Goal: Task Accomplishment & Management: Complete application form

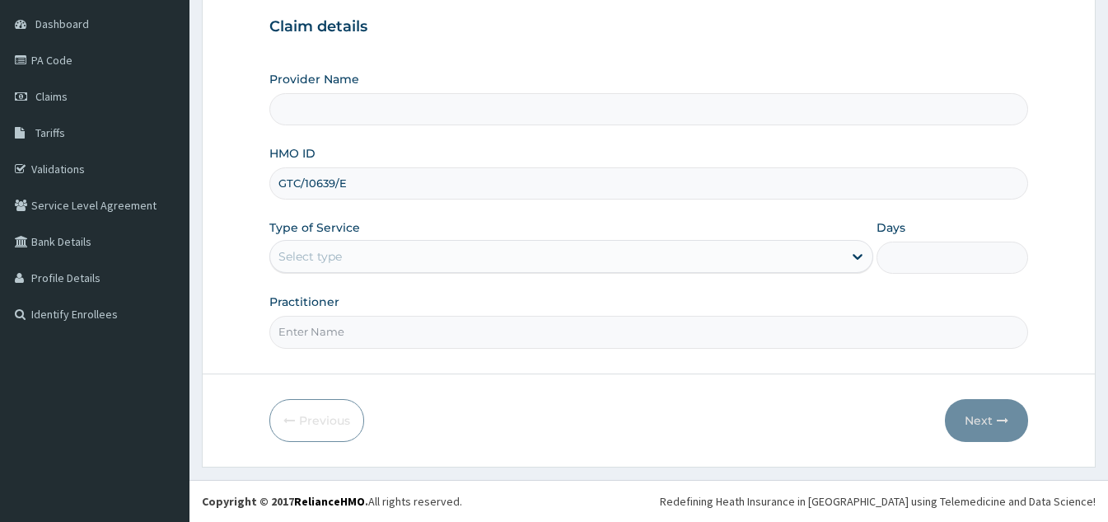
type input "GTC/10639/E"
click at [384, 255] on div "Select type" at bounding box center [556, 256] width 573 height 26
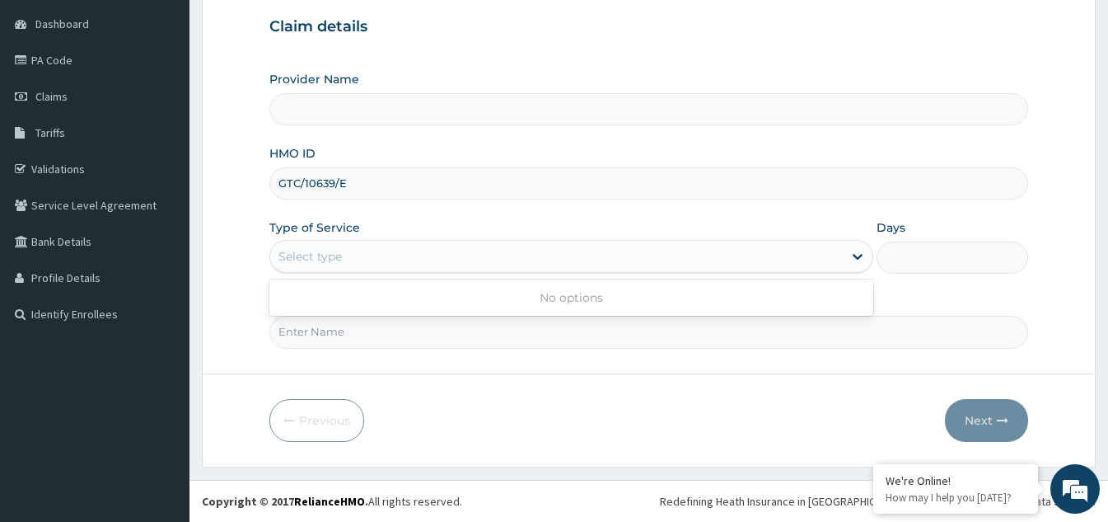
click at [690, 258] on div "Select type" at bounding box center [556, 256] width 573 height 26
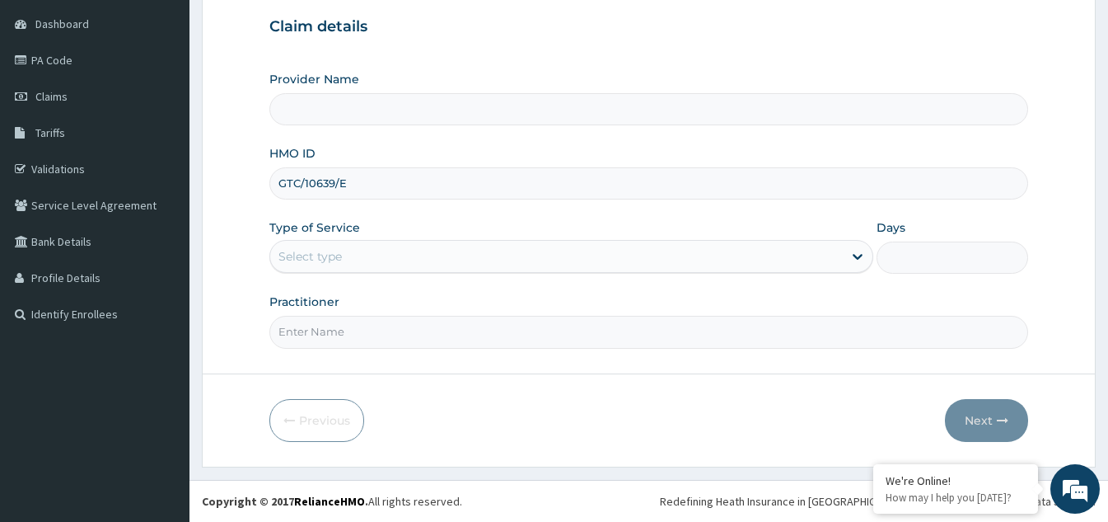
click at [690, 258] on div "Select type" at bounding box center [556, 256] width 573 height 26
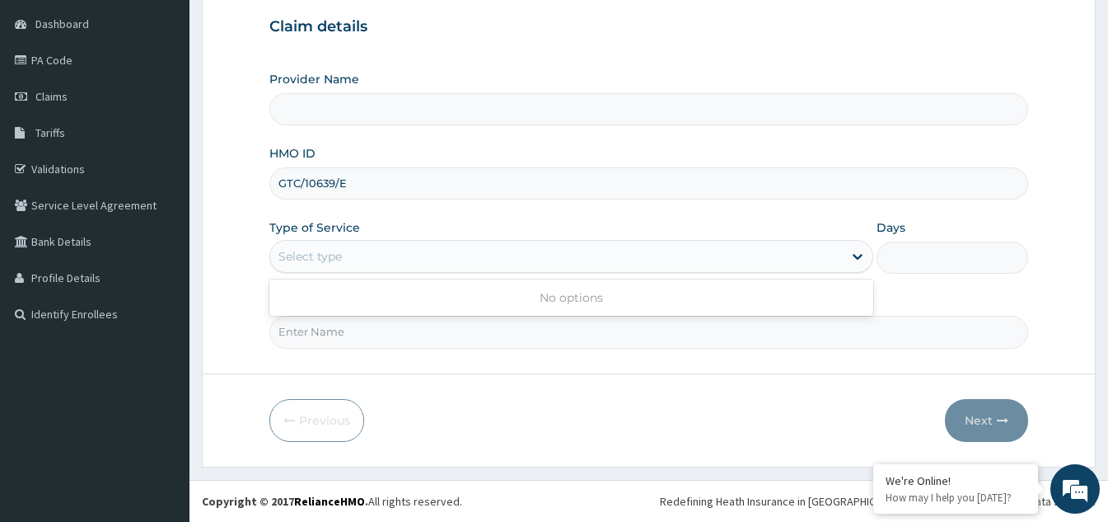
click at [690, 258] on div "Select type" at bounding box center [556, 256] width 573 height 26
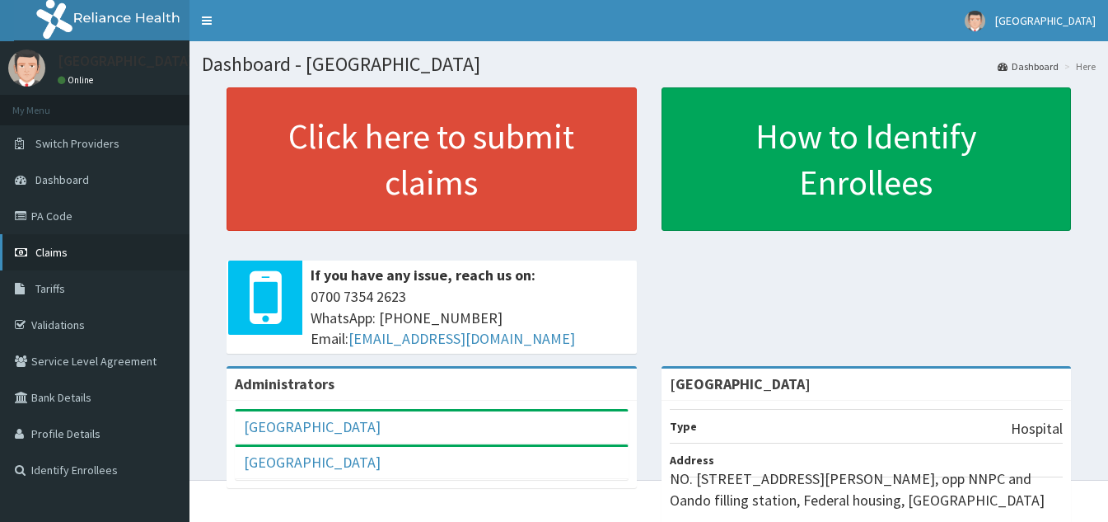
click at [54, 250] on span "Claims" at bounding box center [51, 252] width 32 height 15
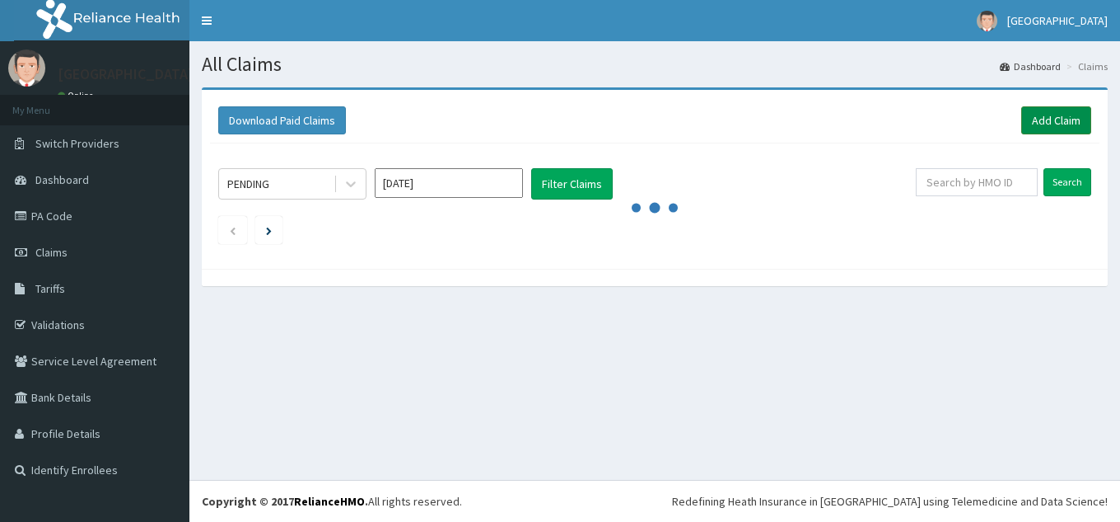
click at [1038, 120] on link "Add Claim" at bounding box center [1057, 120] width 70 height 28
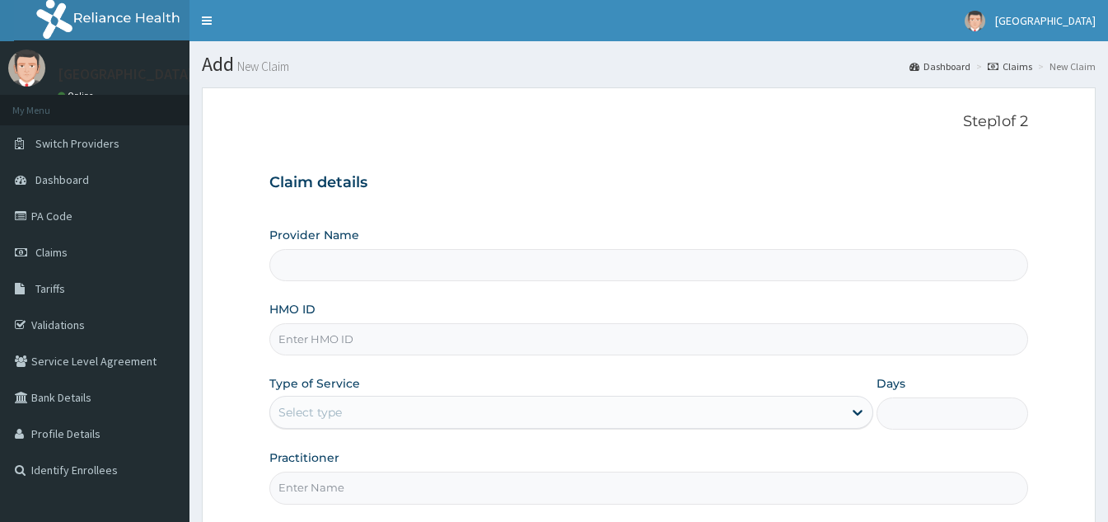
type input "G"
type input "[GEOGRAPHIC_DATA]"
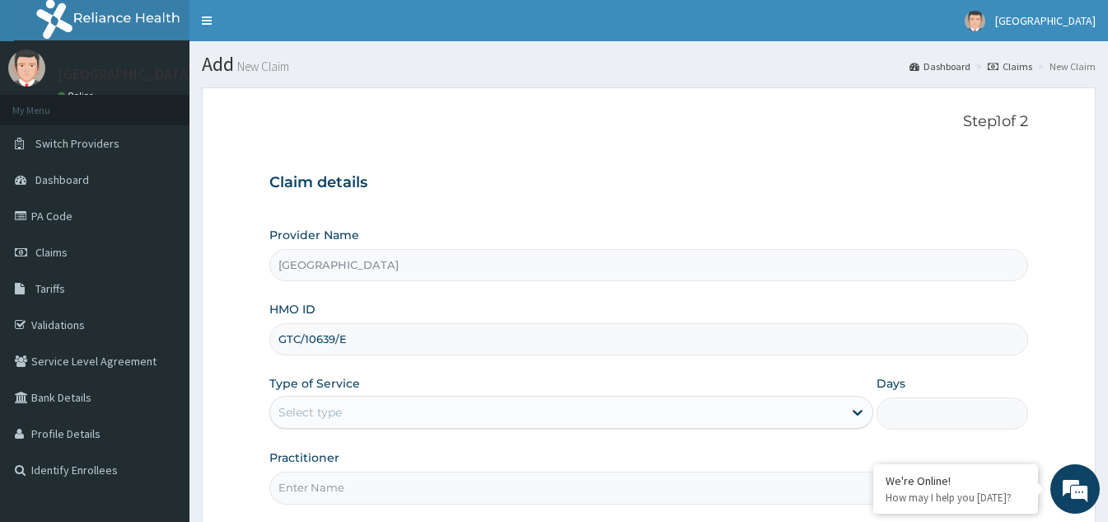
type input "GTC/10639/E"
click at [387, 414] on div "Select type" at bounding box center [556, 412] width 573 height 26
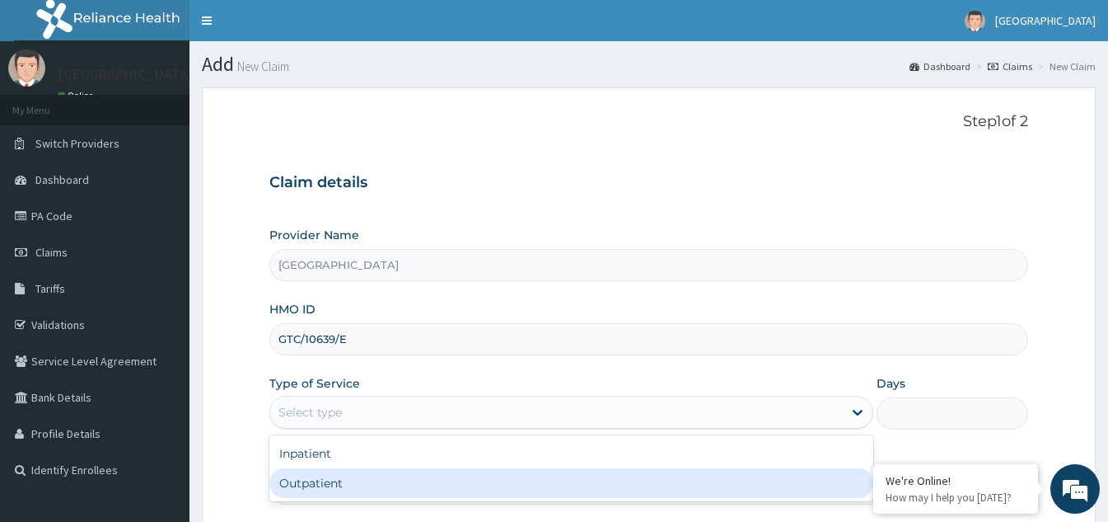
click at [356, 480] on div "Outpatient" at bounding box center [571, 483] width 604 height 30
type input "1"
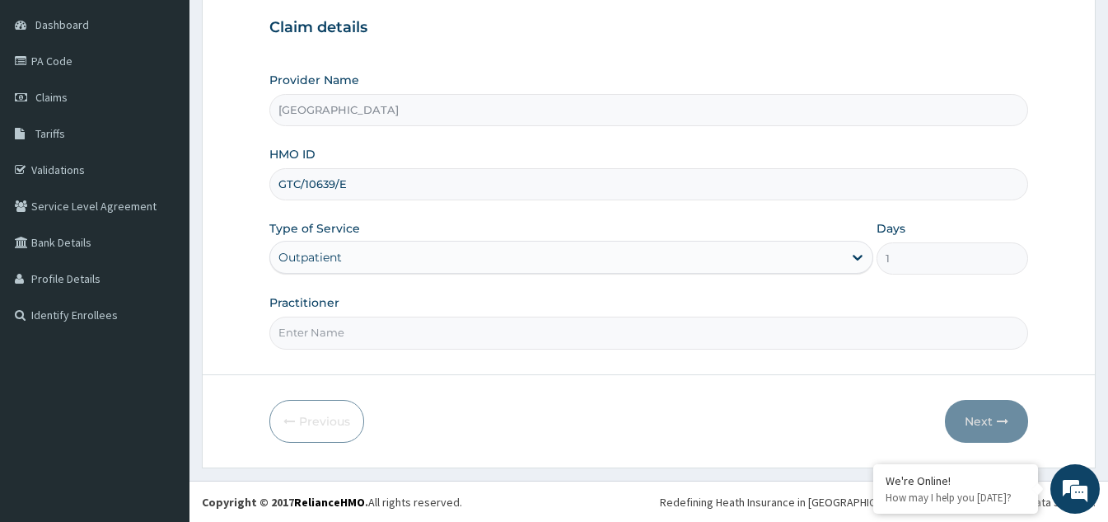
scroll to position [156, 0]
click at [365, 336] on input "Practitioner" at bounding box center [648, 332] width 759 height 32
type input "Dr Victor"
click at [970, 425] on button "Next" at bounding box center [986, 420] width 83 height 43
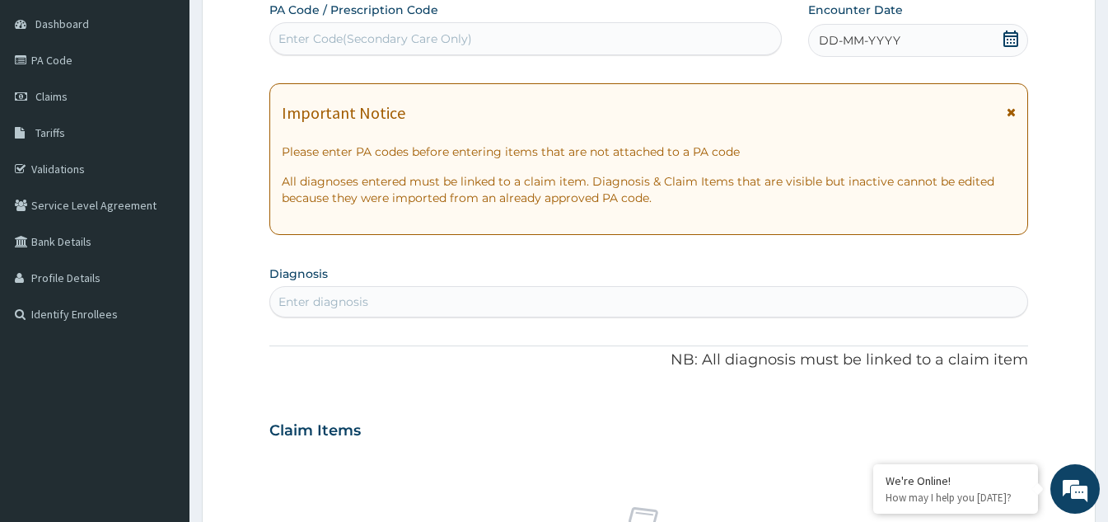
click at [1003, 44] on icon at bounding box center [1011, 38] width 16 height 16
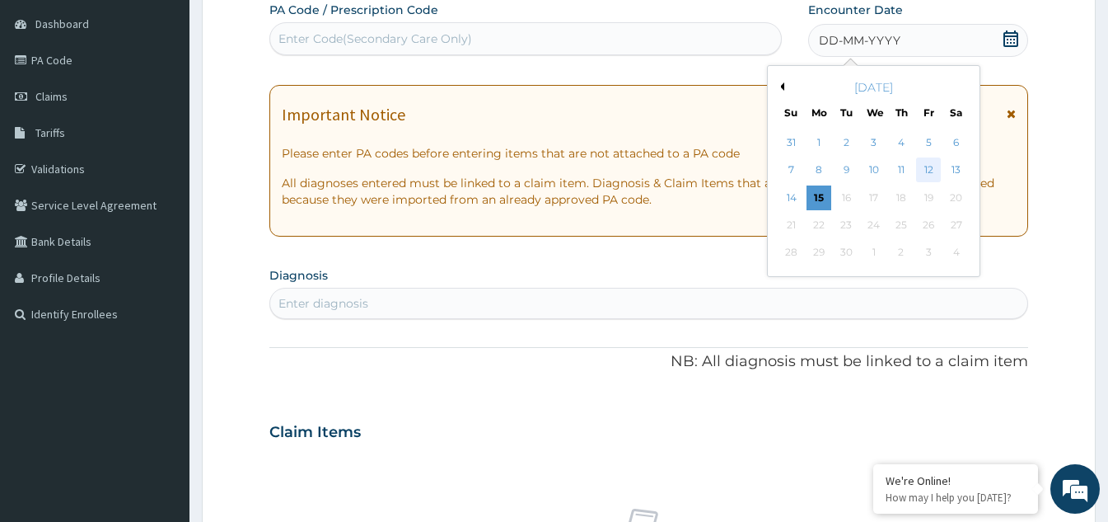
click at [921, 161] on div "12" at bounding box center [928, 170] width 25 height 25
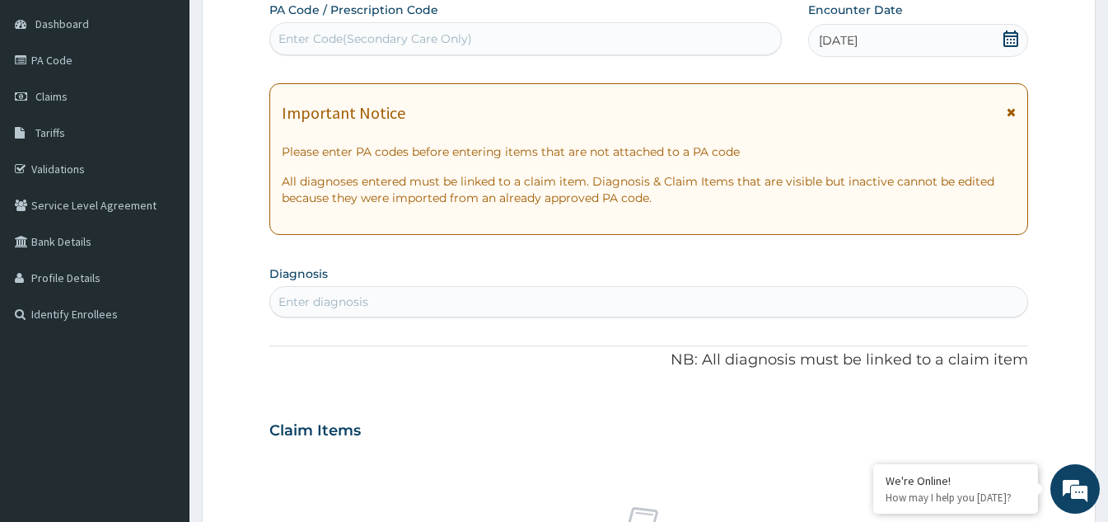
click at [449, 297] on div "Enter diagnosis" at bounding box center [648, 301] width 757 height 26
type input "MALARIA"
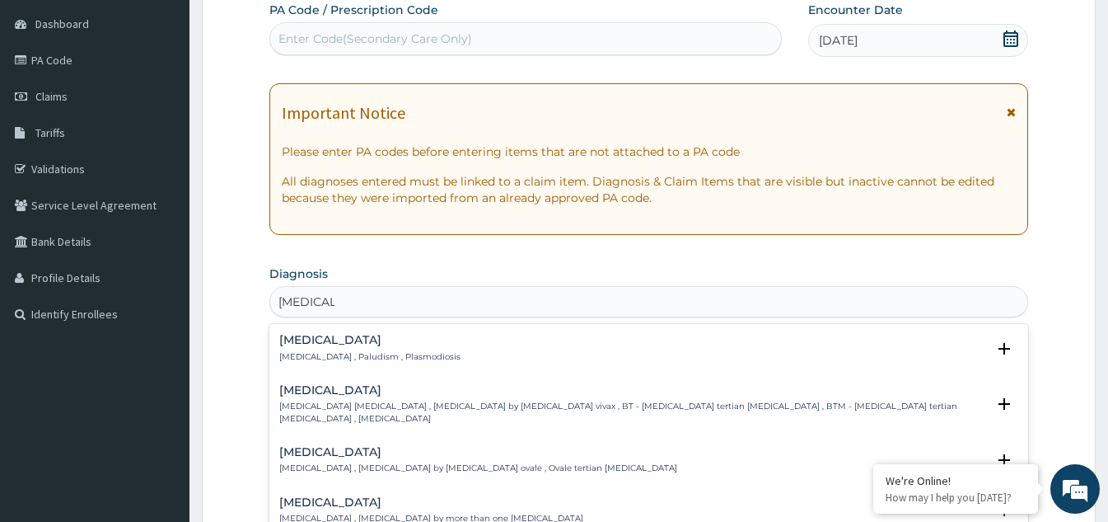
click at [324, 349] on div "Malaria Malaria , Paludism , Plasmodiosis" at bounding box center [369, 348] width 181 height 29
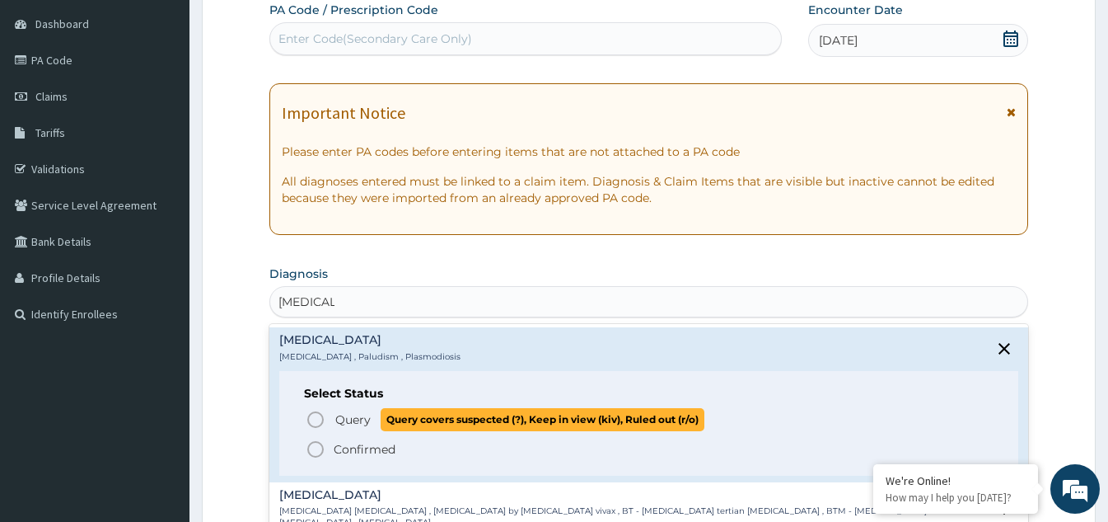
click at [312, 417] on icon "status option query" at bounding box center [316, 419] width 20 height 20
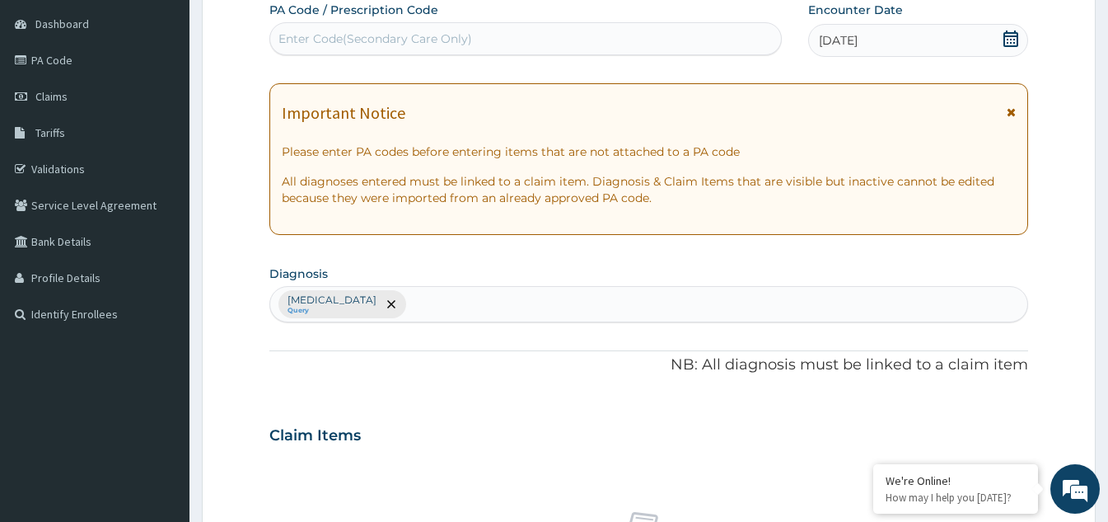
click at [377, 306] on div "Malaria Query" at bounding box center [648, 304] width 757 height 35
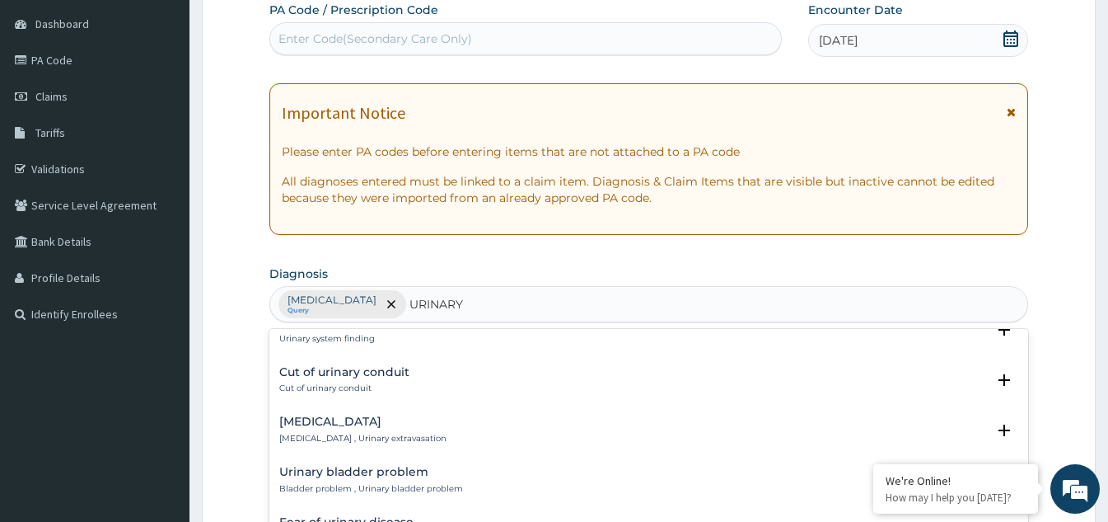
scroll to position [1623, 0]
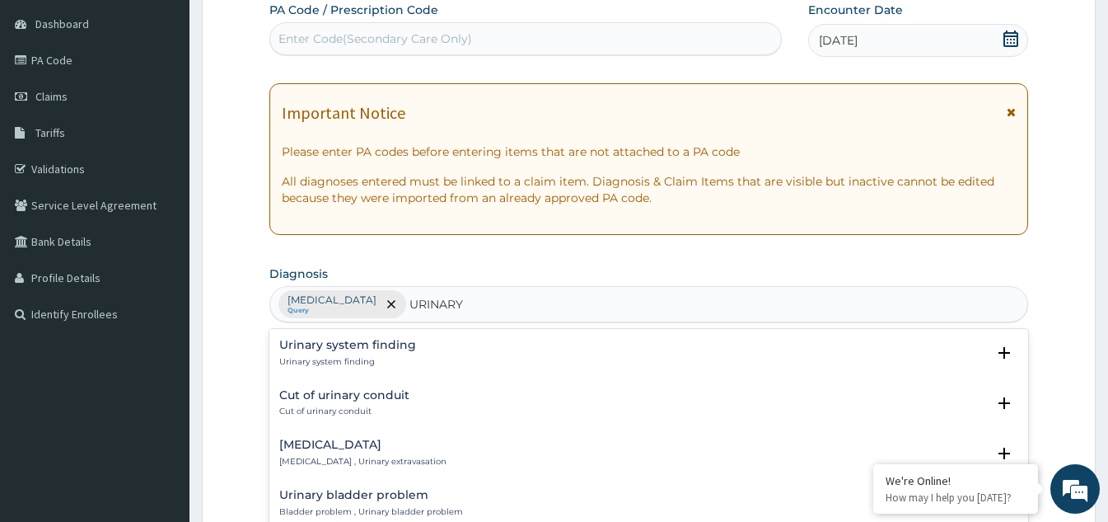
type input "URINARY"
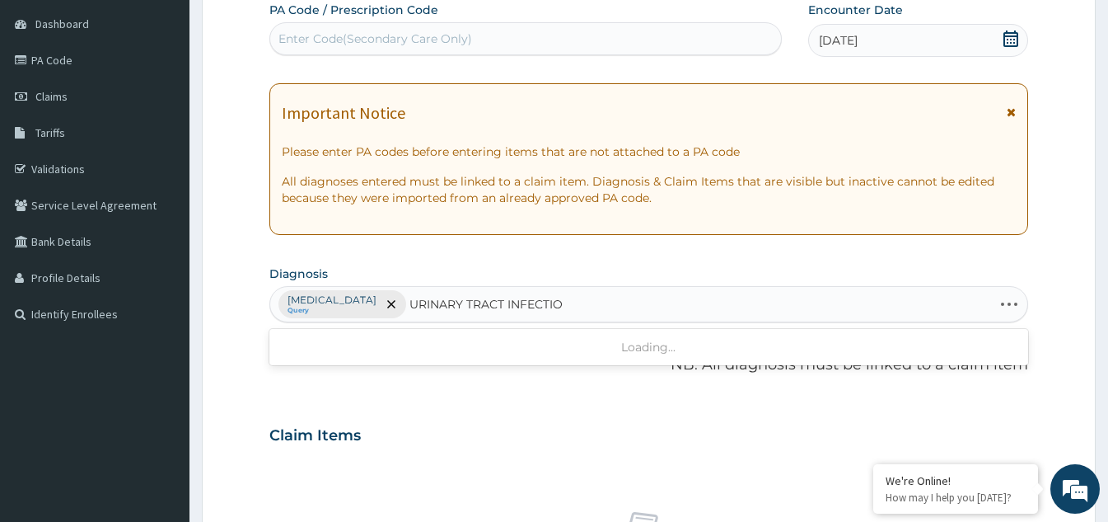
type input "URINARY TRACT INFECTION"
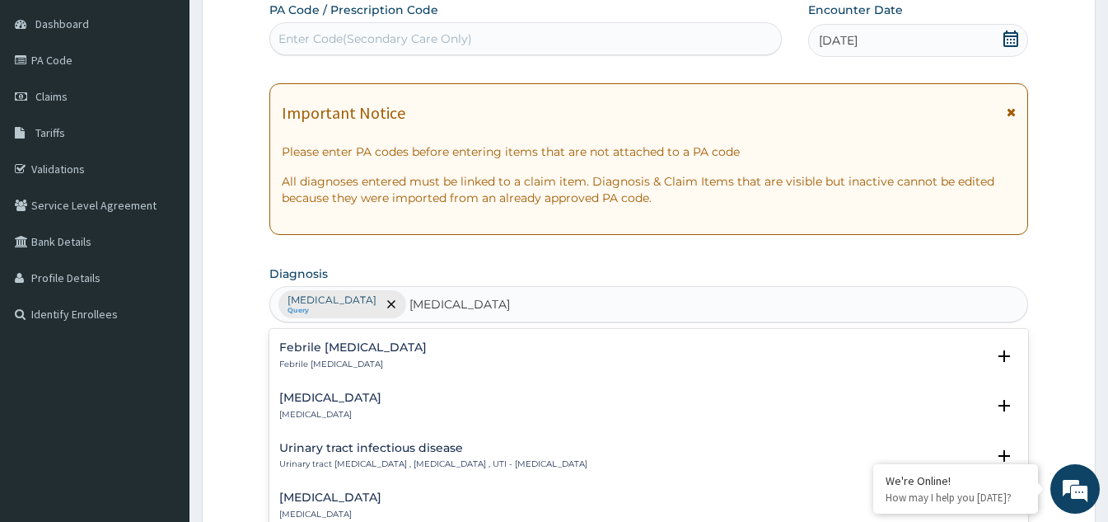
scroll to position [330, 0]
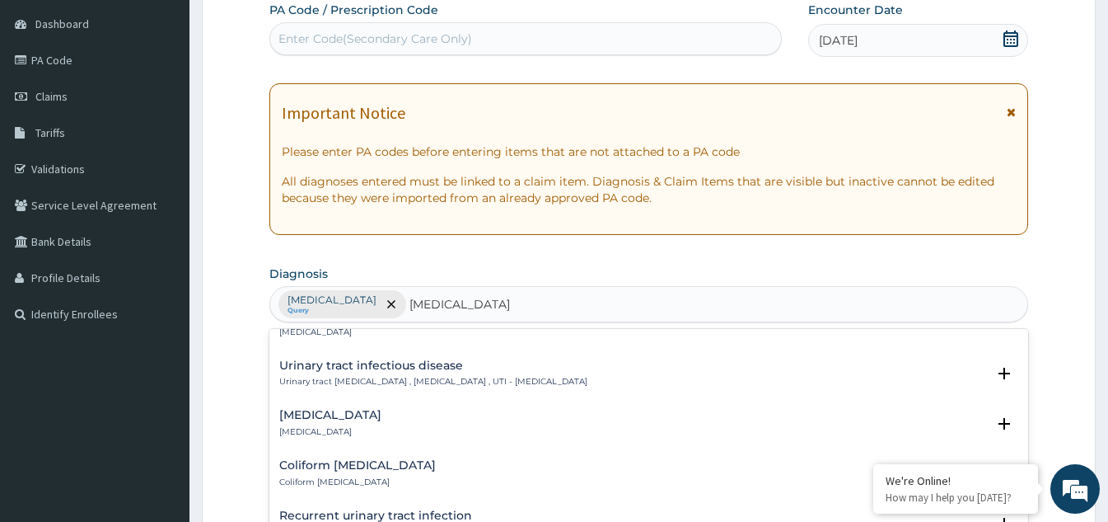
click at [438, 381] on p "Urinary tract infectious disease , Urinary tract infection , UTI - Urinary trac…" at bounding box center [433, 382] width 308 height 12
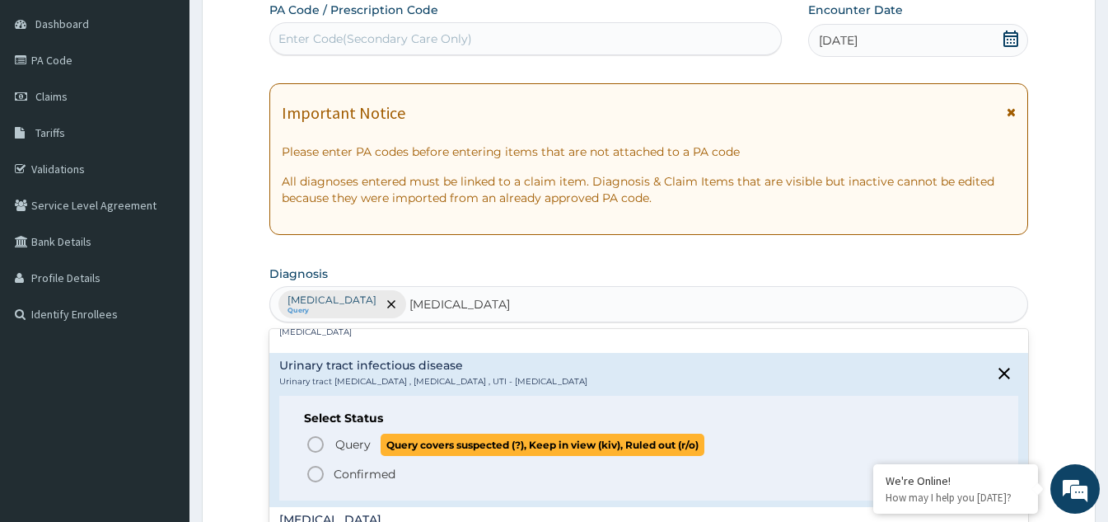
click at [319, 443] on icon "status option query" at bounding box center [316, 444] width 20 height 20
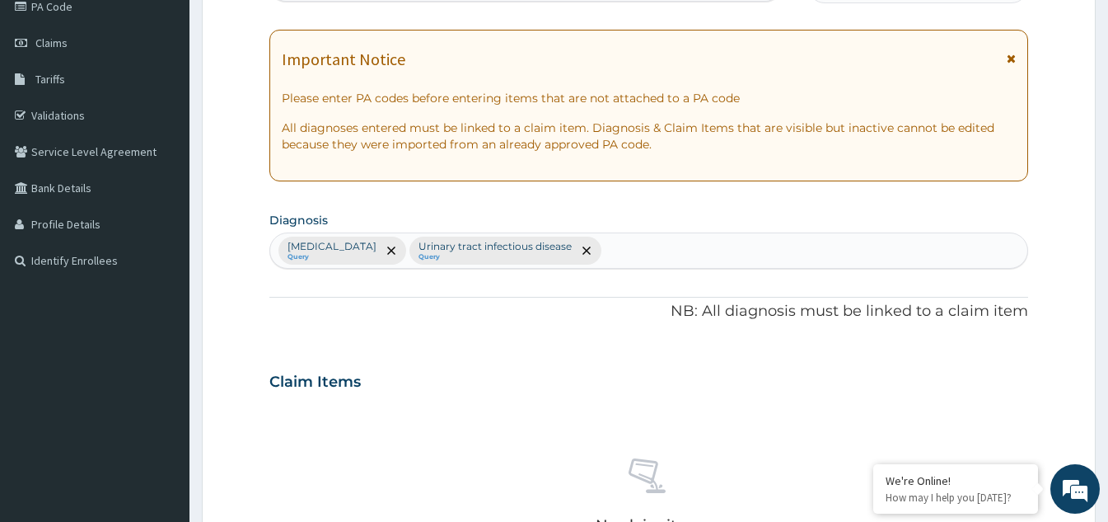
scroll to position [238, 0]
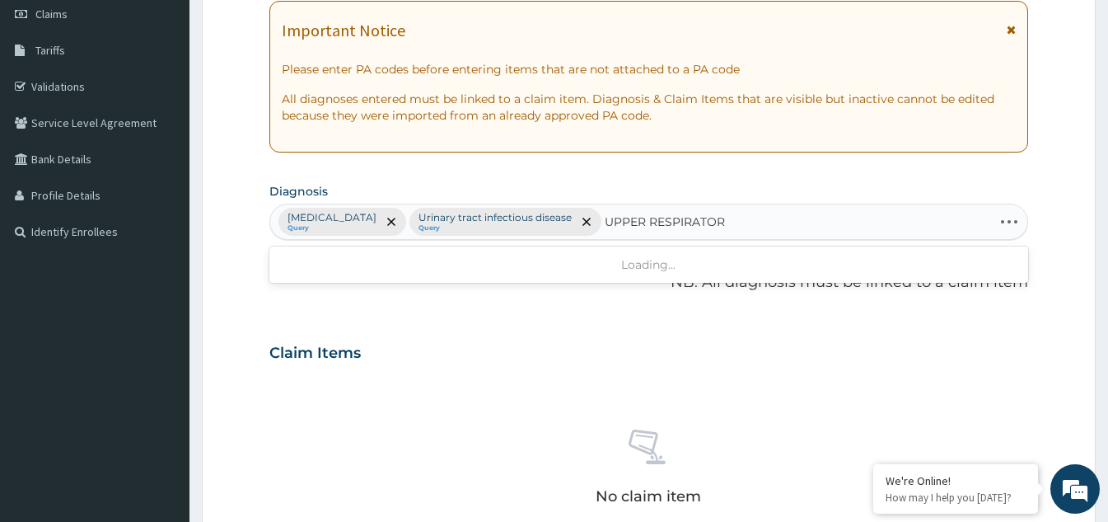
type input "UPPER RESPIRATORY"
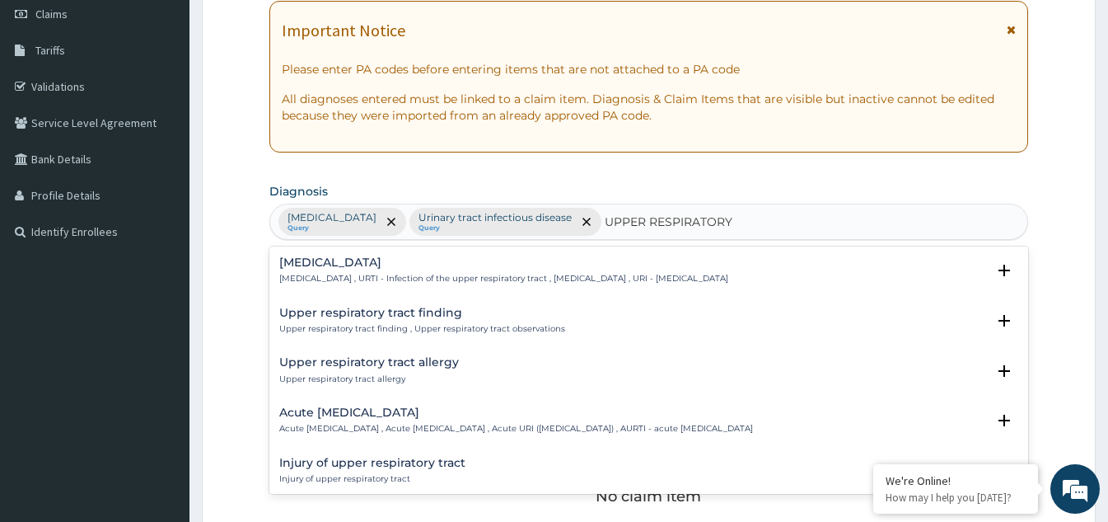
click at [512, 276] on p "[MEDICAL_DATA] , URTI - Infection of the upper respiratory tract , [MEDICAL_DAT…" at bounding box center [503, 279] width 449 height 12
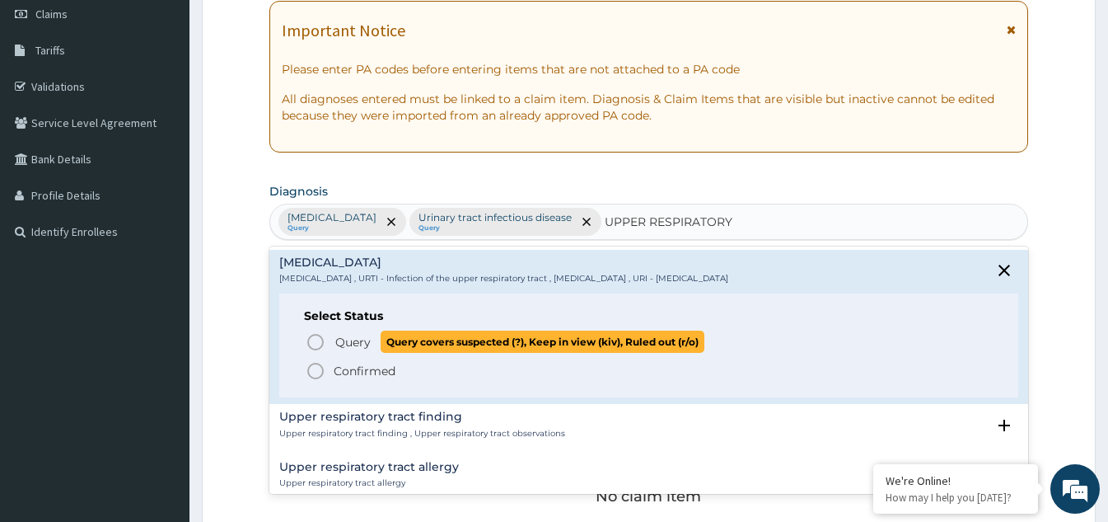
drag, startPoint x: 316, startPoint y: 339, endPoint x: 403, endPoint y: 336, distance: 87.4
click at [317, 339] on icon "status option query" at bounding box center [316, 342] width 20 height 20
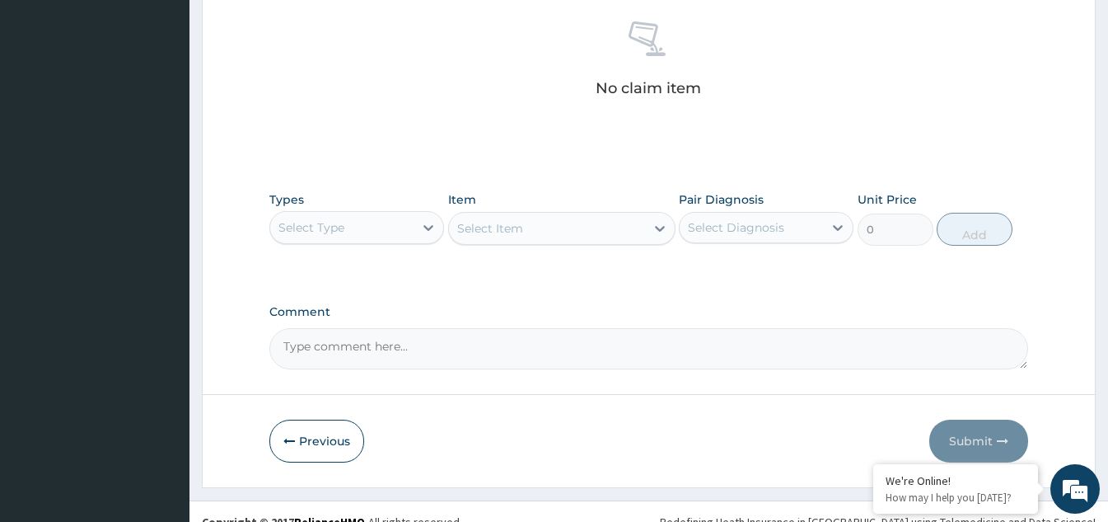
scroll to position [650, 0]
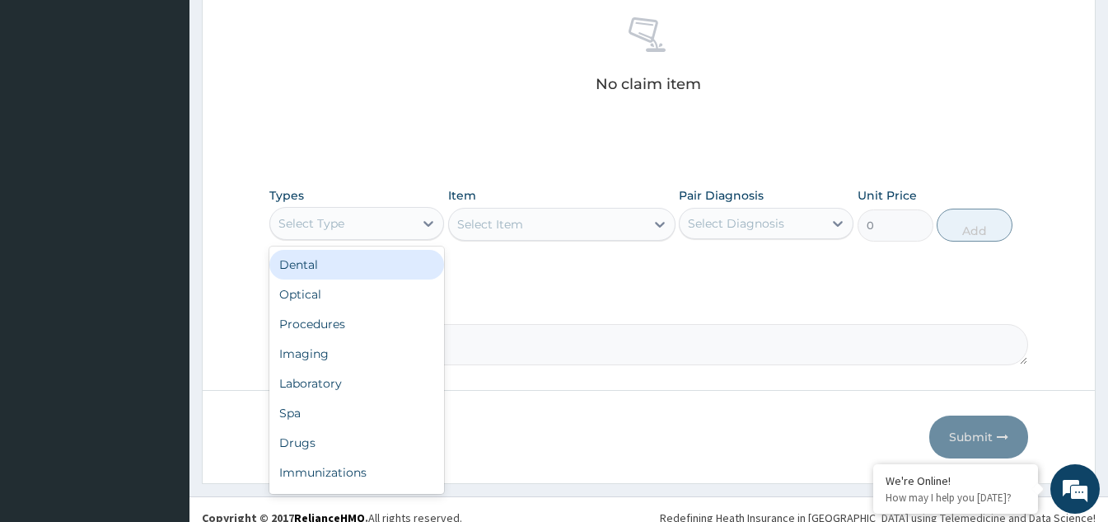
click at [400, 215] on div "Select Type" at bounding box center [341, 223] width 143 height 26
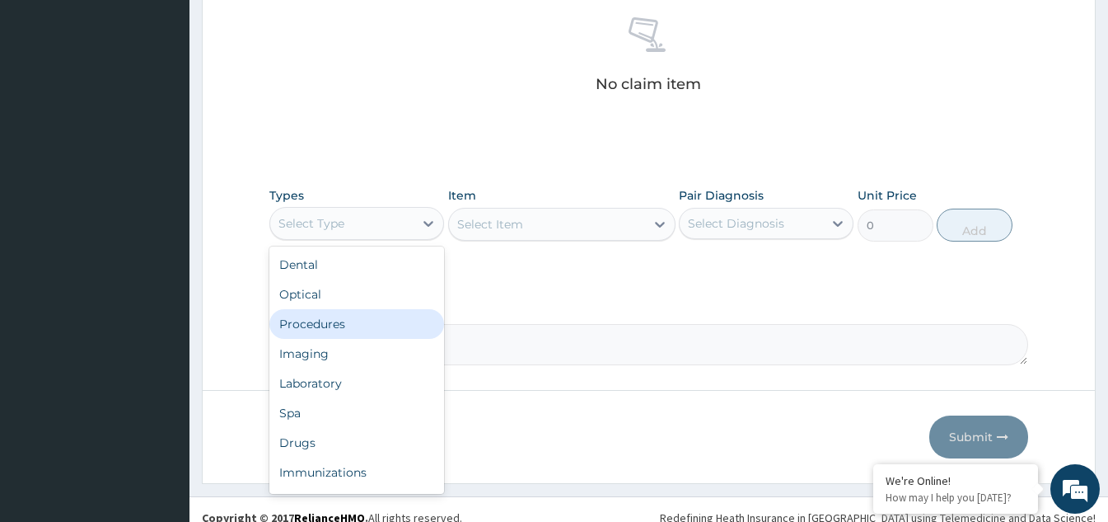
drag, startPoint x: 325, startPoint y: 320, endPoint x: 452, endPoint y: 312, distance: 127.1
click at [326, 321] on div "Procedures" at bounding box center [356, 324] width 175 height 30
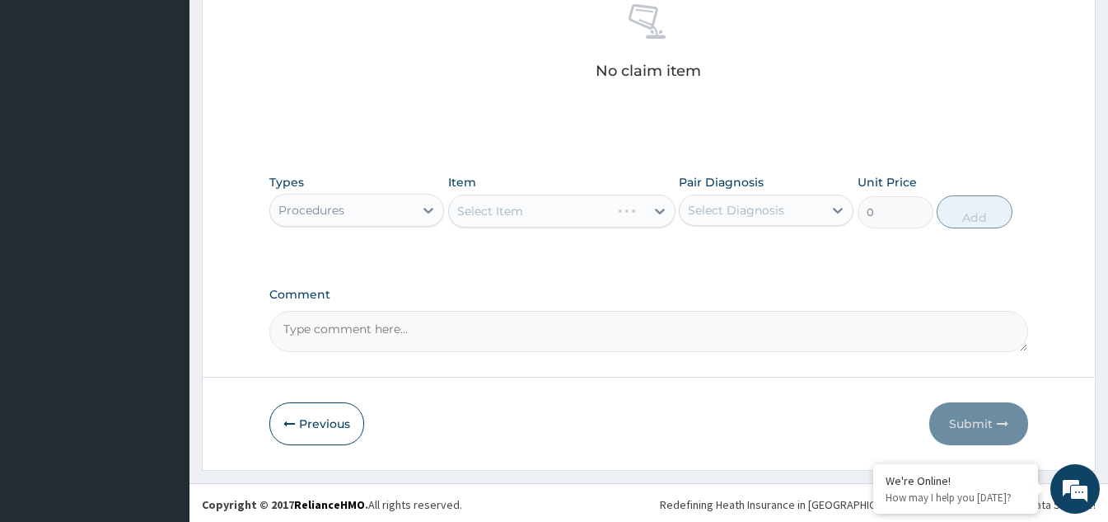
scroll to position [667, 0]
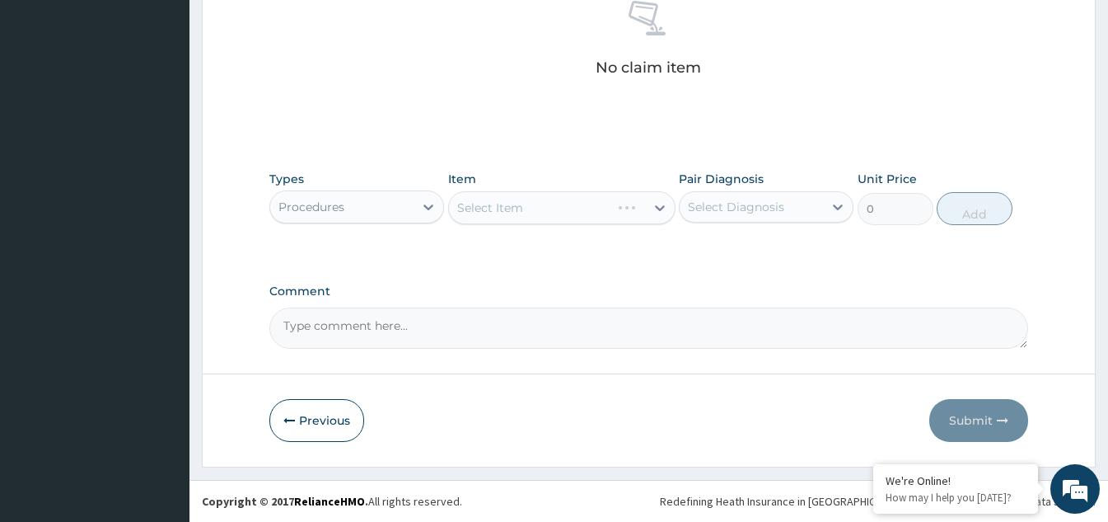
click at [622, 203] on div "Select Item" at bounding box center [561, 207] width 227 height 33
click at [653, 202] on div "Select Item" at bounding box center [561, 207] width 227 height 33
click at [662, 199] on icon at bounding box center [660, 207] width 16 height 16
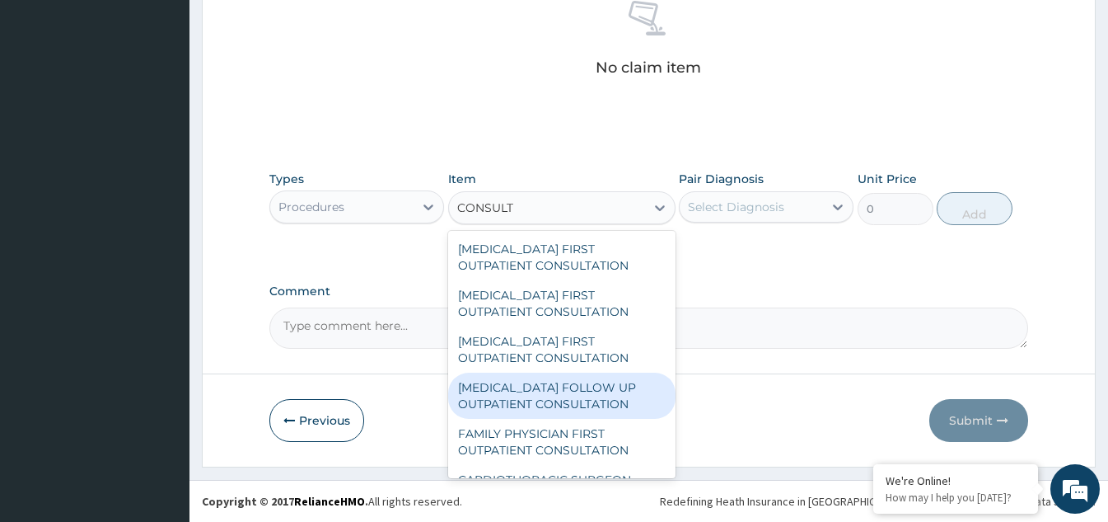
type input "CONSULTA"
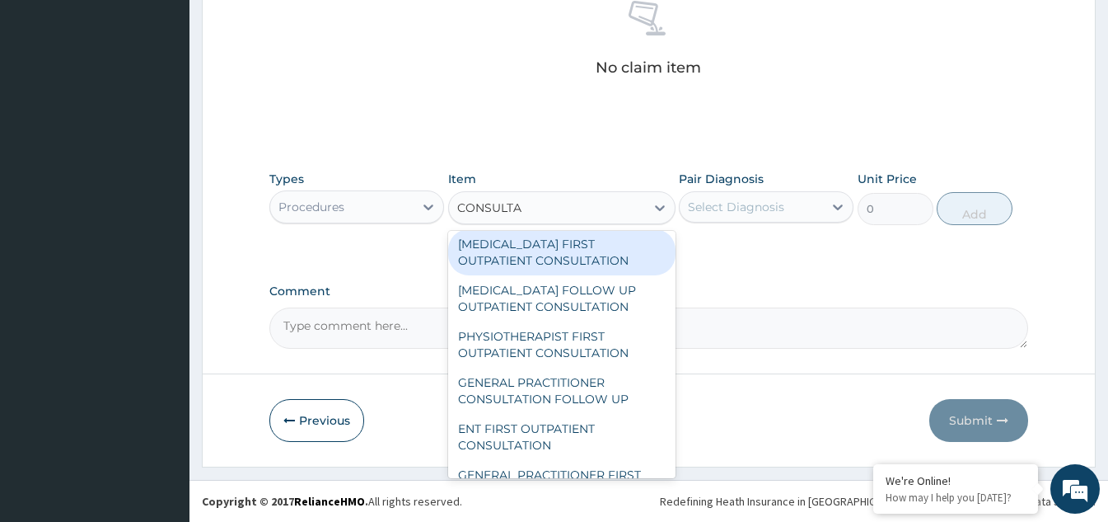
scroll to position [577, 0]
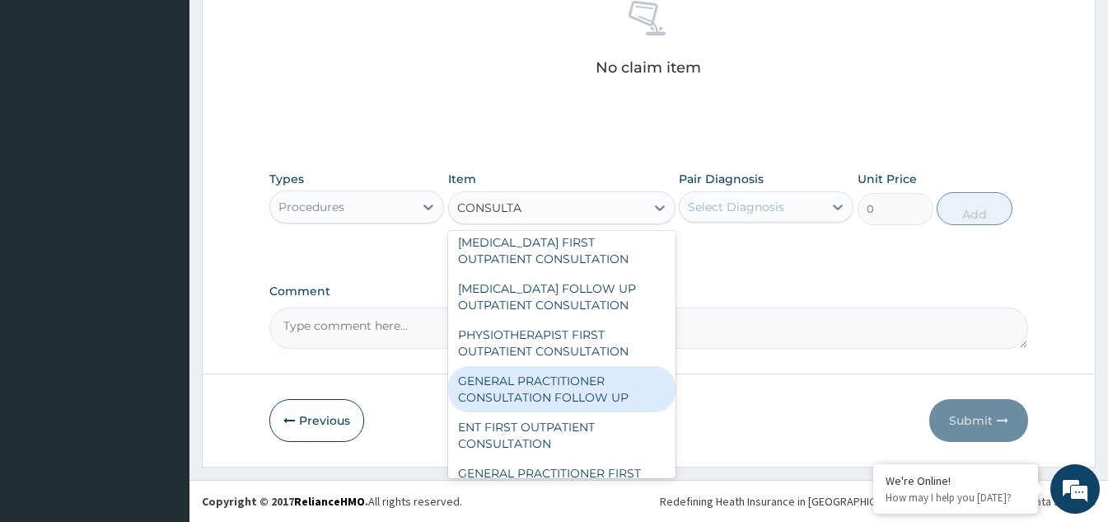
click at [526, 410] on div "GENERAL PRACTITIONER CONSULTATION FOLLOW UP" at bounding box center [561, 389] width 227 height 46
type input "1875"
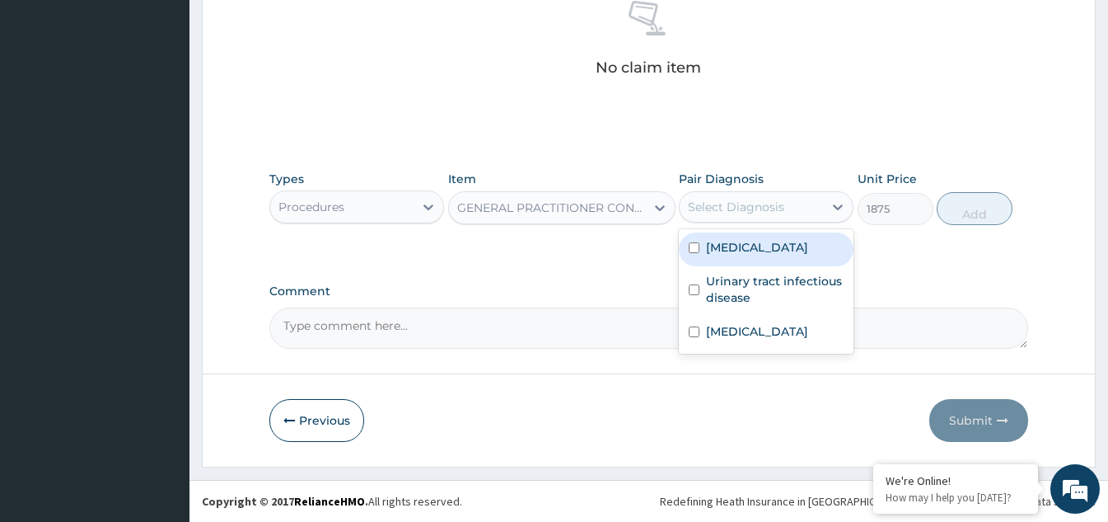
click at [751, 213] on div "Select Diagnosis" at bounding box center [736, 207] width 96 height 16
drag, startPoint x: 693, startPoint y: 248, endPoint x: 693, endPoint y: 269, distance: 20.6
click at [693, 249] on input "checkbox" at bounding box center [694, 247] width 11 height 11
checkbox input "true"
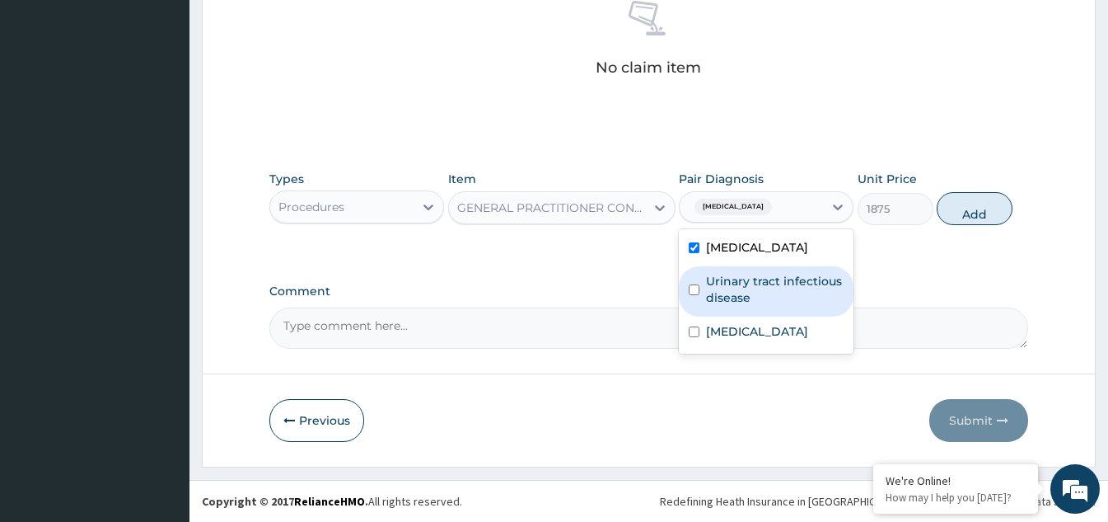
click at [692, 300] on div "Urinary tract infectious disease" at bounding box center [766, 291] width 175 height 50
checkbox input "true"
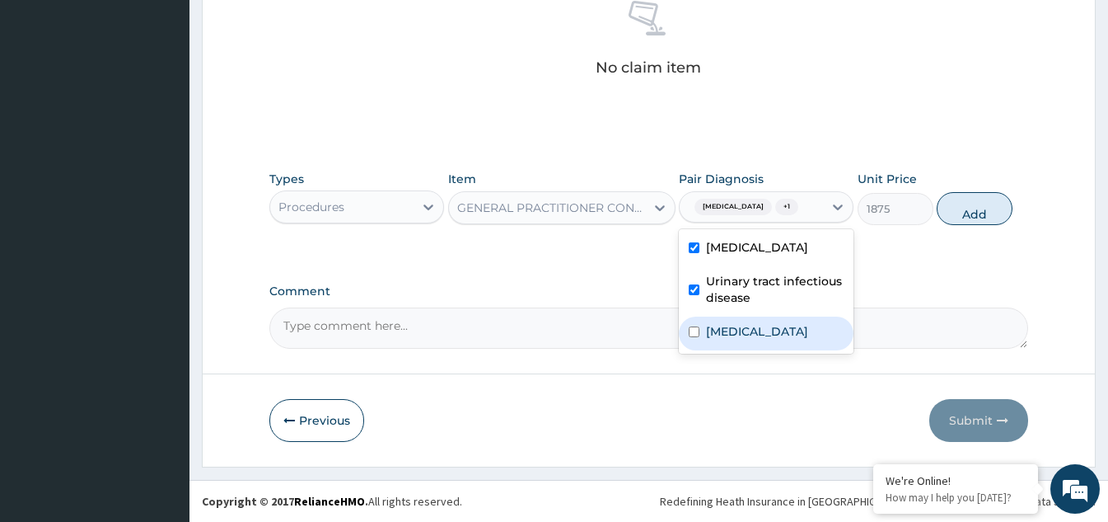
click at [697, 337] on input "checkbox" at bounding box center [694, 331] width 11 height 11
checkbox input "true"
click at [978, 218] on button "Add" at bounding box center [975, 208] width 76 height 33
type input "0"
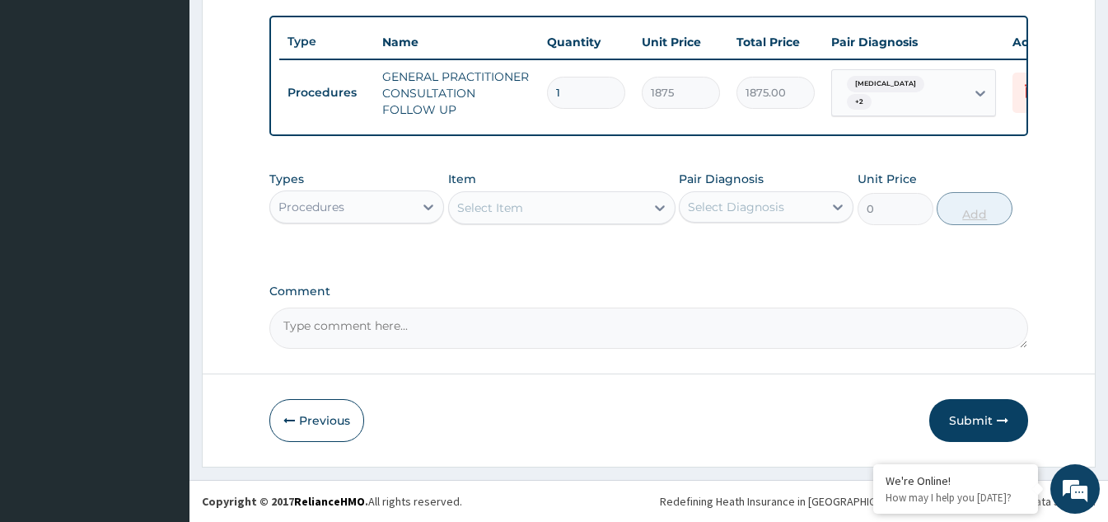
scroll to position [610, 0]
click at [422, 217] on div at bounding box center [429, 207] width 30 height 30
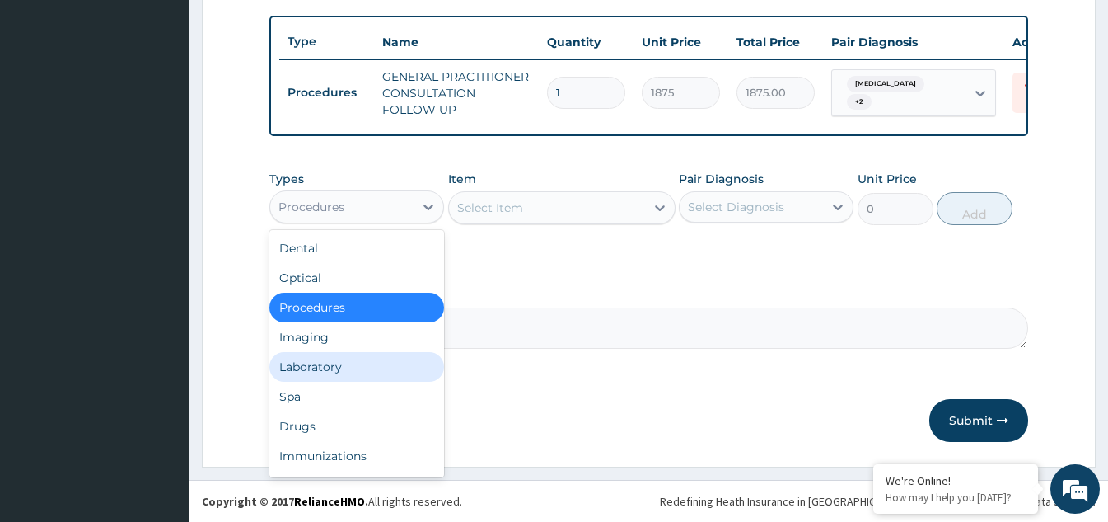
click at [331, 365] on div "Laboratory" at bounding box center [356, 367] width 175 height 30
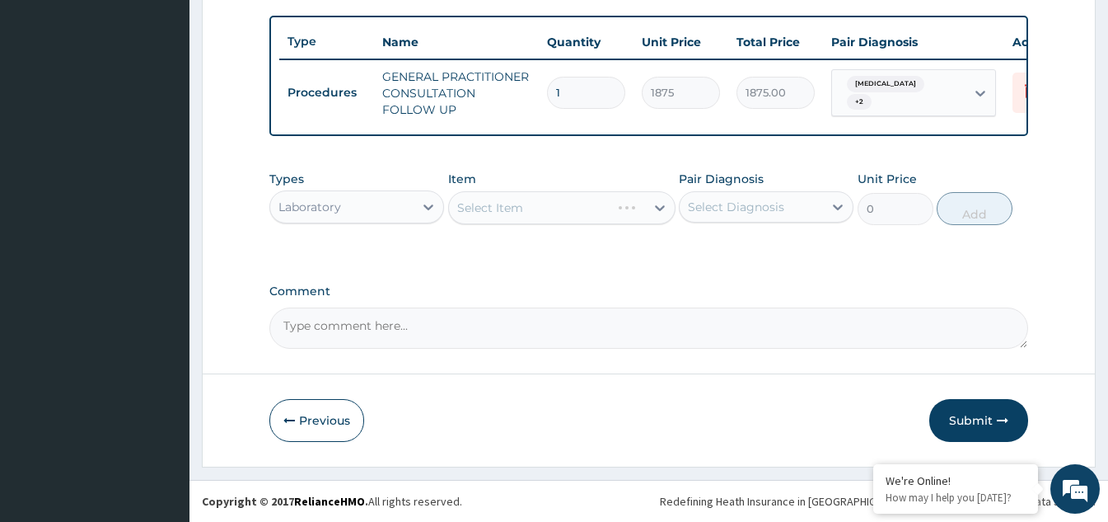
click at [606, 217] on div "Select Item" at bounding box center [561, 207] width 227 height 33
click at [641, 213] on div "Select Item" at bounding box center [561, 207] width 227 height 33
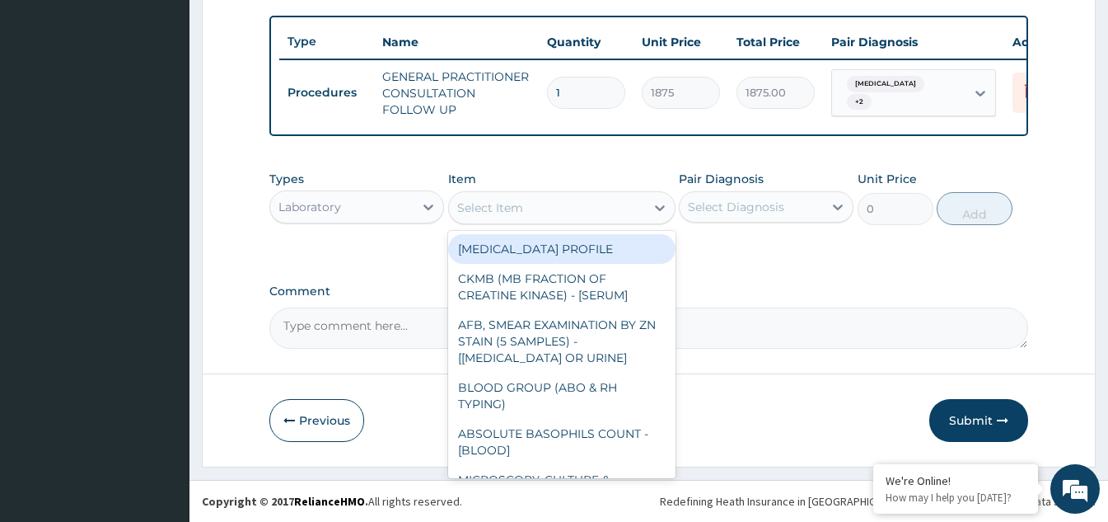
click at [642, 212] on div "Select Item" at bounding box center [547, 207] width 196 height 26
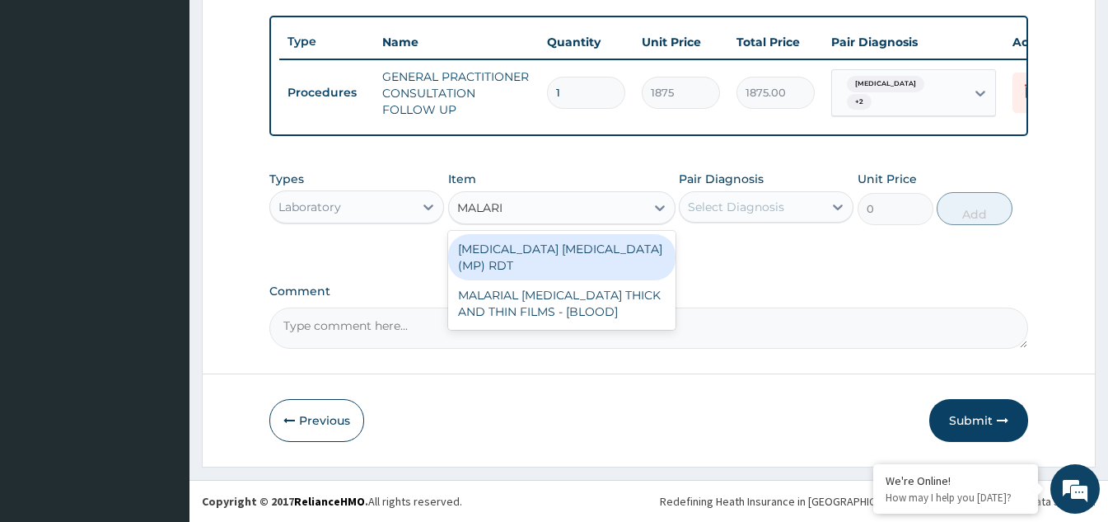
type input "[MEDICAL_DATA]"
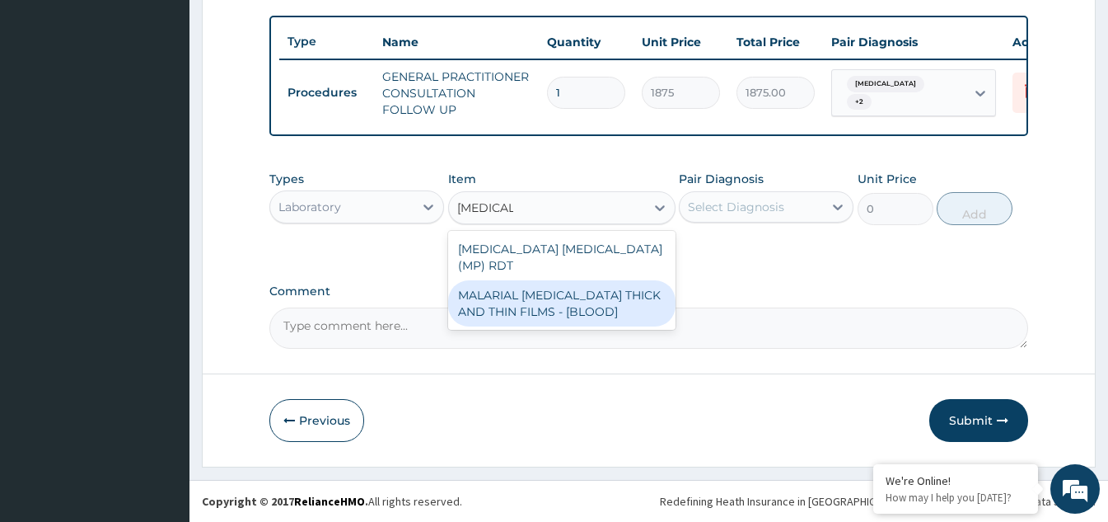
click at [559, 280] on div "MALARIAL [MEDICAL_DATA] THICK AND THIN FILMS - [BLOOD]" at bounding box center [561, 303] width 227 height 46
type input "2187.5"
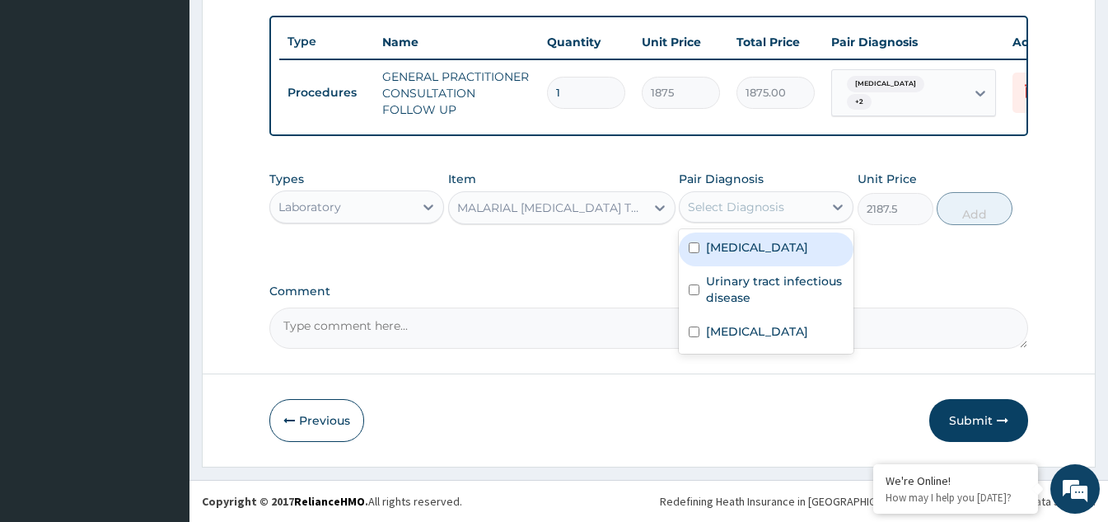
click at [770, 199] on div "Select Diagnosis" at bounding box center [736, 207] width 96 height 16
click at [689, 245] on input "checkbox" at bounding box center [694, 247] width 11 height 11
checkbox input "true"
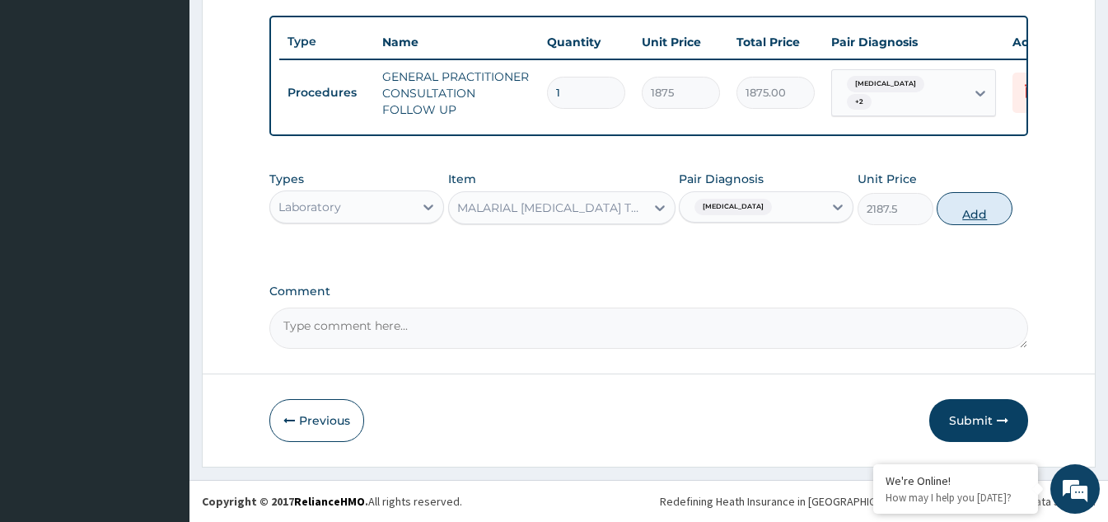
click at [963, 211] on button "Add" at bounding box center [975, 208] width 76 height 33
type input "0"
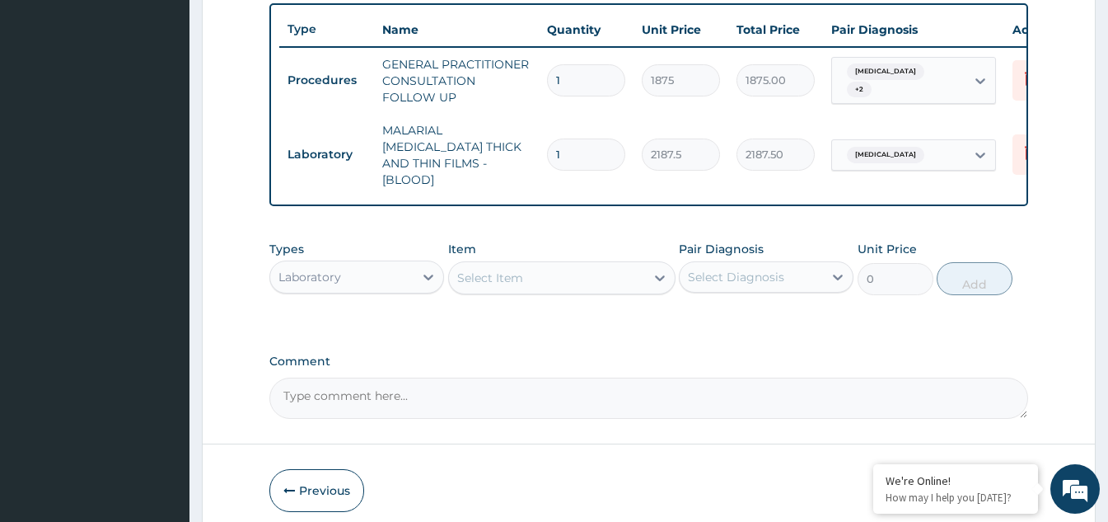
click at [494, 277] on div "Select Item" at bounding box center [490, 277] width 66 height 16
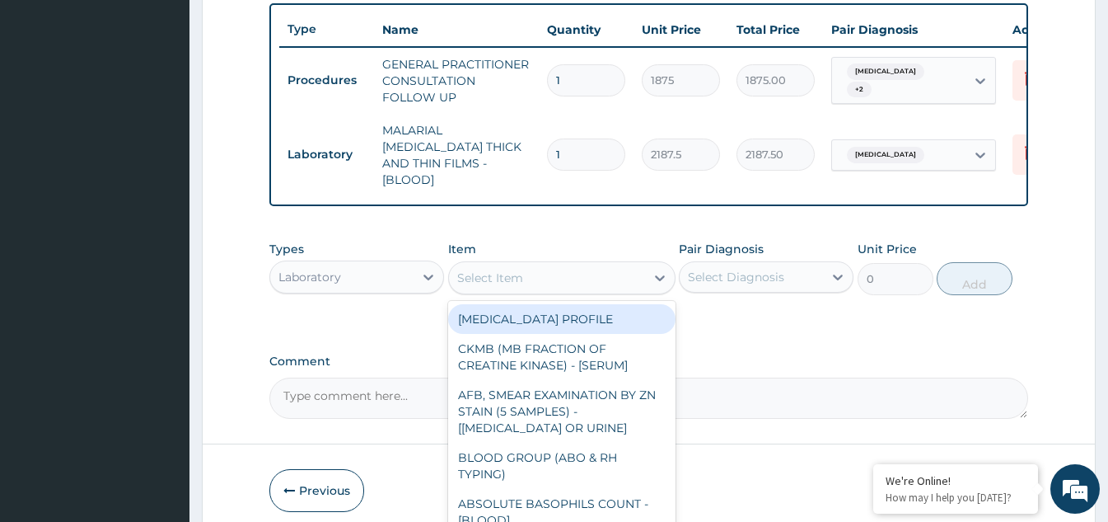
type input "R"
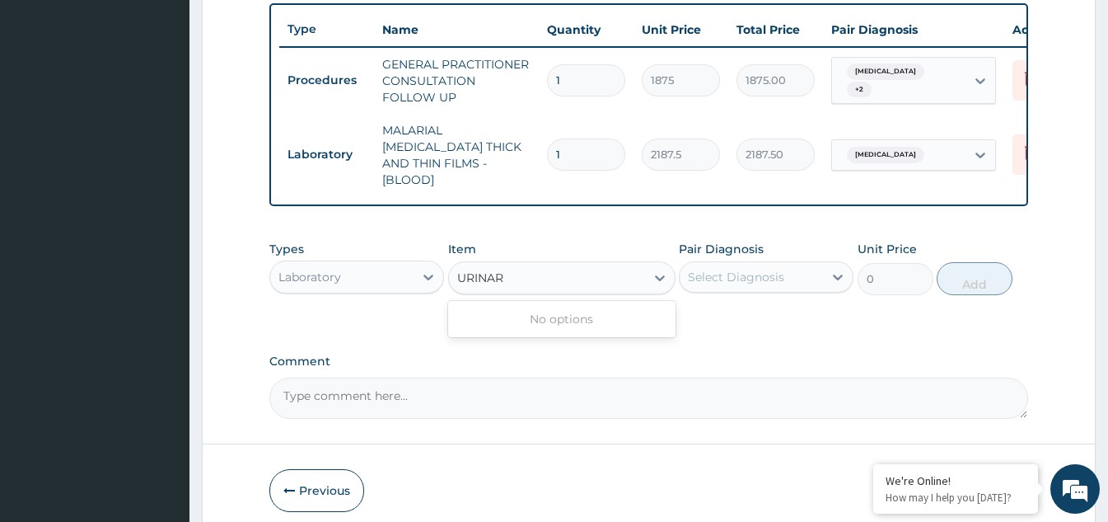
type input "URINA"
click at [532, 320] on div "[MEDICAL_DATA]" at bounding box center [561, 319] width 227 height 30
type input "2187.5"
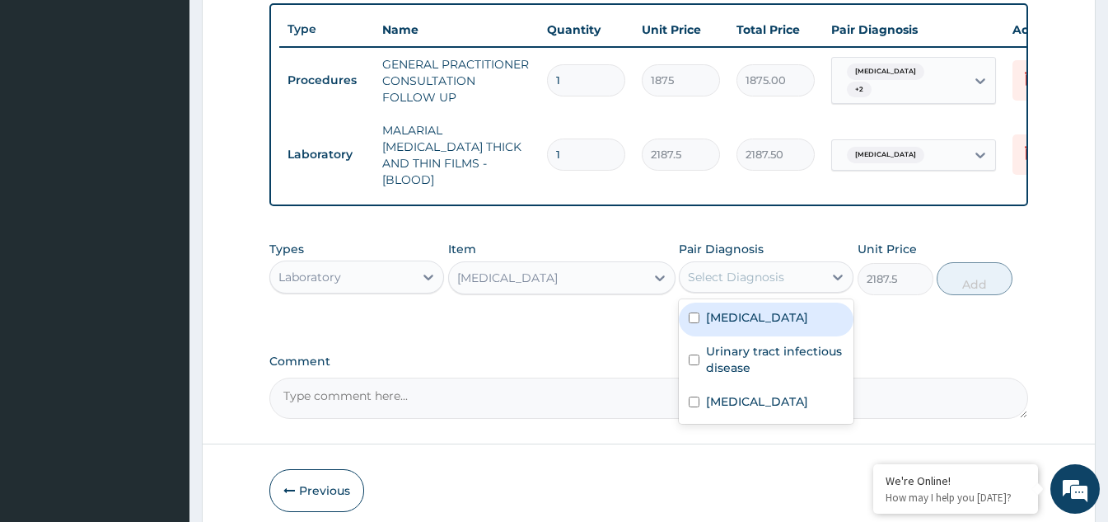
click at [749, 271] on div "Select Diagnosis" at bounding box center [736, 277] width 96 height 16
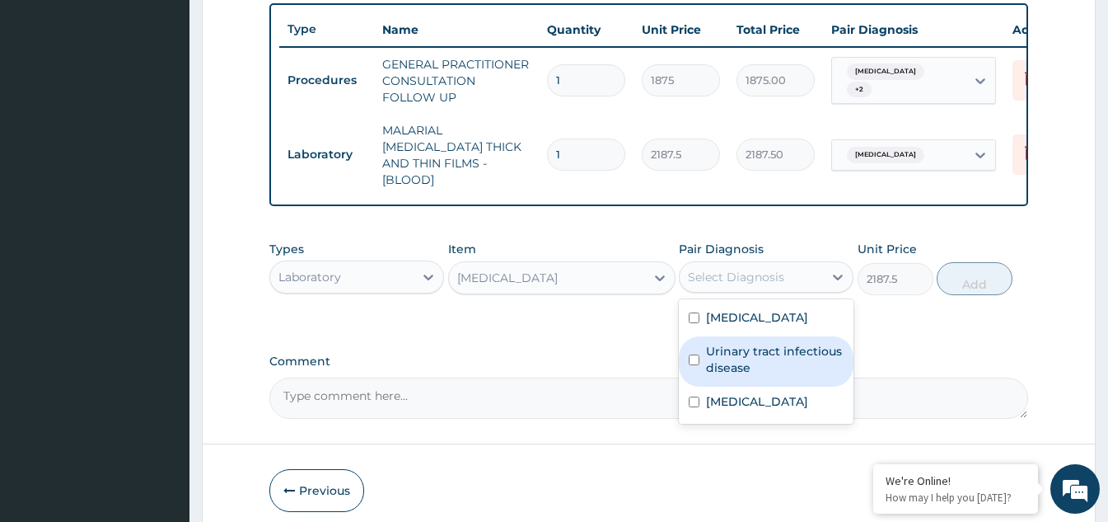
click at [687, 355] on div "Urinary tract infectious disease" at bounding box center [766, 361] width 175 height 50
checkbox input "true"
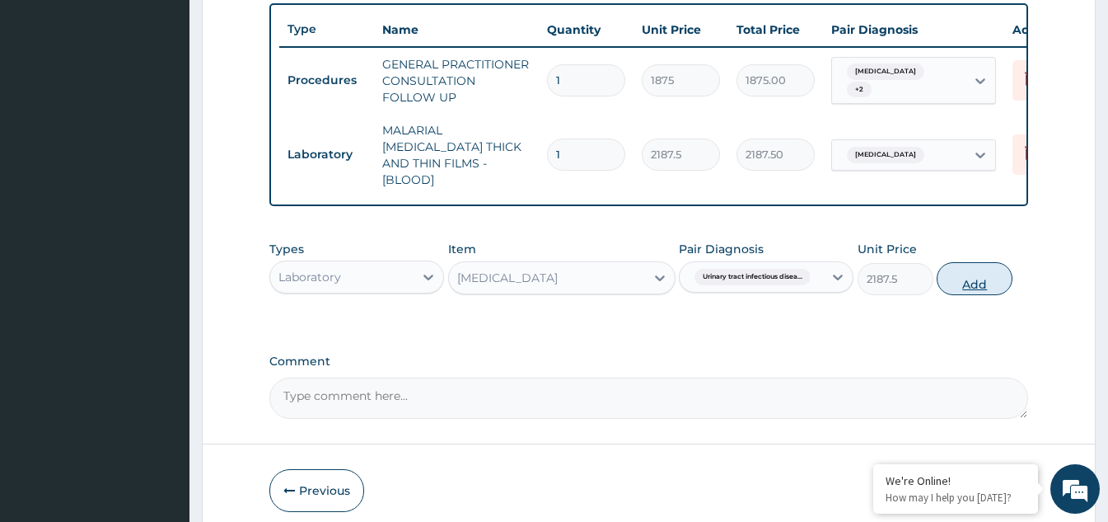
click at [945, 281] on button "Add" at bounding box center [975, 278] width 76 height 33
type input "0"
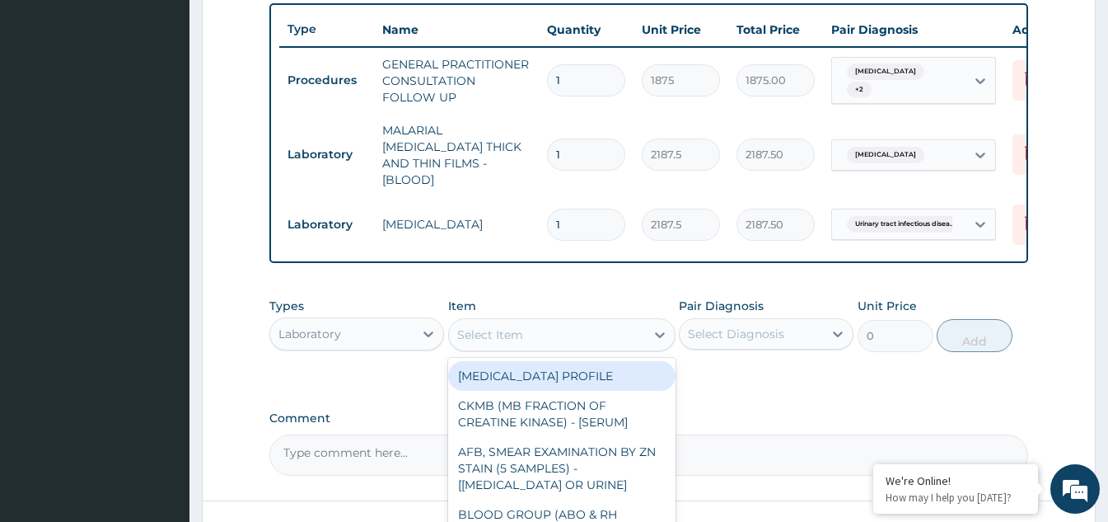
click at [500, 327] on div "Select Item" at bounding box center [490, 334] width 66 height 16
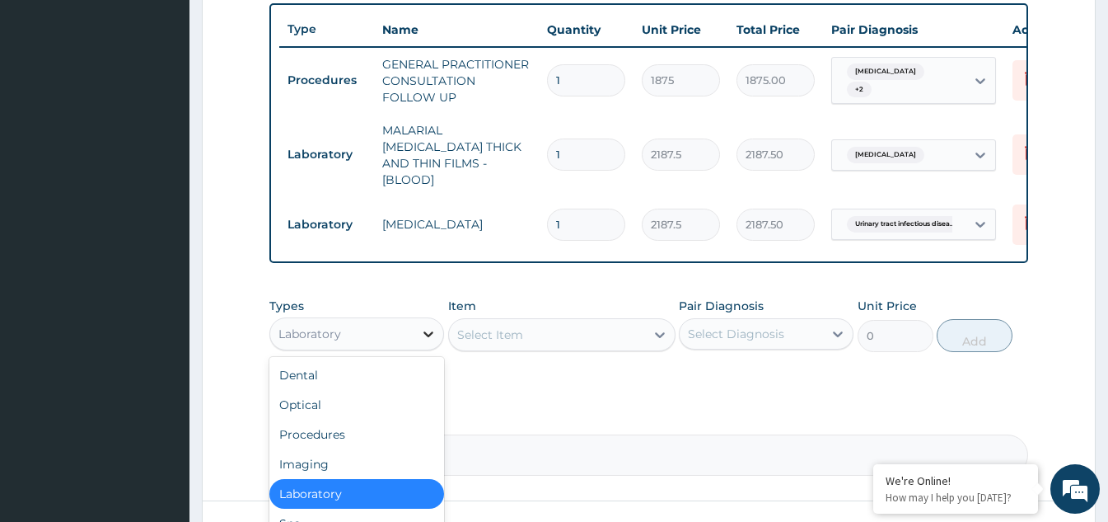
click at [422, 334] on icon at bounding box center [428, 333] width 16 height 16
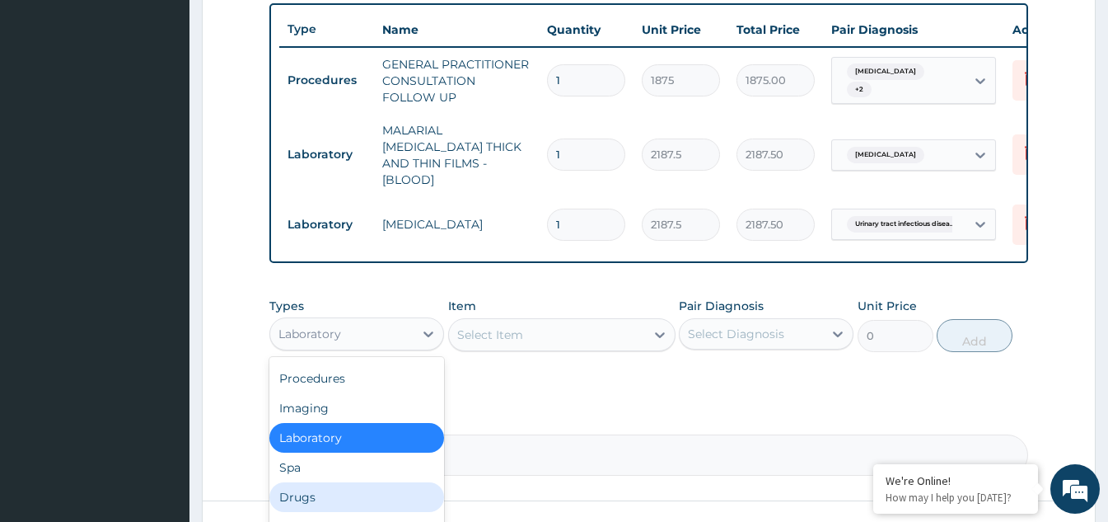
click at [311, 485] on div "Drugs" at bounding box center [356, 497] width 175 height 30
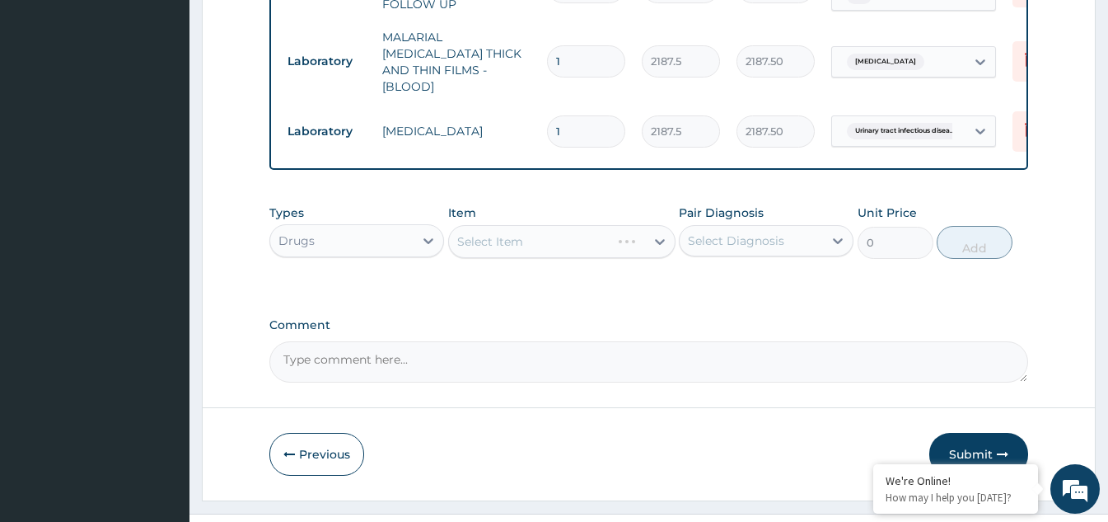
scroll to position [732, 0]
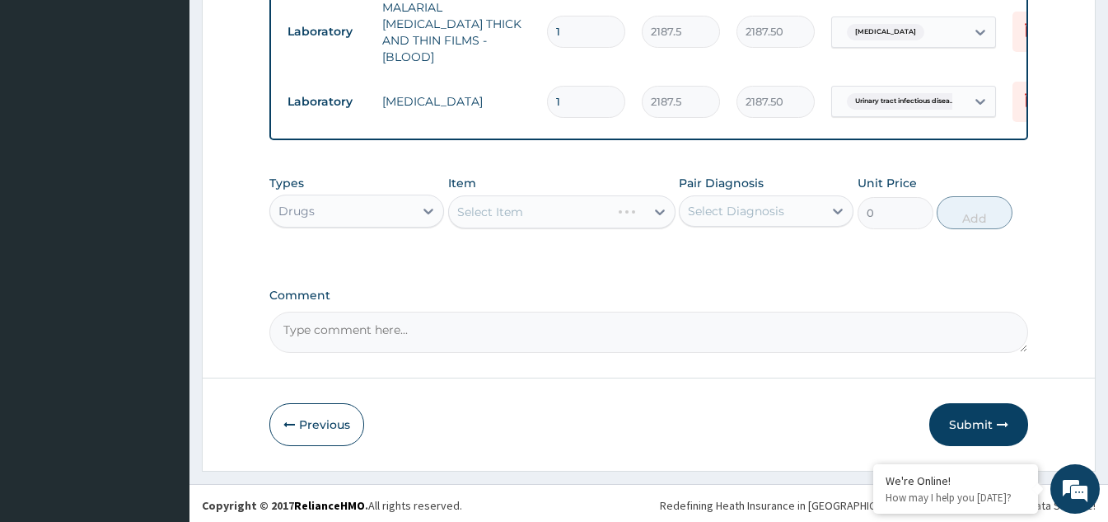
click at [540, 211] on div "Select Item" at bounding box center [561, 211] width 227 height 33
click at [615, 215] on div "Select Item" at bounding box center [561, 211] width 227 height 33
click at [656, 213] on icon at bounding box center [660, 211] width 16 height 16
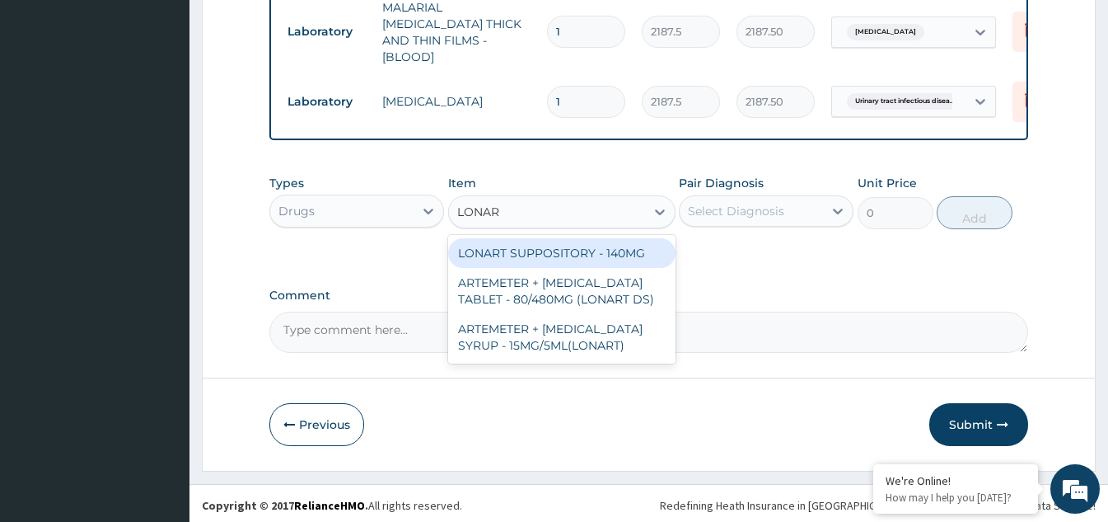
type input "LONART"
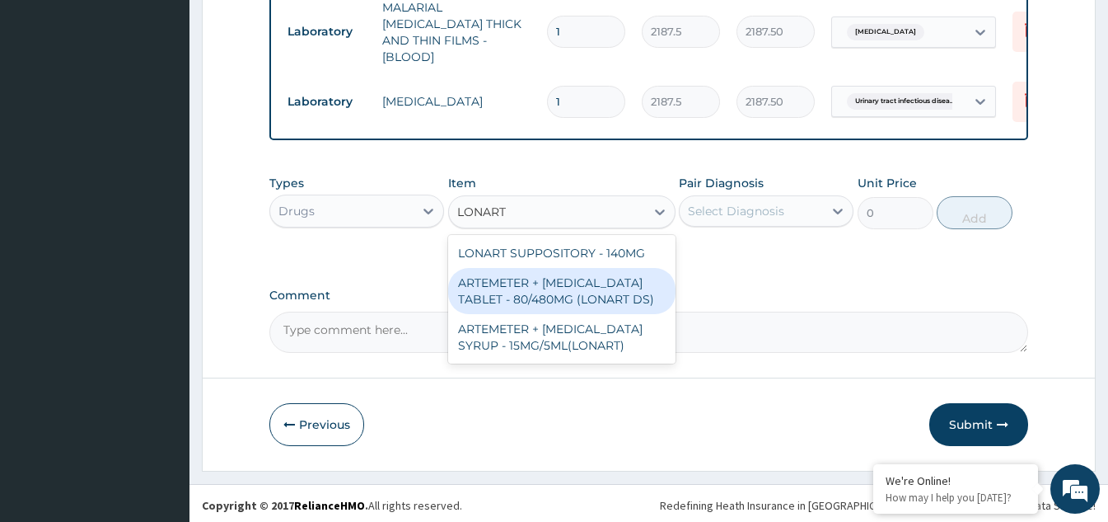
click at [540, 289] on div "ARTEMETER + LUMEFANTRINE TABLET - 80/480MG (LONART DS)" at bounding box center [561, 291] width 227 height 46
type input "588"
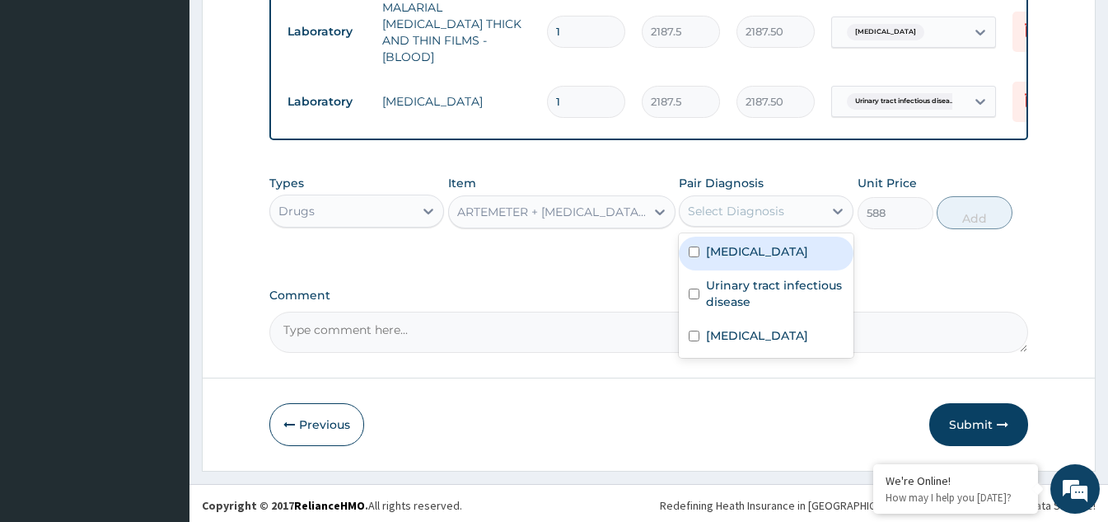
click at [733, 210] on div "Select Diagnosis" at bounding box center [736, 211] width 96 height 16
click at [696, 246] on input "checkbox" at bounding box center [694, 251] width 11 height 11
checkbox input "true"
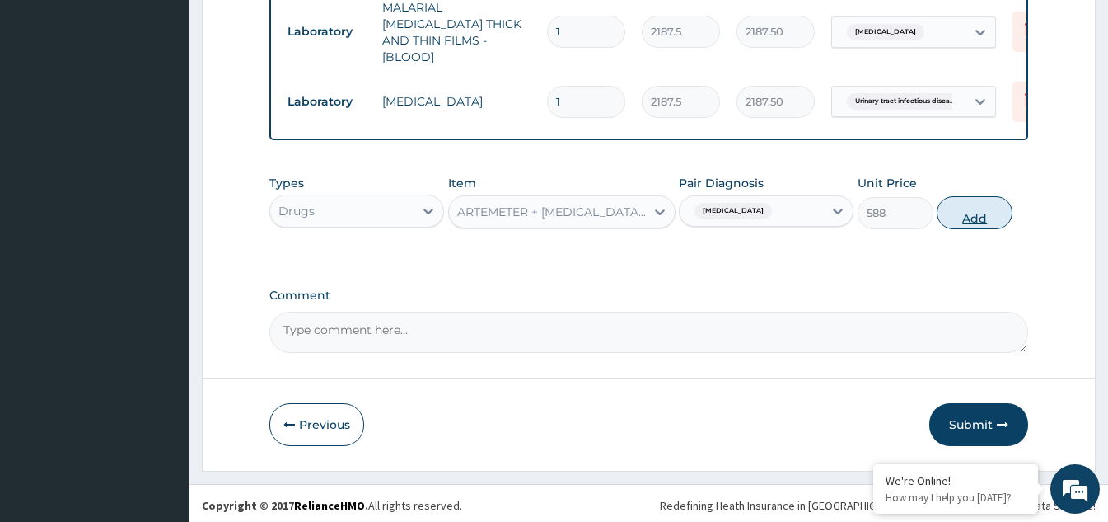
click at [977, 217] on button "Add" at bounding box center [975, 212] width 76 height 33
type input "0"
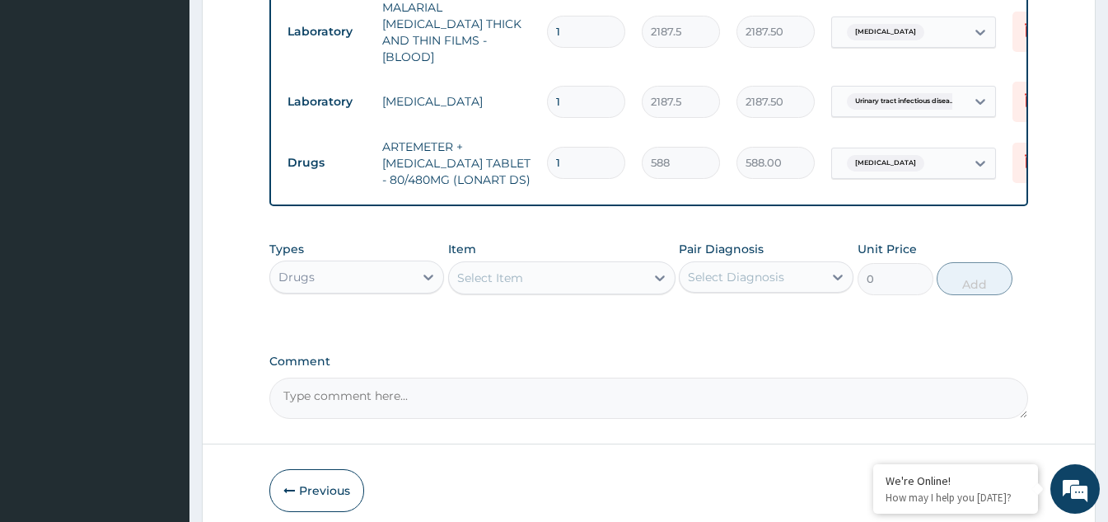
click at [557, 147] on input "1" at bounding box center [586, 163] width 78 height 32
type input "6"
type input "3528.00"
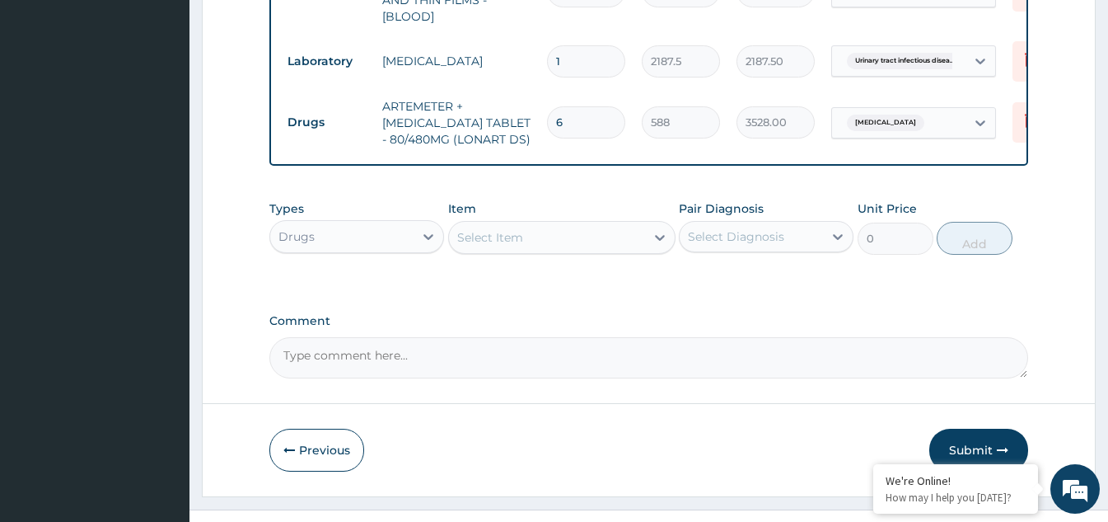
scroll to position [798, 0]
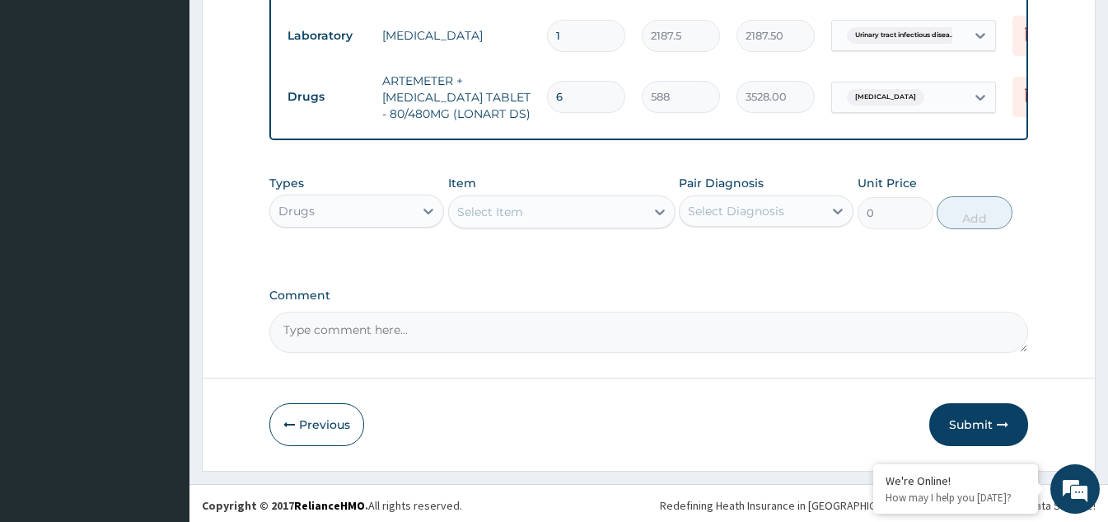
type input "6"
click at [555, 211] on div "Select Item" at bounding box center [547, 212] width 196 height 26
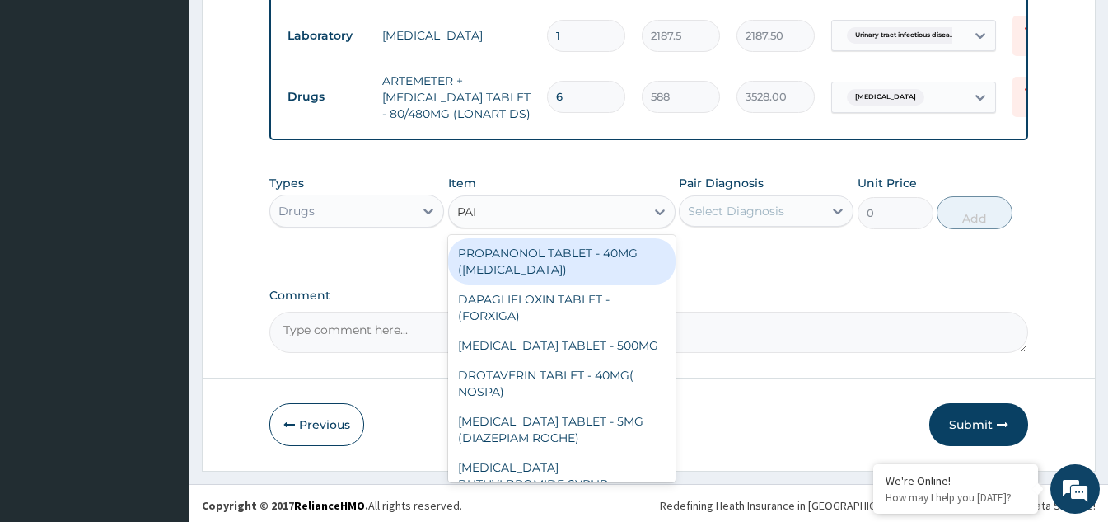
type input "PARA"
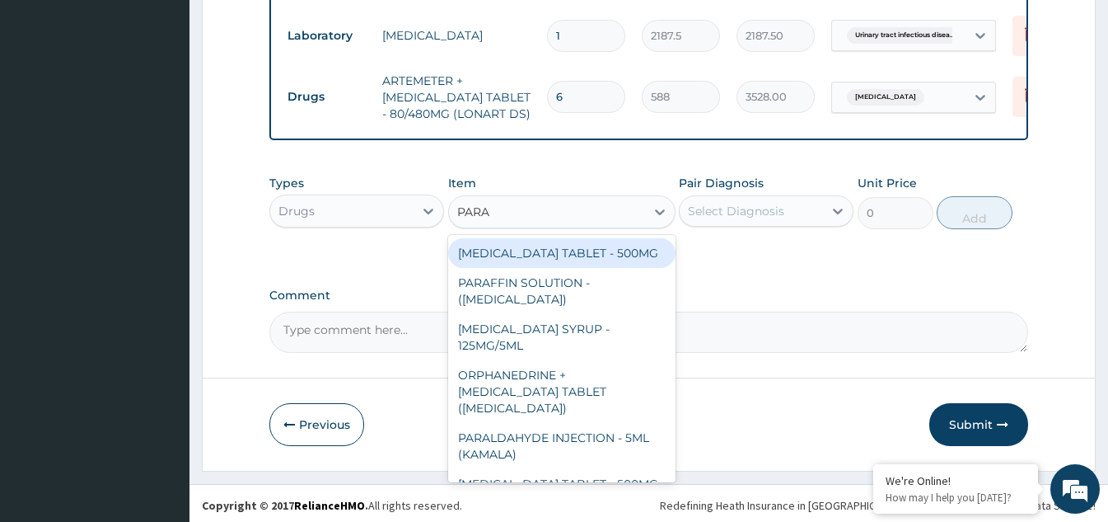
click at [550, 246] on div "PARACETAMOL TABLET - 500MG" at bounding box center [561, 253] width 227 height 30
type input "33.599999999999994"
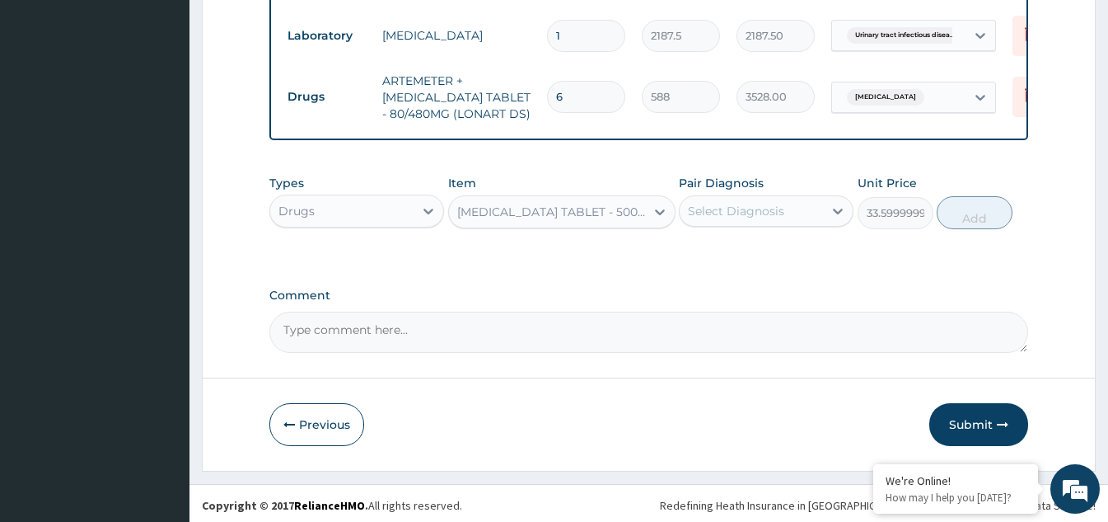
click at [771, 213] on div "Select Diagnosis" at bounding box center [736, 211] width 96 height 16
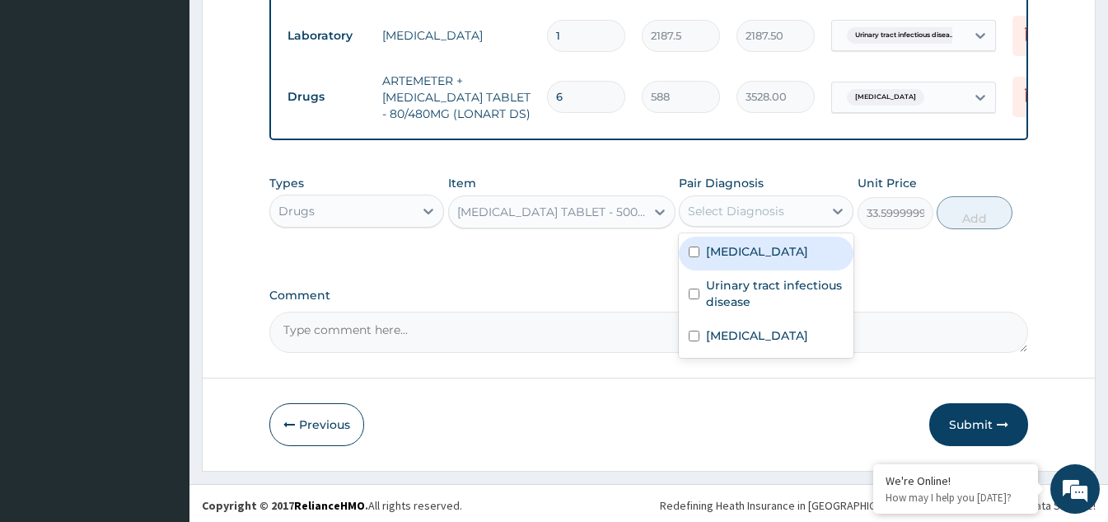
click at [696, 249] on input "checkbox" at bounding box center [694, 251] width 11 height 11
checkbox input "true"
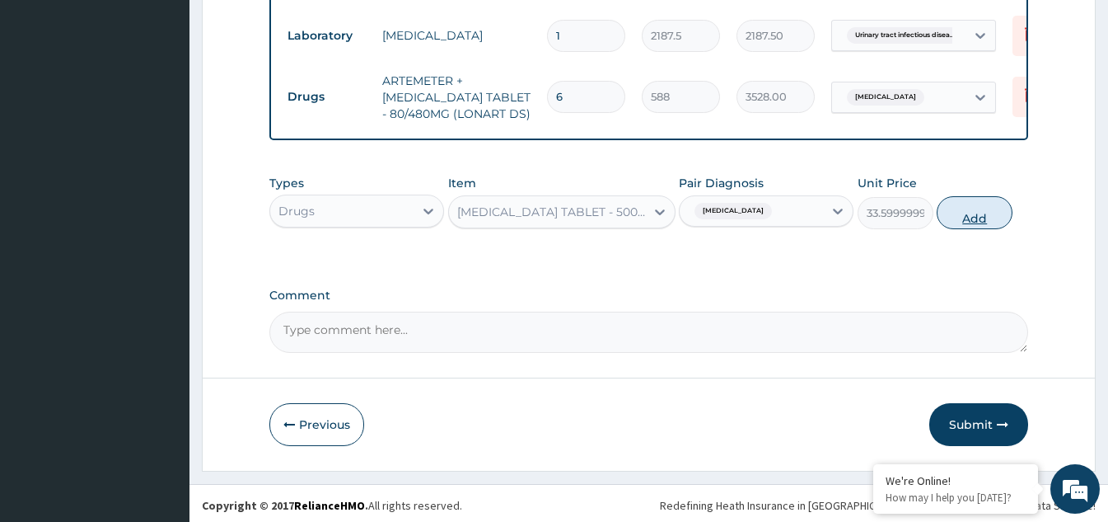
click at [985, 208] on button "Add" at bounding box center [975, 212] width 76 height 33
type input "0"
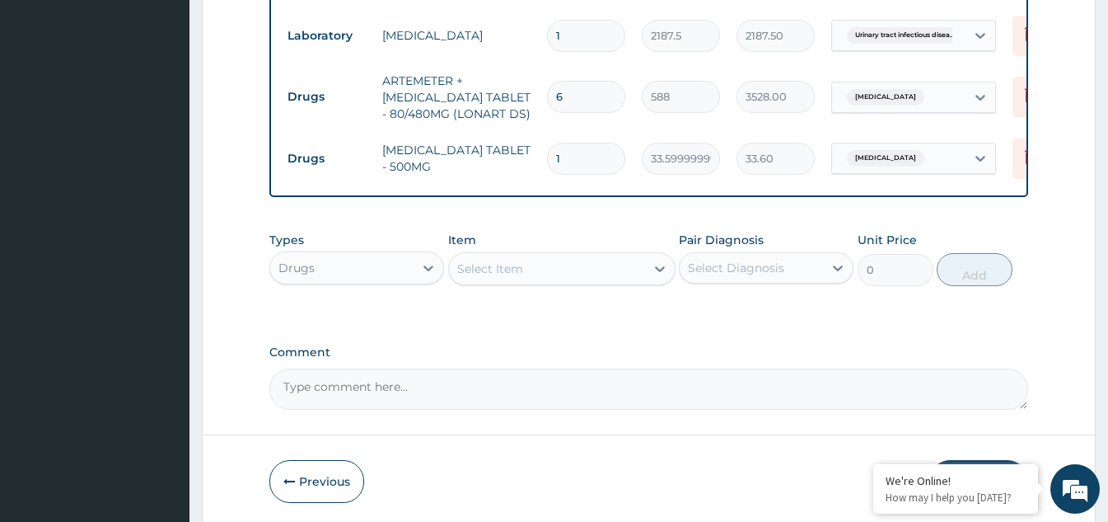
type input "18"
type input "604.80"
type input "1"
type input "33.60"
type input "10"
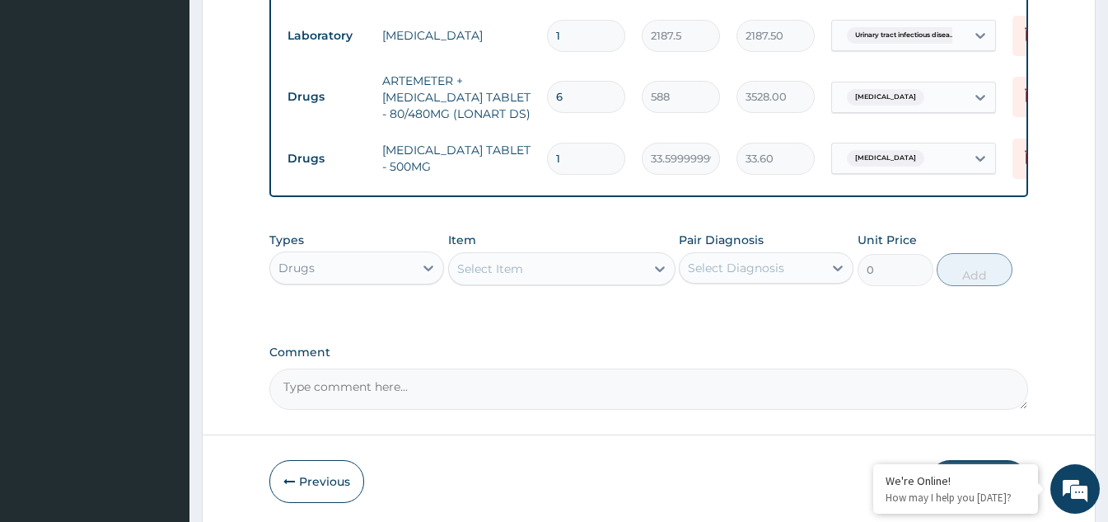
type input "336.00"
type input "10"
click at [593, 84] on input "6" at bounding box center [586, 97] width 78 height 32
click at [1014, 77] on icon at bounding box center [1031, 97] width 36 height 40
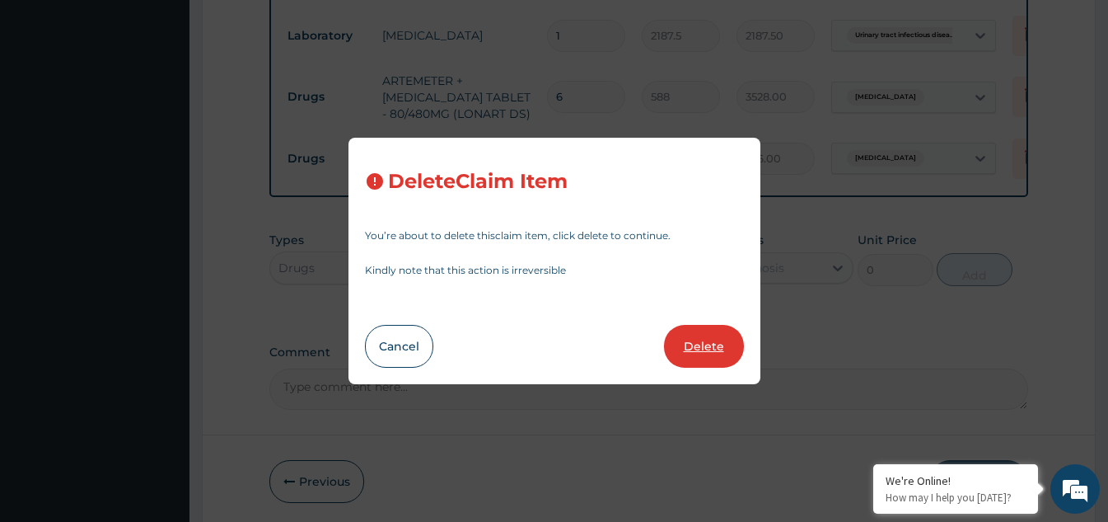
click at [704, 337] on button "Delete" at bounding box center [704, 346] width 80 height 43
type input "10"
type input "33.599999999999994"
type input "336.00"
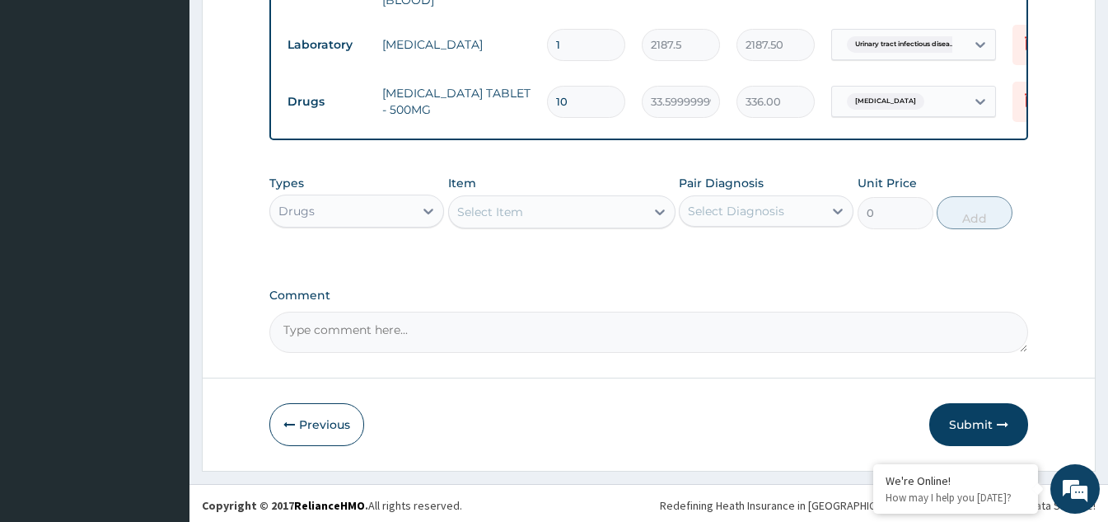
click at [491, 217] on div "Select Item" at bounding box center [547, 212] width 196 height 26
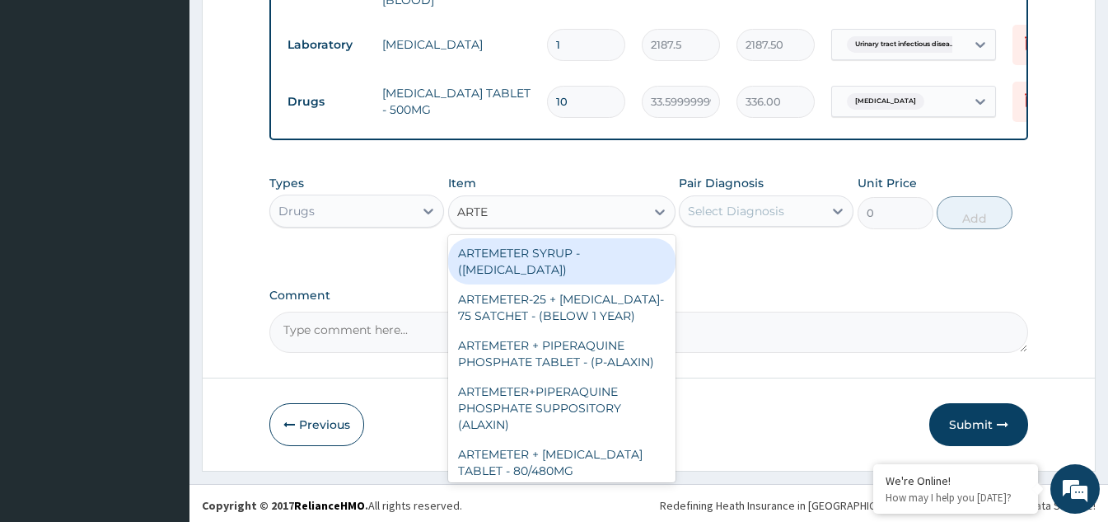
type input "ARTEM"
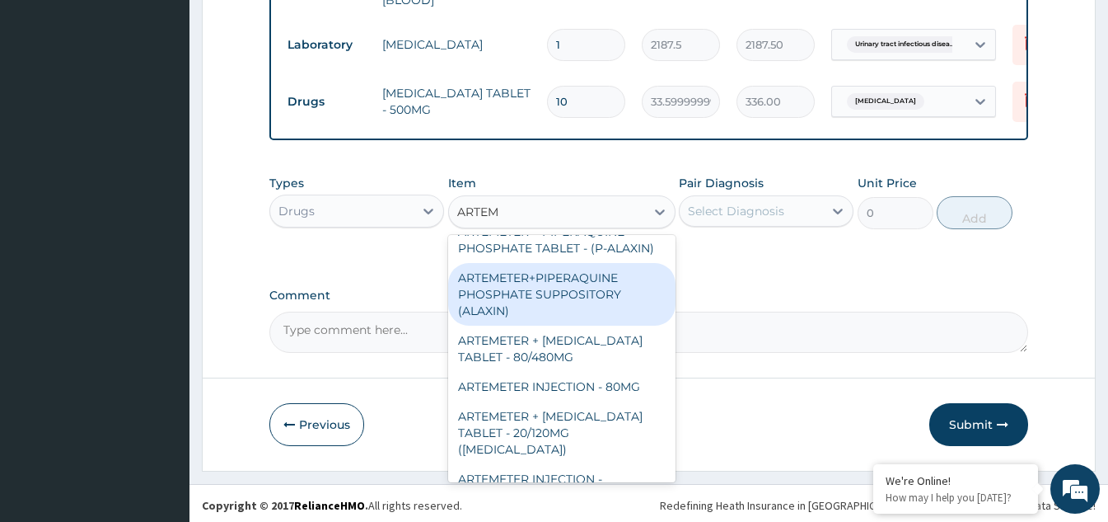
scroll to position [165, 0]
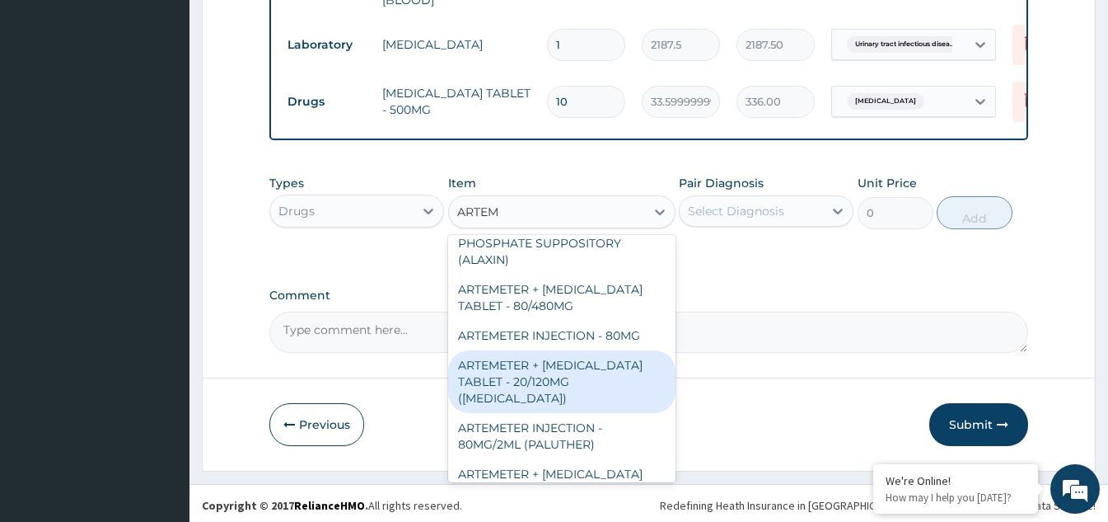
click at [526, 391] on div "ARTEMETER + LUMEFANTRINE TABLET - 20/120MG (COARTEM)" at bounding box center [561, 381] width 227 height 63
type input "210"
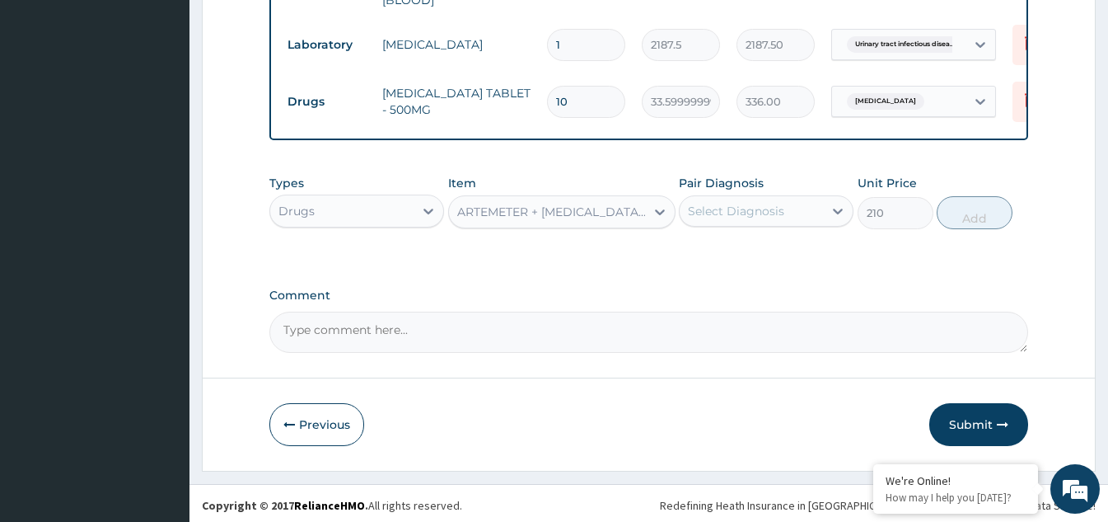
click at [746, 216] on div "Select Diagnosis" at bounding box center [751, 211] width 143 height 26
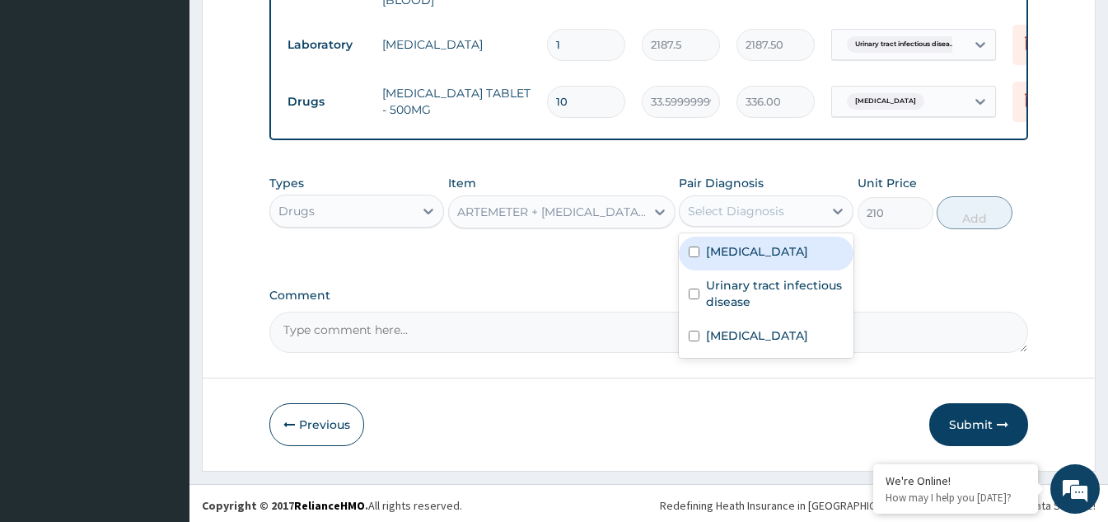
click at [696, 246] on input "checkbox" at bounding box center [694, 251] width 11 height 11
checkbox input "true"
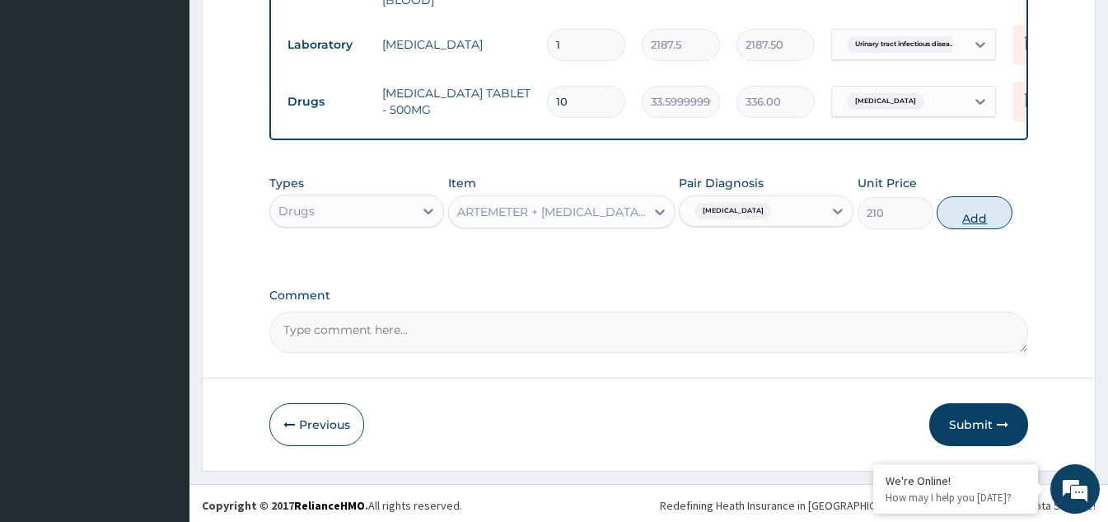
click at [958, 213] on button "Add" at bounding box center [975, 212] width 76 height 33
type input "0"
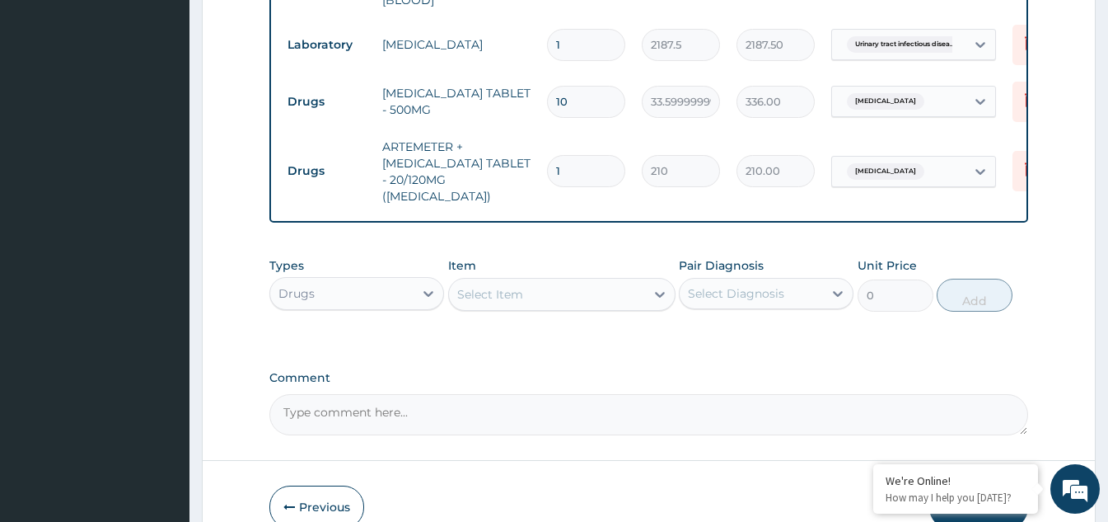
drag, startPoint x: 576, startPoint y: 153, endPoint x: 547, endPoint y: 151, distance: 28.9
click at [547, 155] on input "1" at bounding box center [586, 171] width 78 height 32
type input "6"
type input "1260.00"
type input "6"
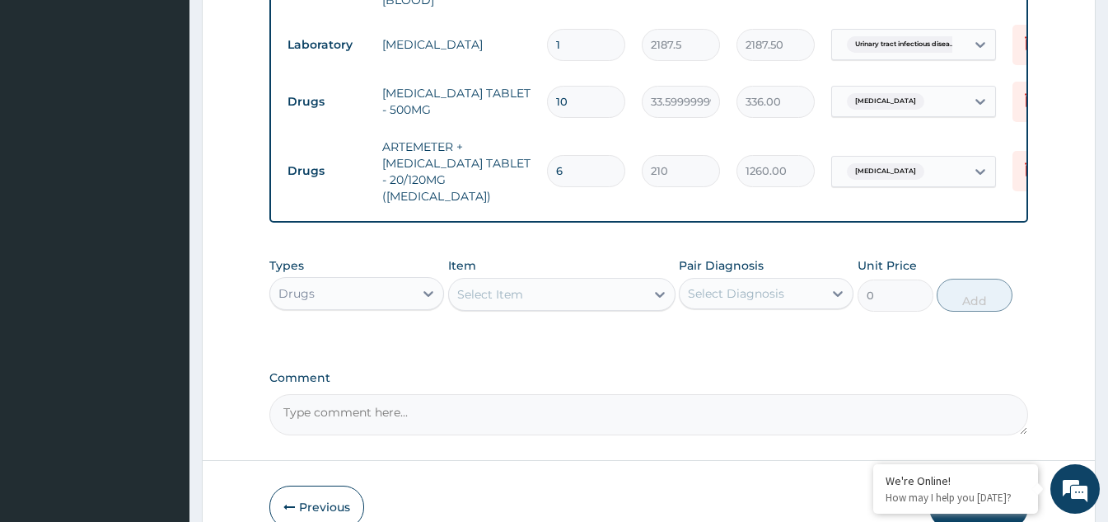
click at [511, 286] on div "Select Item" at bounding box center [490, 294] width 66 height 16
type input "AMOX"
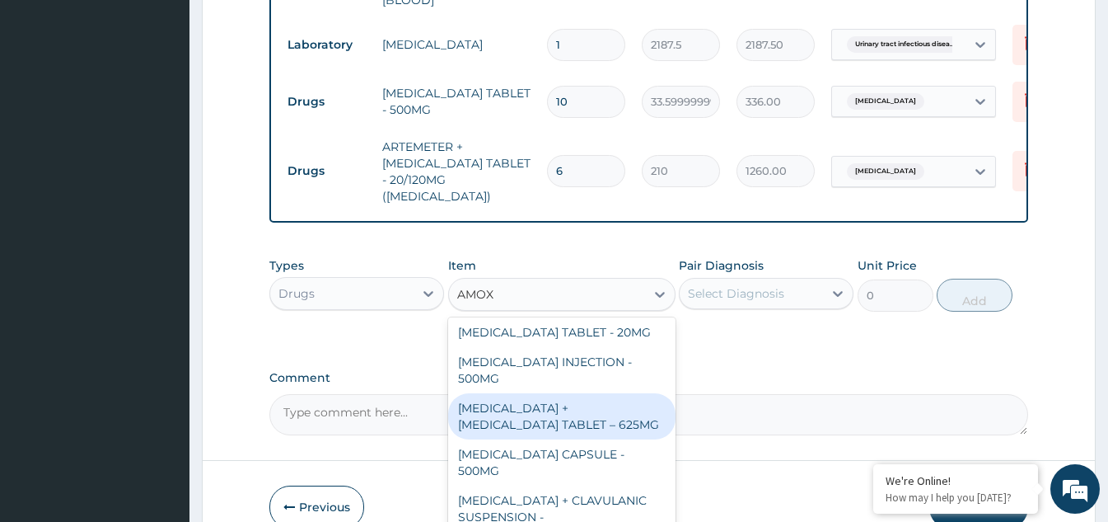
scroll to position [247, 0]
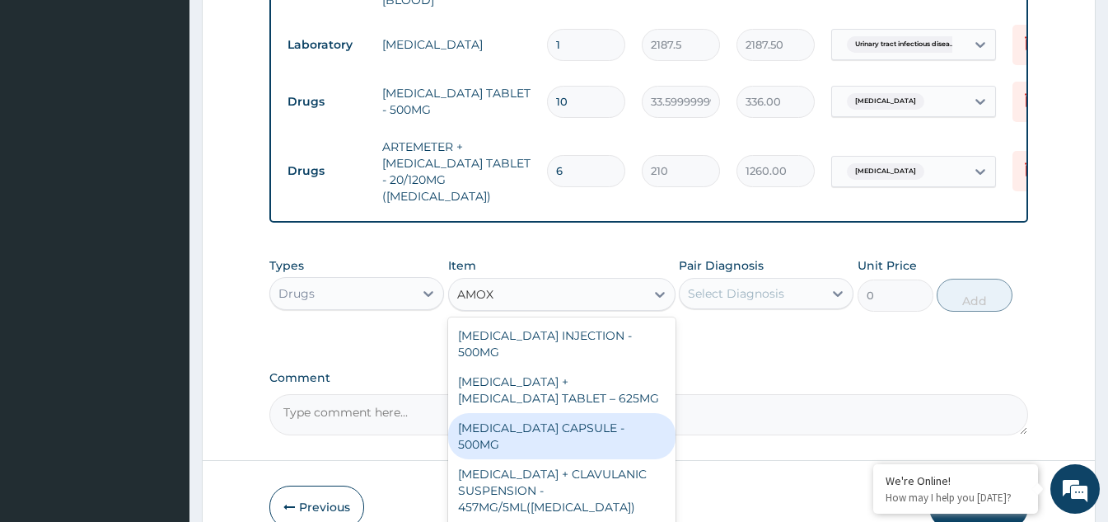
click at [545, 413] on div "AMOXICILLIN CAPSULE - 500MG" at bounding box center [561, 436] width 227 height 46
type input "112"
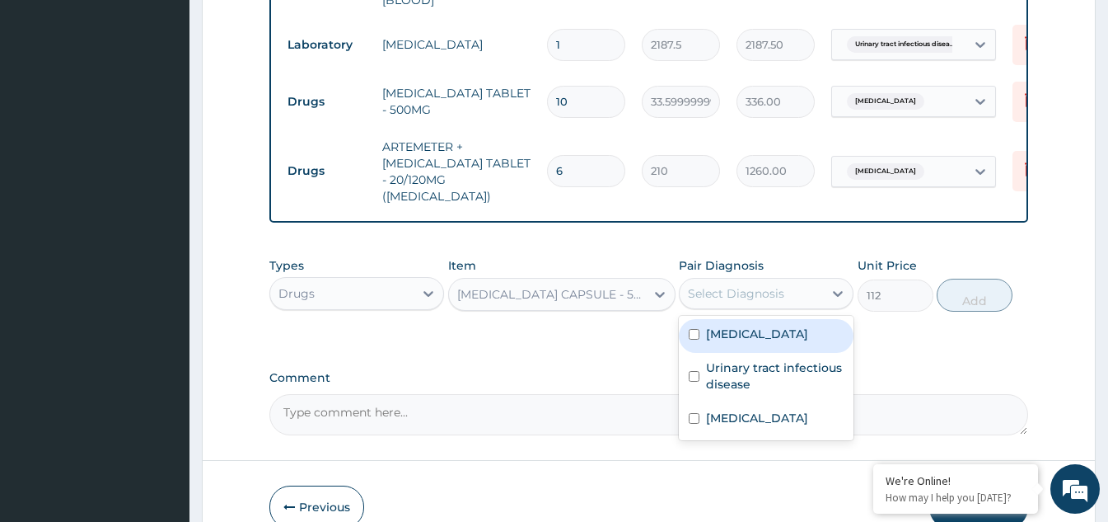
click at [766, 285] on div "Select Diagnosis" at bounding box center [736, 293] width 96 height 16
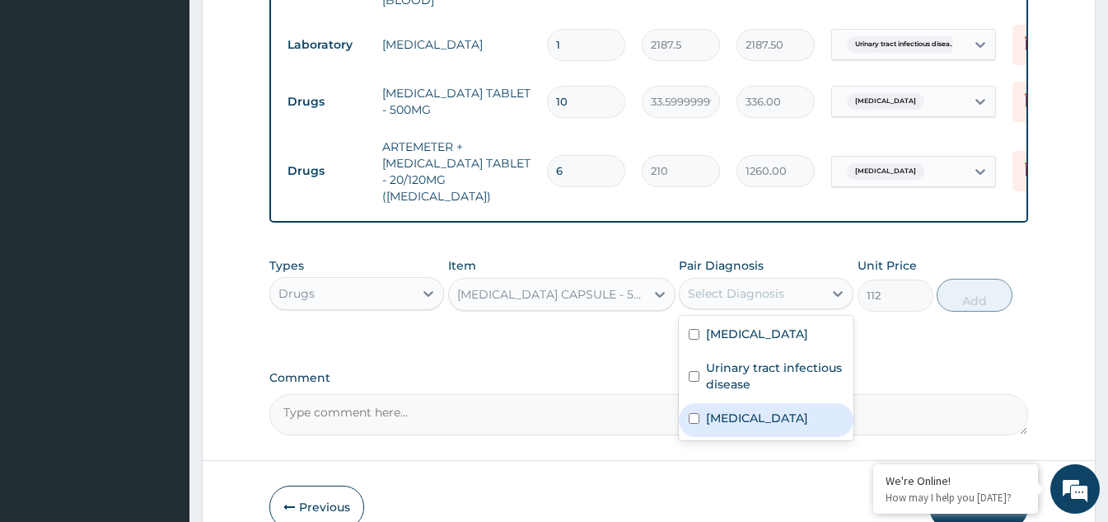
click at [691, 413] on input "checkbox" at bounding box center [694, 418] width 11 height 11
checkbox input "true"
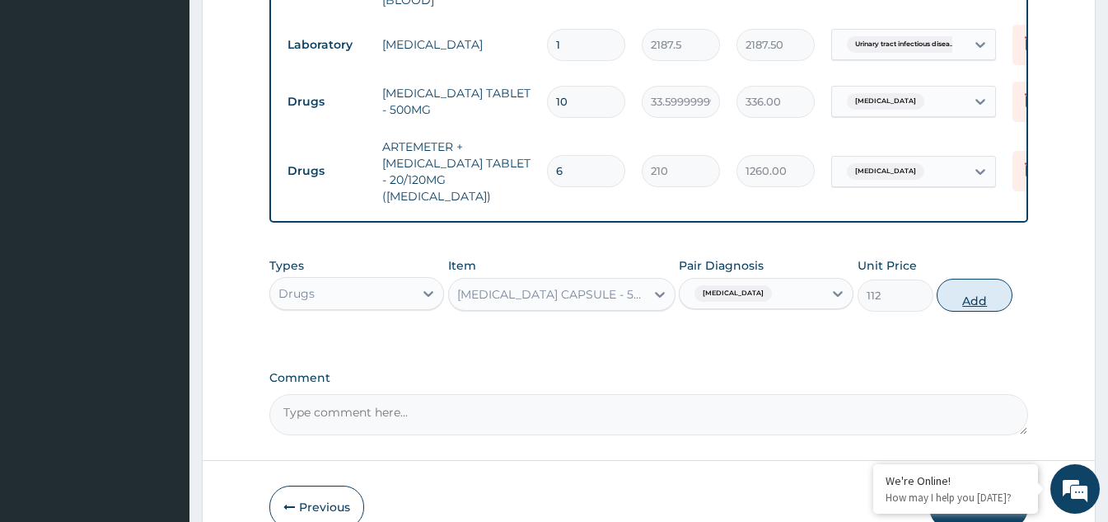
click at [978, 278] on button "Add" at bounding box center [975, 294] width 76 height 33
type input "0"
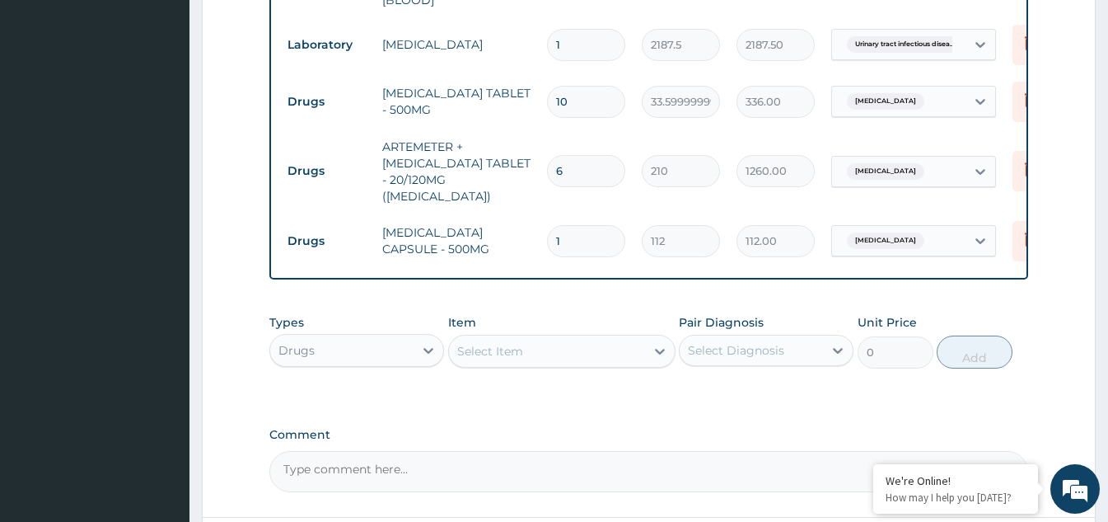
type input "14"
type input "1568.00"
type input "14"
click at [512, 343] on div "Select Item" at bounding box center [490, 351] width 66 height 16
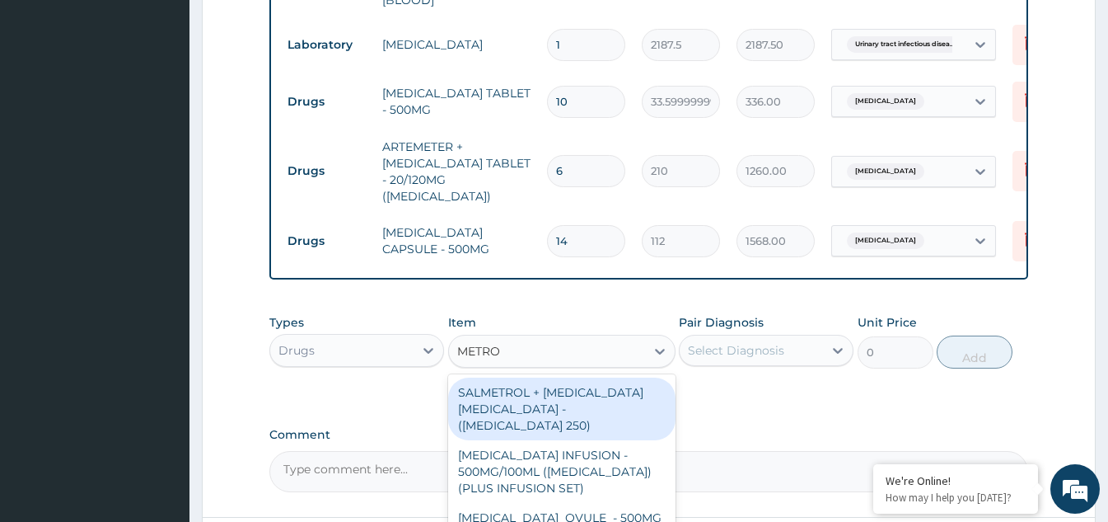
type input "METRON"
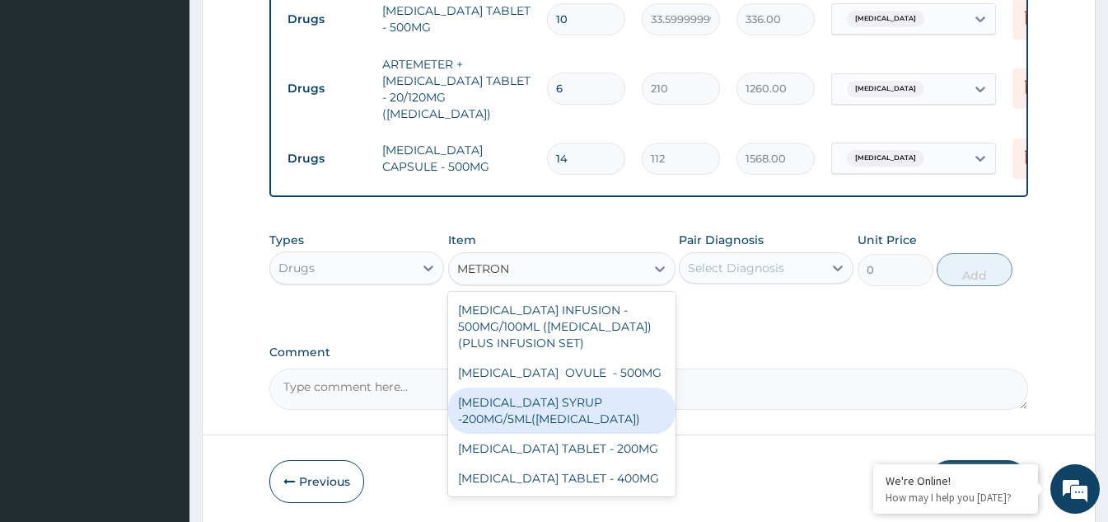
scroll to position [912, 0]
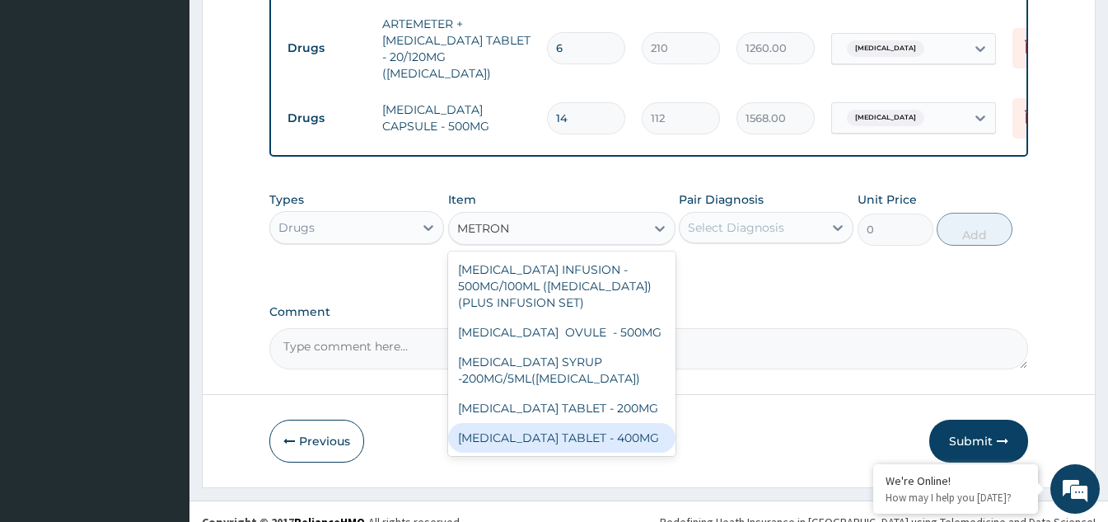
click at [504, 434] on div "METRONIDAZOLE TABLET - 400MG" at bounding box center [561, 438] width 227 height 30
type input "84"
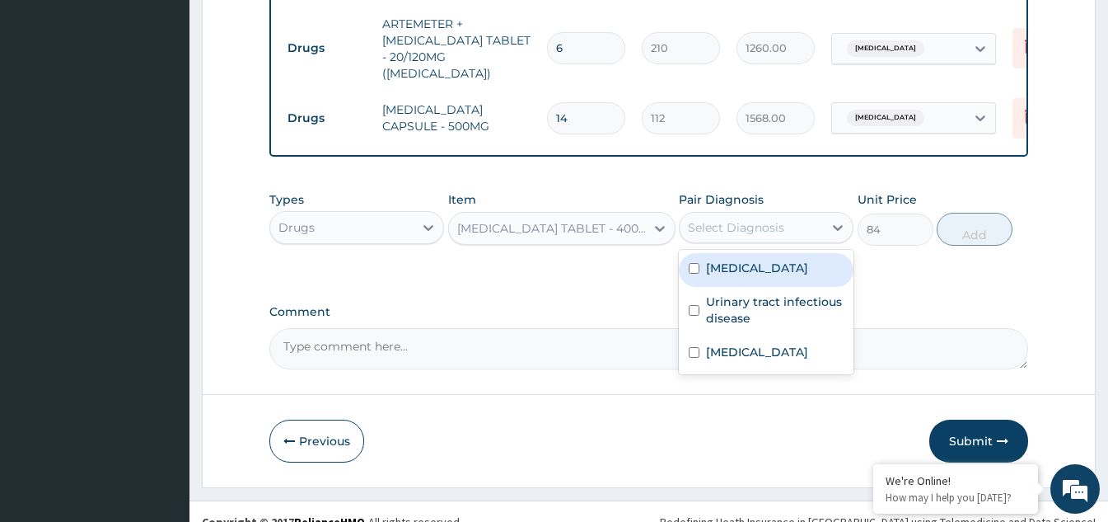
click at [741, 216] on div "Select Diagnosis" at bounding box center [751, 227] width 143 height 26
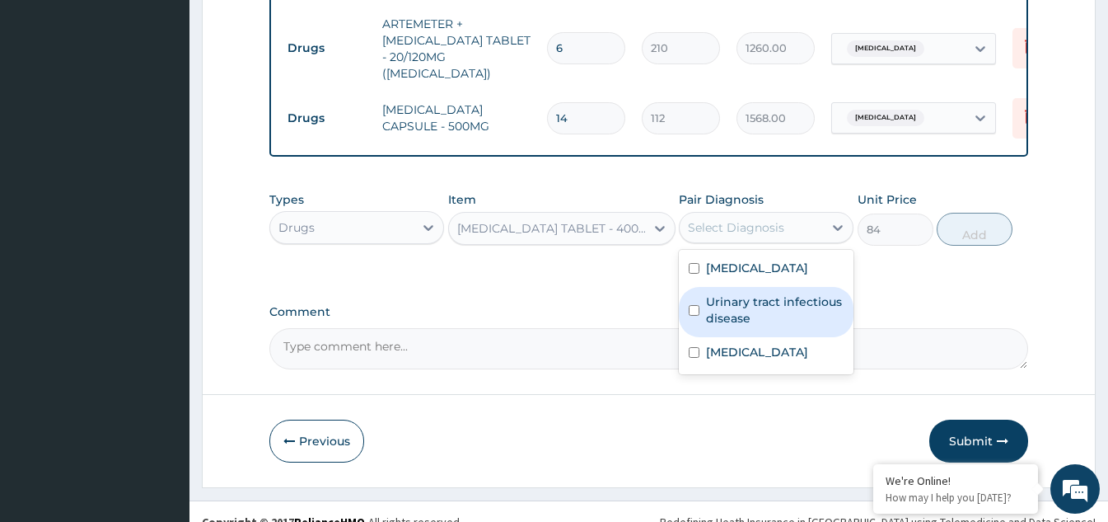
click at [690, 305] on input "checkbox" at bounding box center [694, 310] width 11 height 11
checkbox input "true"
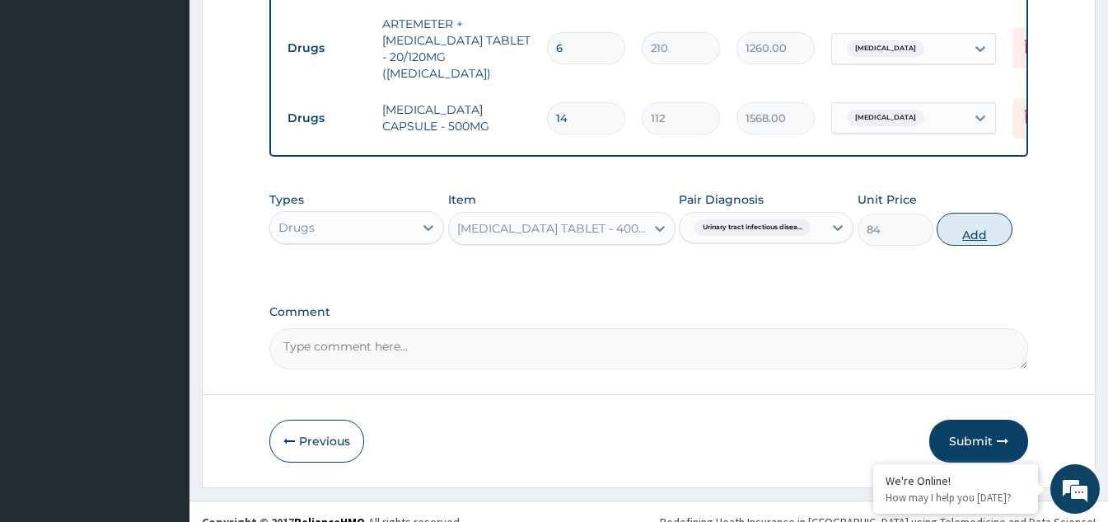
click at [970, 213] on button "Add" at bounding box center [975, 229] width 76 height 33
type input "0"
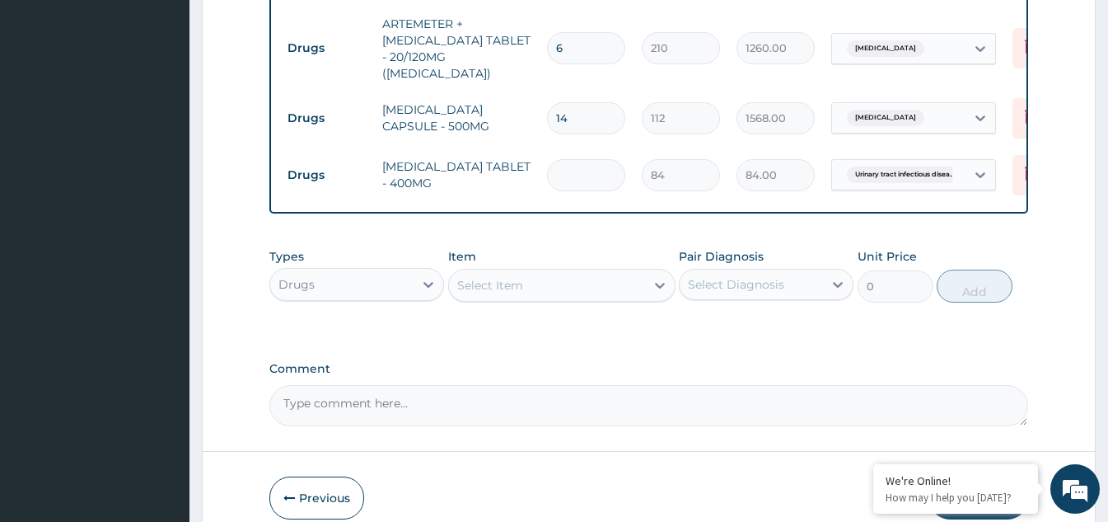
type input "0.00"
type input "2"
type input "168.00"
type input "21"
type input "1764.00"
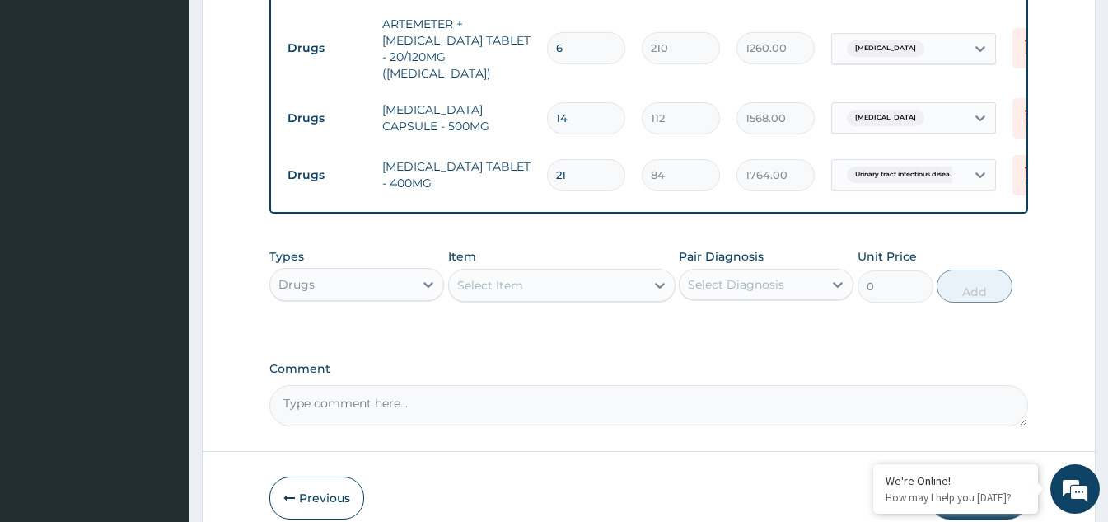
type input "21"
click at [463, 277] on div "Select Item" at bounding box center [490, 285] width 66 height 16
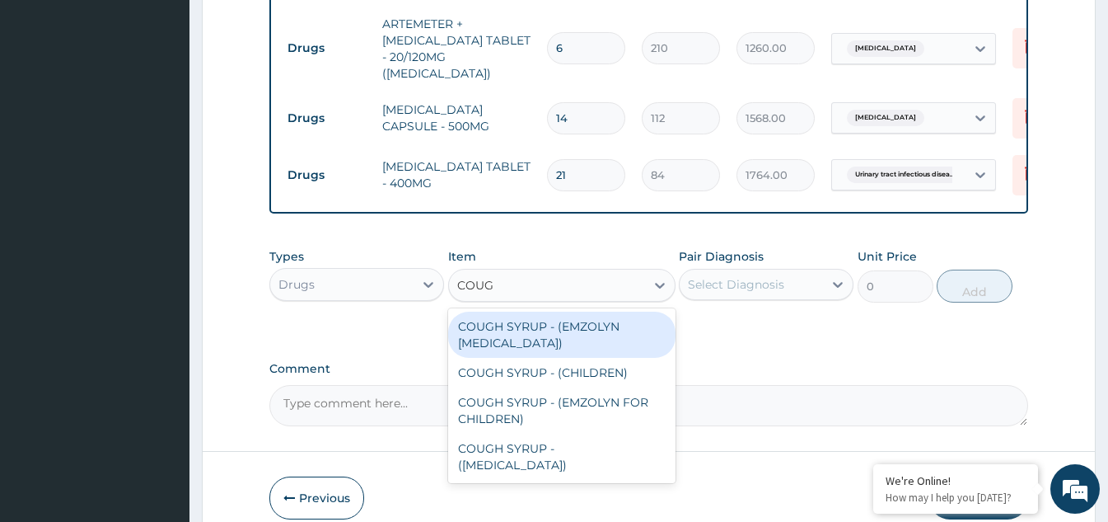
type input "COUGH"
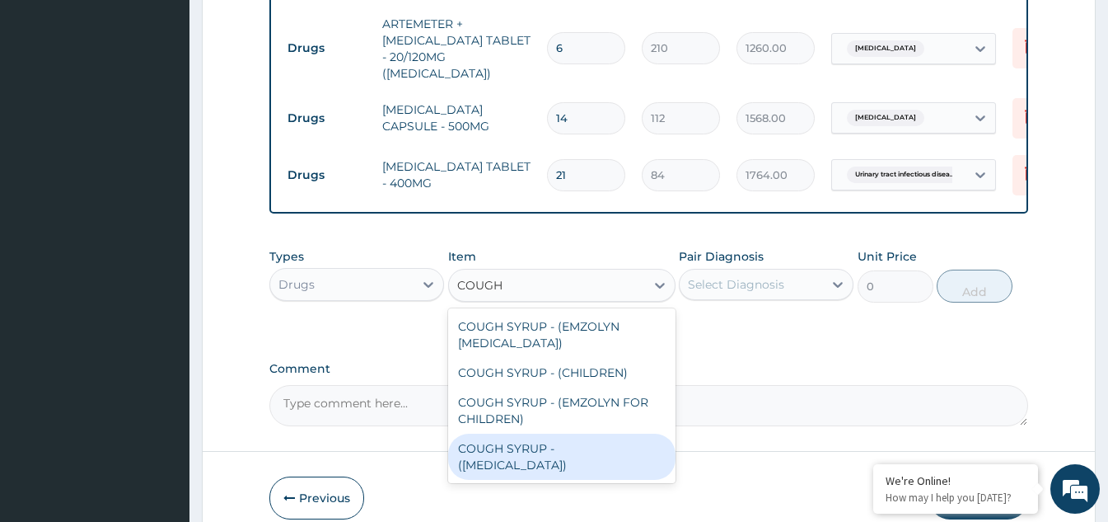
click at [524, 433] on div "COUGH SYRUP - (EXPECTORANT)" at bounding box center [561, 456] width 227 height 46
type input "1120"
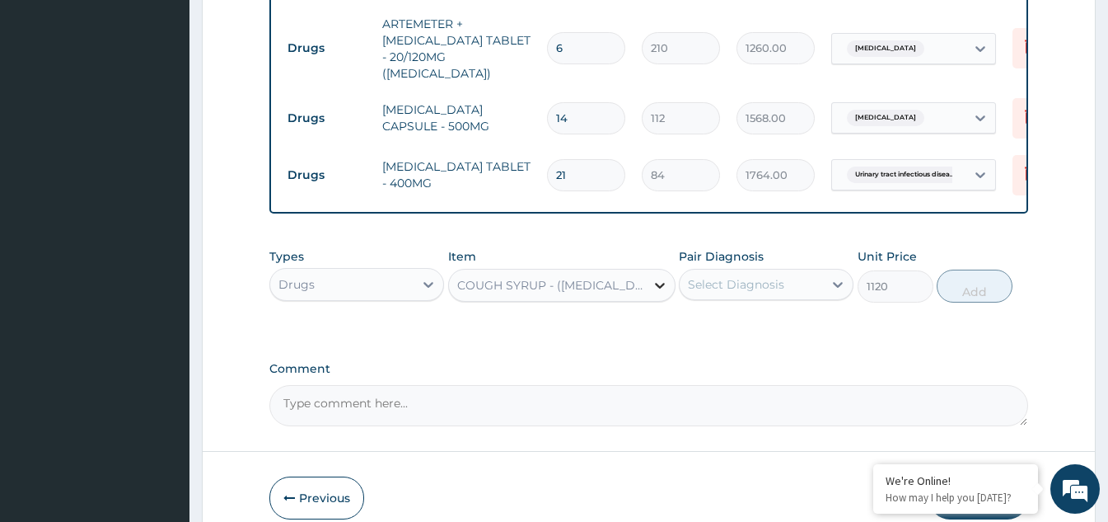
click at [659, 283] on icon at bounding box center [660, 286] width 10 height 6
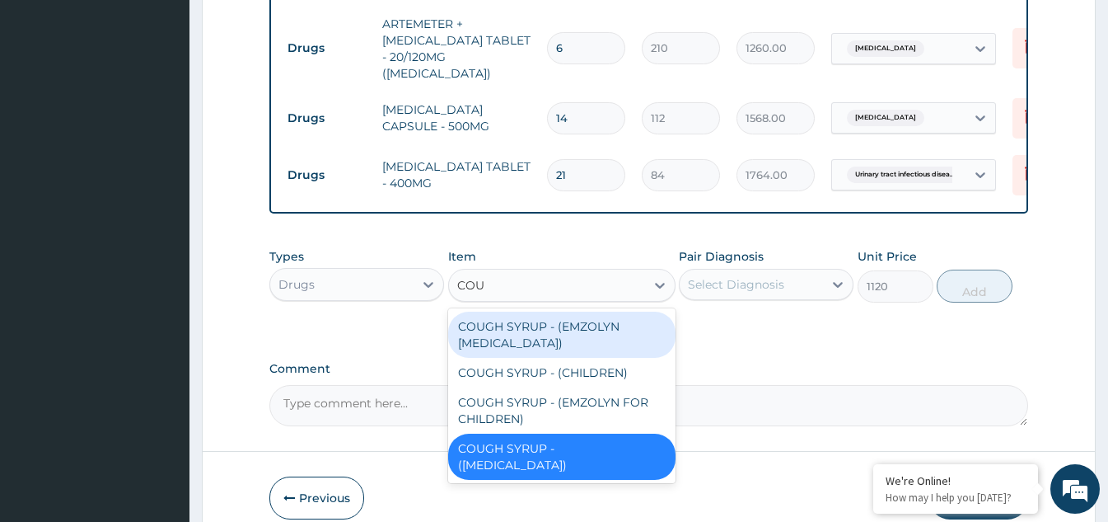
scroll to position [0, 0]
type input "COUGH"
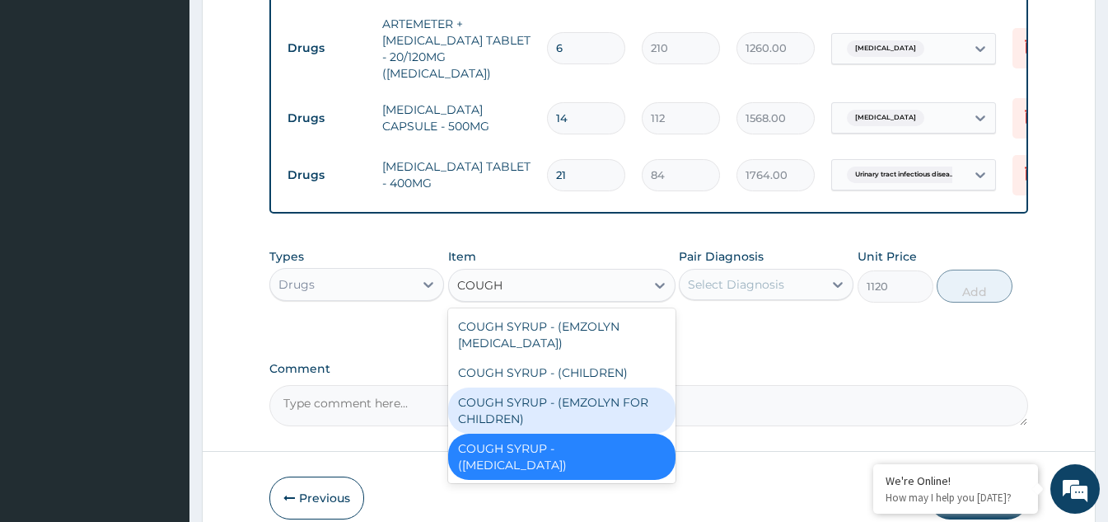
click at [540, 387] on div "COUGH SYRUP - (EMZOLYN FOR CHILDREN)" at bounding box center [561, 410] width 227 height 46
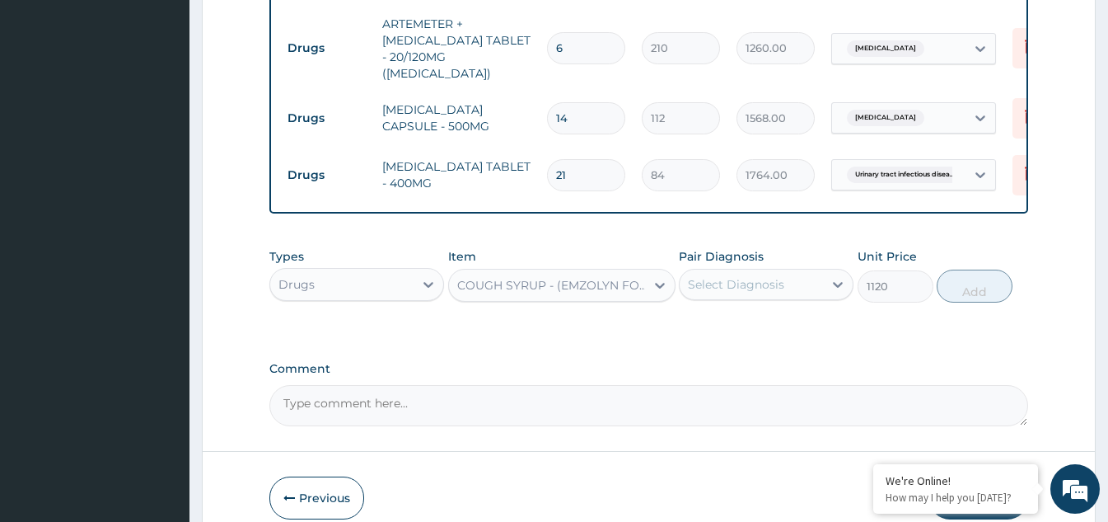
click at [769, 271] on div "Select Diagnosis" at bounding box center [751, 284] width 143 height 26
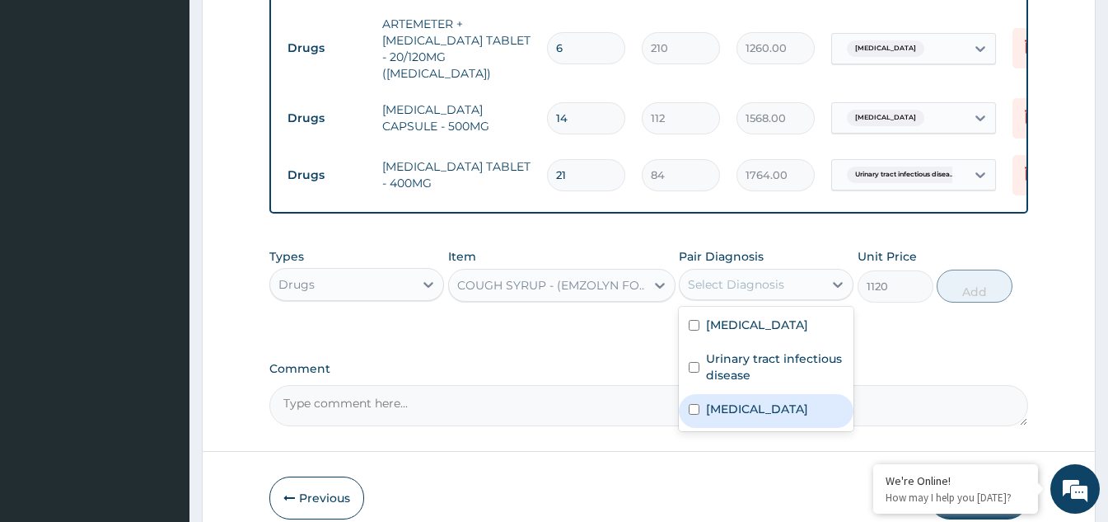
click at [697, 404] on input "checkbox" at bounding box center [694, 409] width 11 height 11
checkbox input "true"
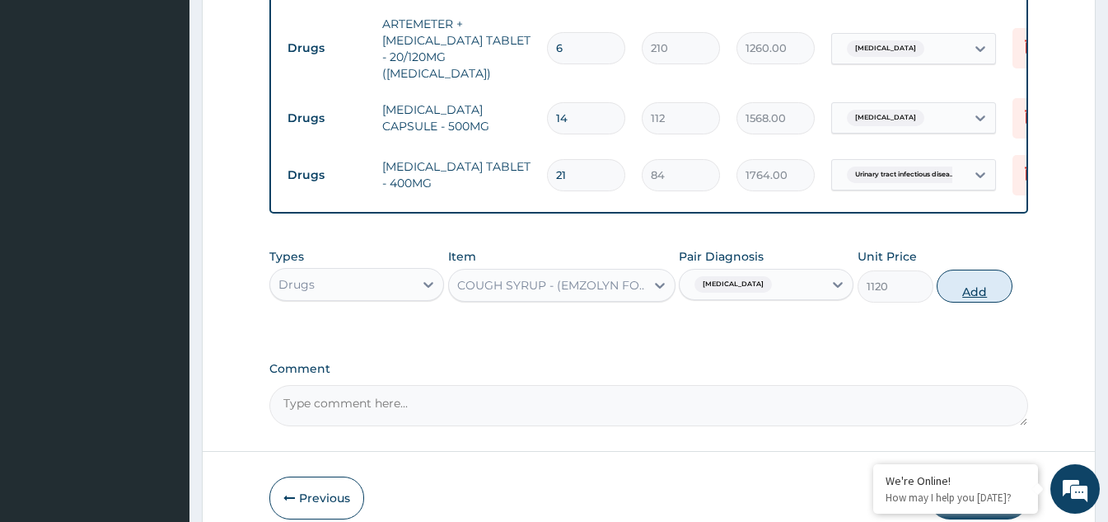
click at [974, 269] on button "Add" at bounding box center [975, 285] width 76 height 33
type input "0"
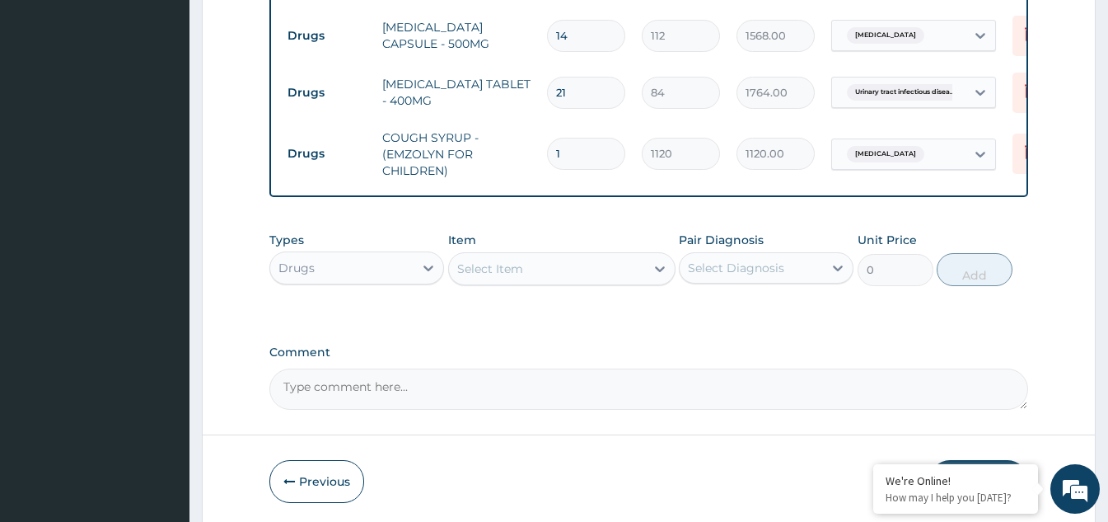
scroll to position [1035, 0]
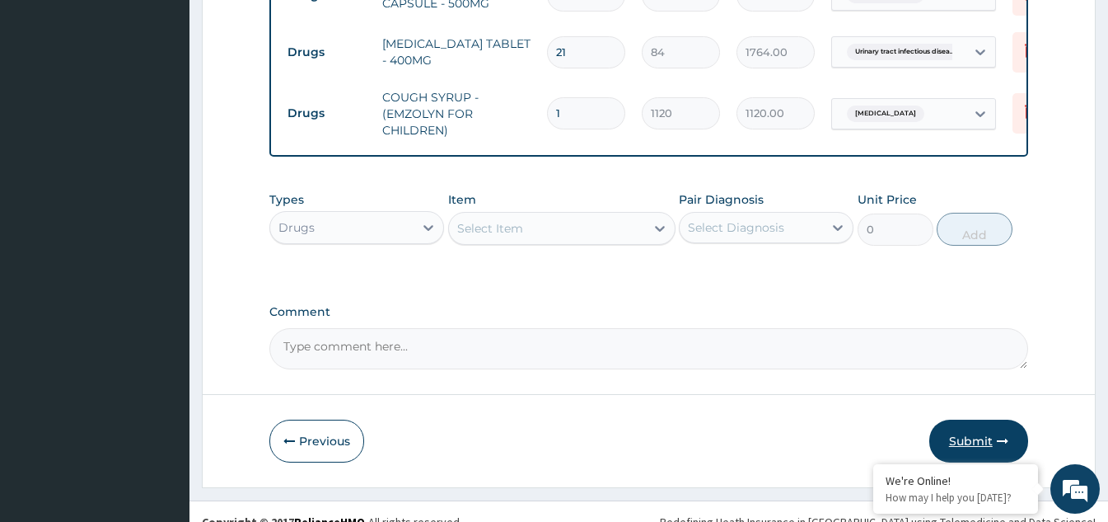
click at [968, 419] on button "Submit" at bounding box center [978, 440] width 99 height 43
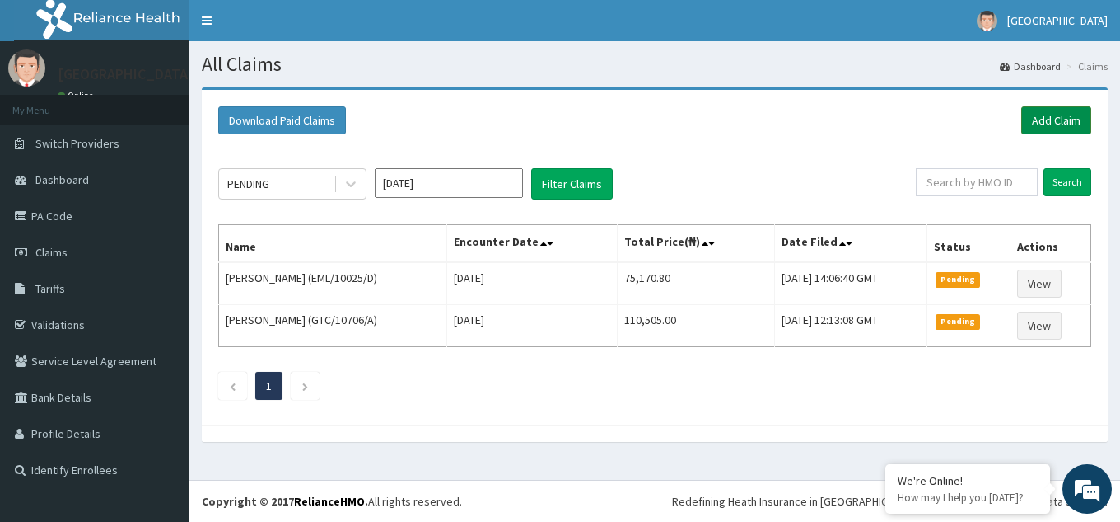
click at [1041, 121] on link "Add Claim" at bounding box center [1057, 120] width 70 height 28
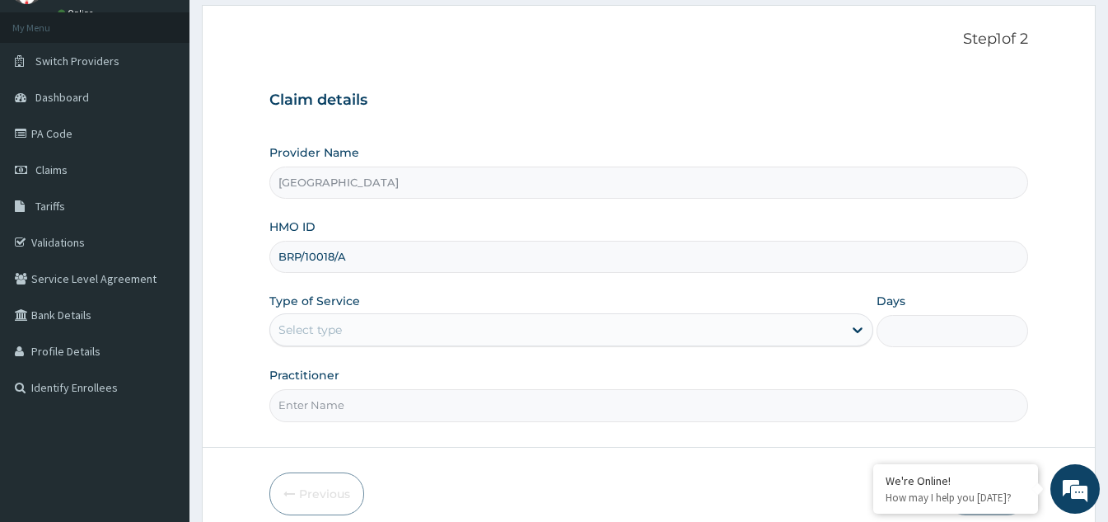
type input "BRP/10018/A"
click at [499, 329] on div "Select type" at bounding box center [556, 329] width 573 height 26
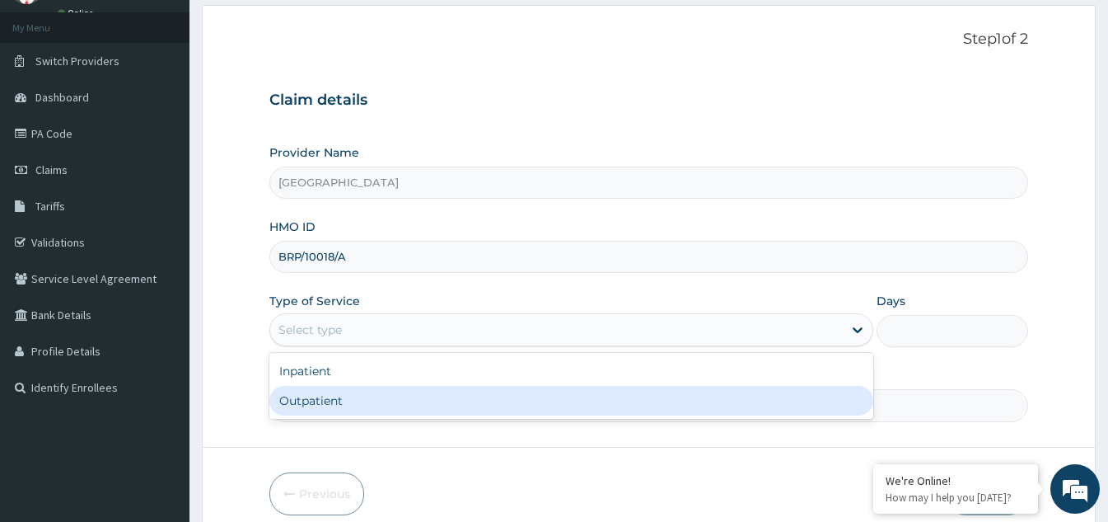
click at [316, 393] on div "Outpatient" at bounding box center [571, 401] width 604 height 30
type input "1"
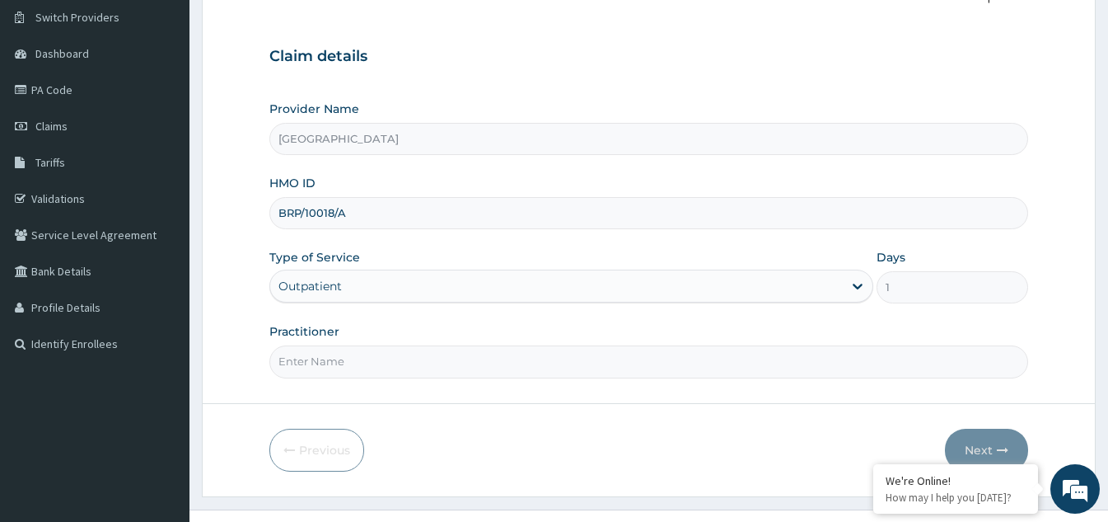
scroll to position [156, 0]
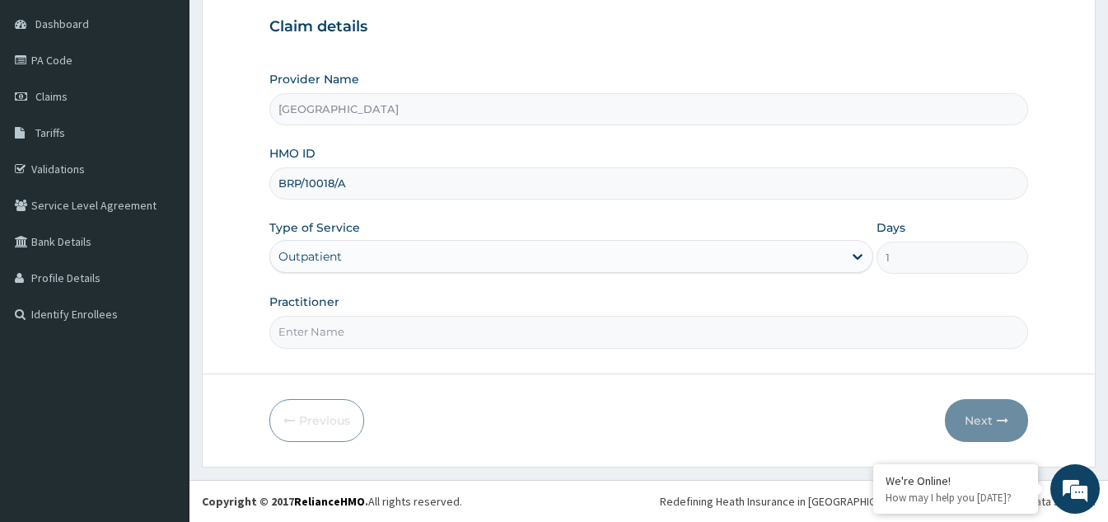
click at [376, 328] on input "Practitioner" at bounding box center [648, 332] width 759 height 32
type input "DR ETUK"
click at [976, 423] on button "Next" at bounding box center [986, 420] width 83 height 43
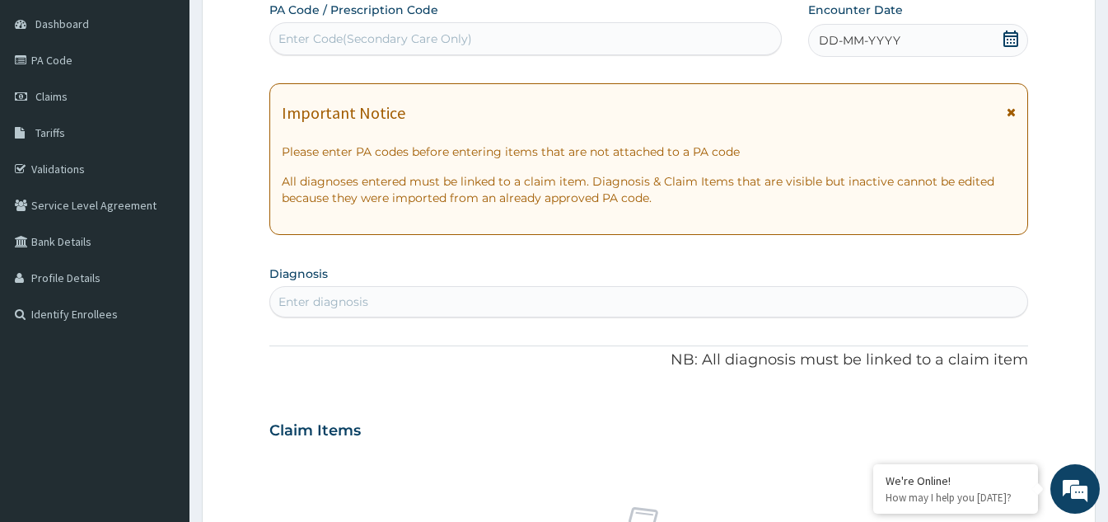
click at [1012, 36] on icon at bounding box center [1010, 38] width 15 height 16
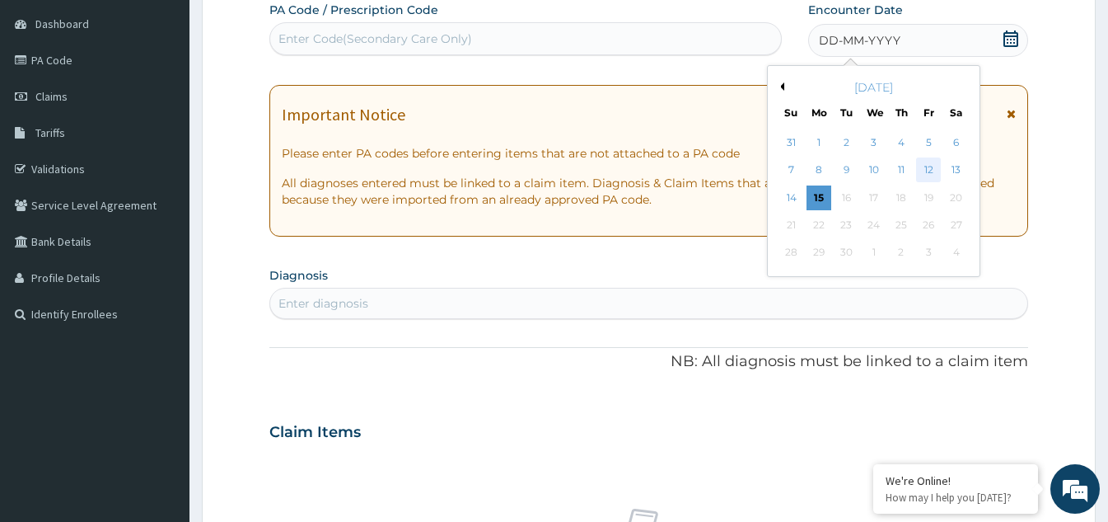
click at [928, 170] on div "12" at bounding box center [928, 170] width 25 height 25
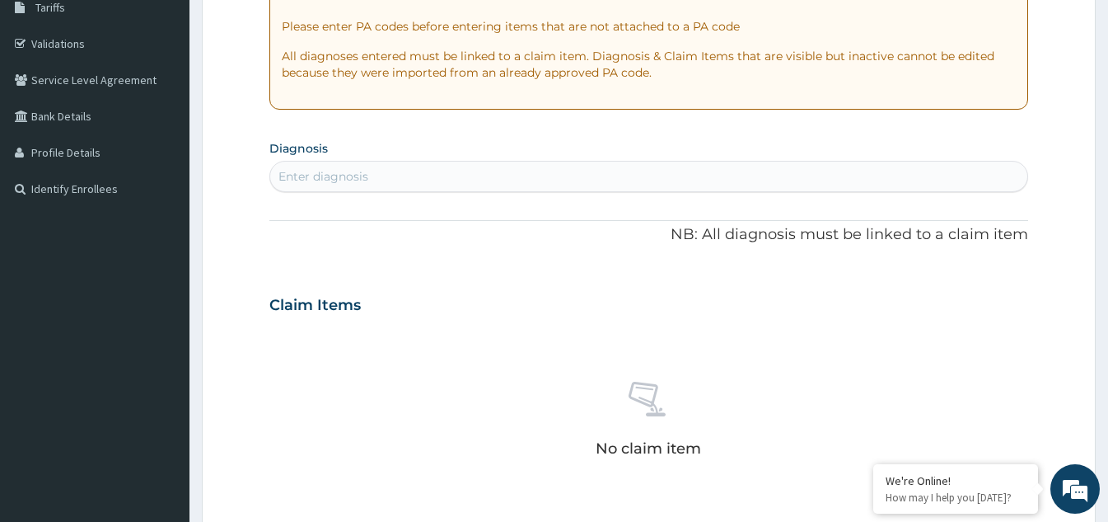
scroll to position [320, 0]
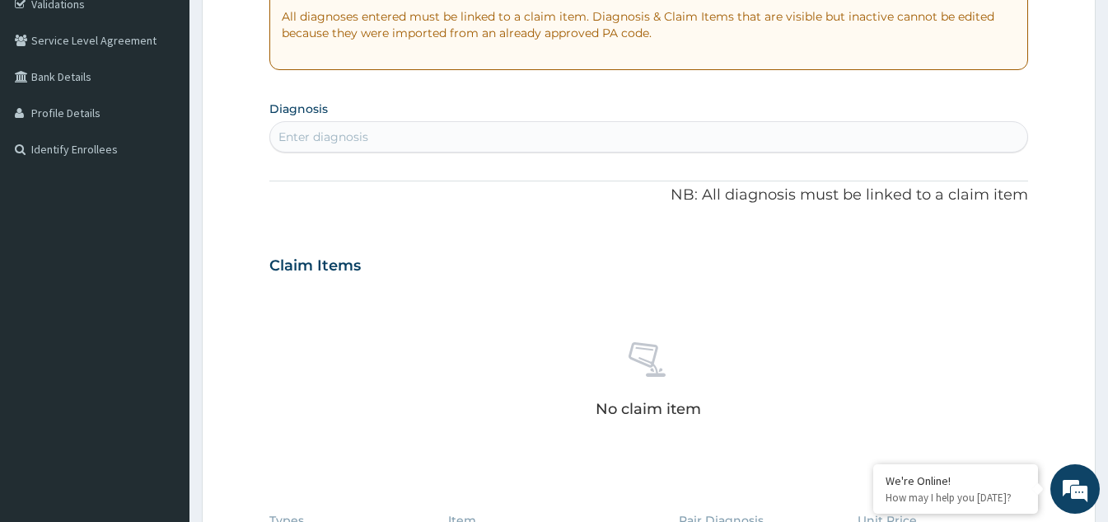
click at [379, 129] on div "Enter diagnosis" at bounding box center [648, 137] width 757 height 26
type input "[MEDICAL_DATA]"
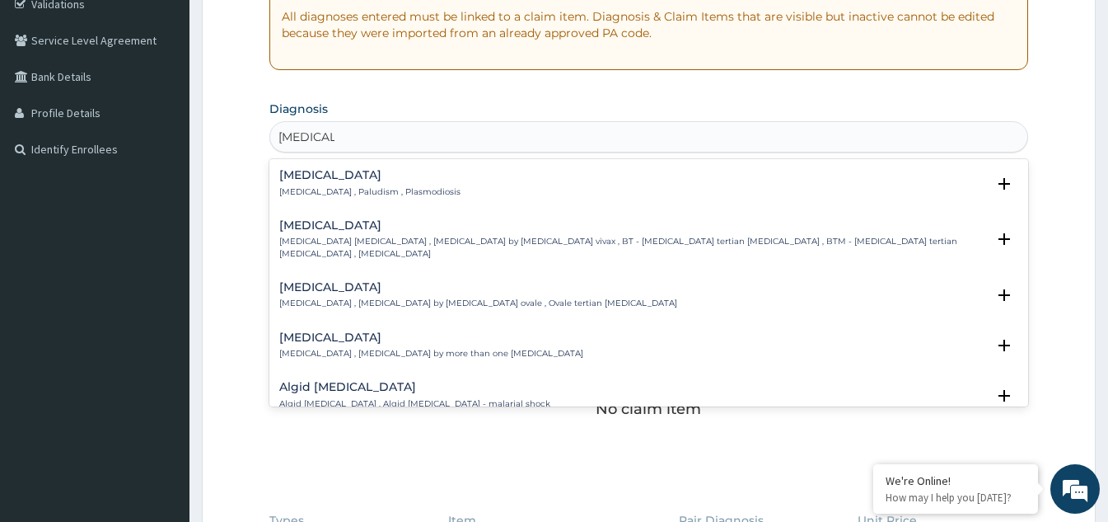
click at [316, 192] on p "[MEDICAL_DATA] , Paludism , Plasmodiosis" at bounding box center [369, 192] width 181 height 12
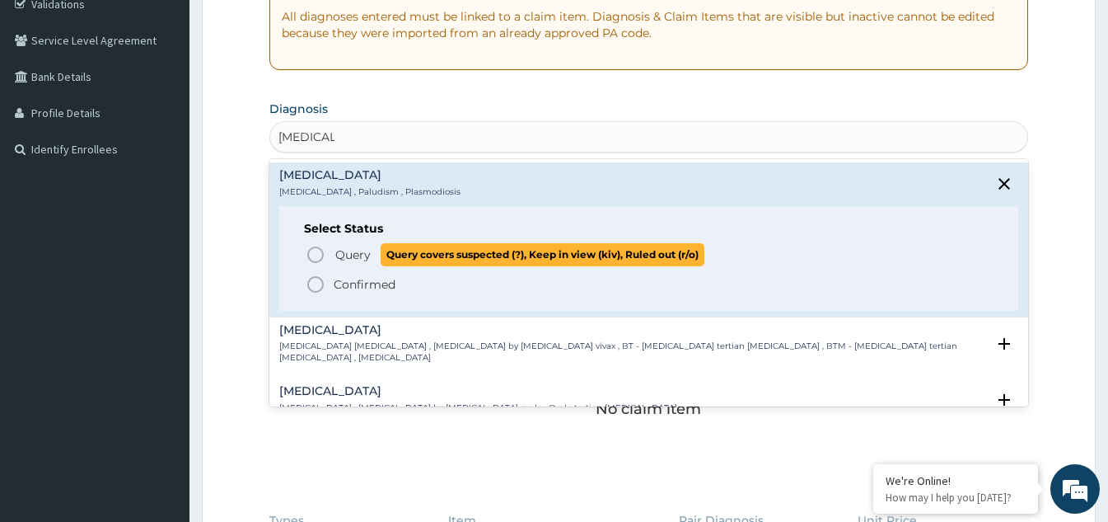
click at [306, 257] on icon "status option query" at bounding box center [316, 255] width 20 height 20
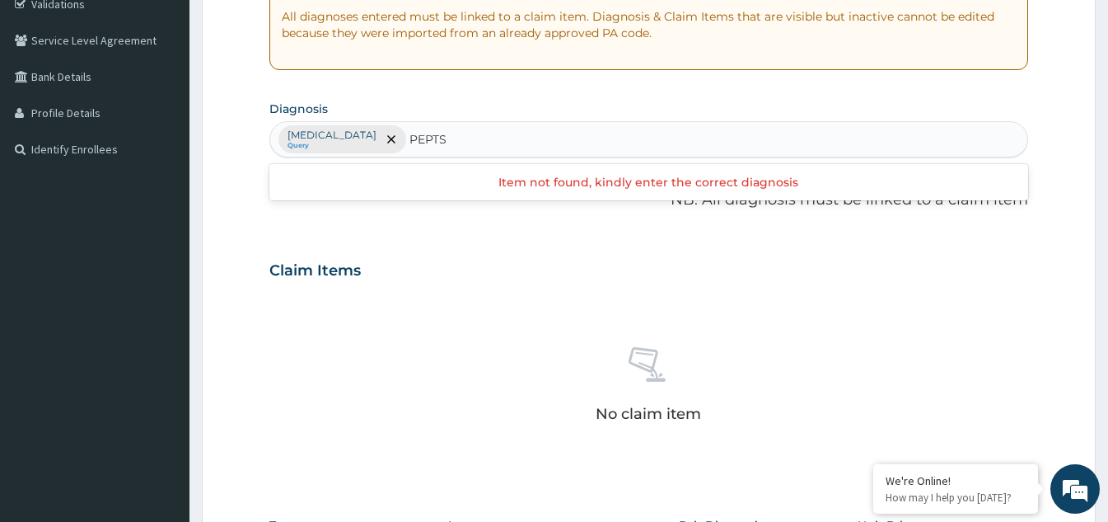
type input "PEPT"
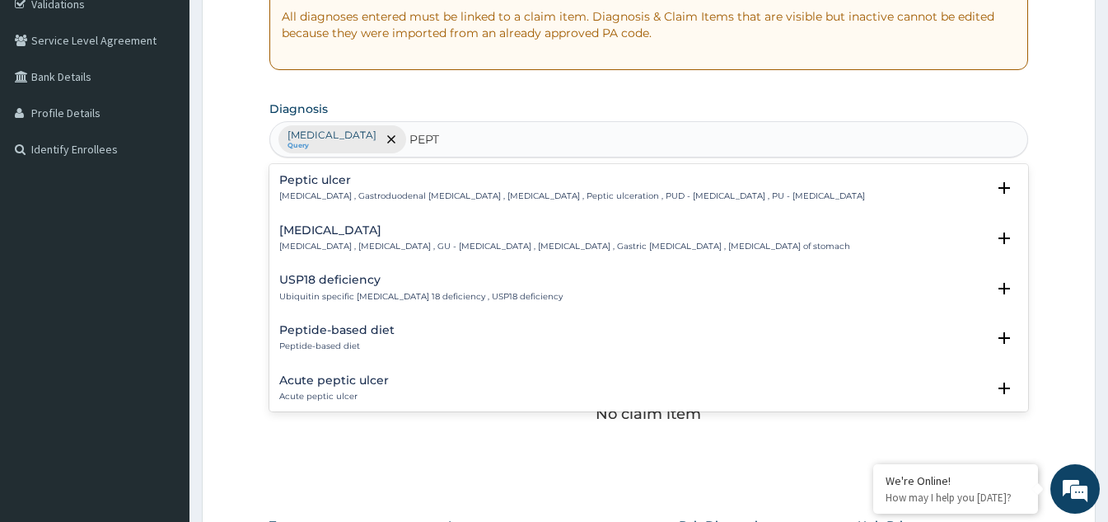
click at [394, 193] on p "Peptic ulcer , Gastroduodenal ulcer , Peptic ulcer disease , Peptic ulceration …" at bounding box center [572, 196] width 586 height 12
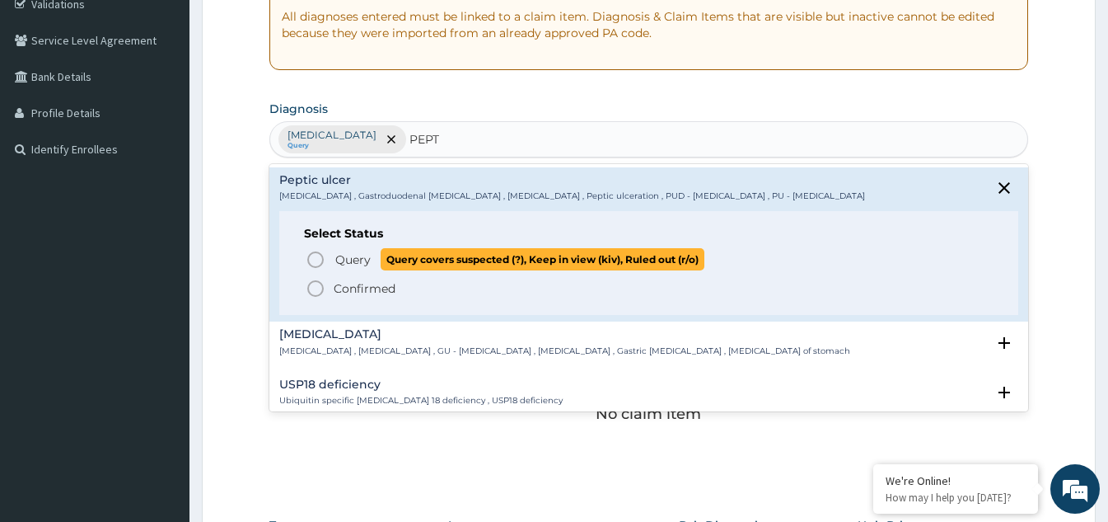
click at [322, 255] on circle "status option query" at bounding box center [315, 259] width 15 height 15
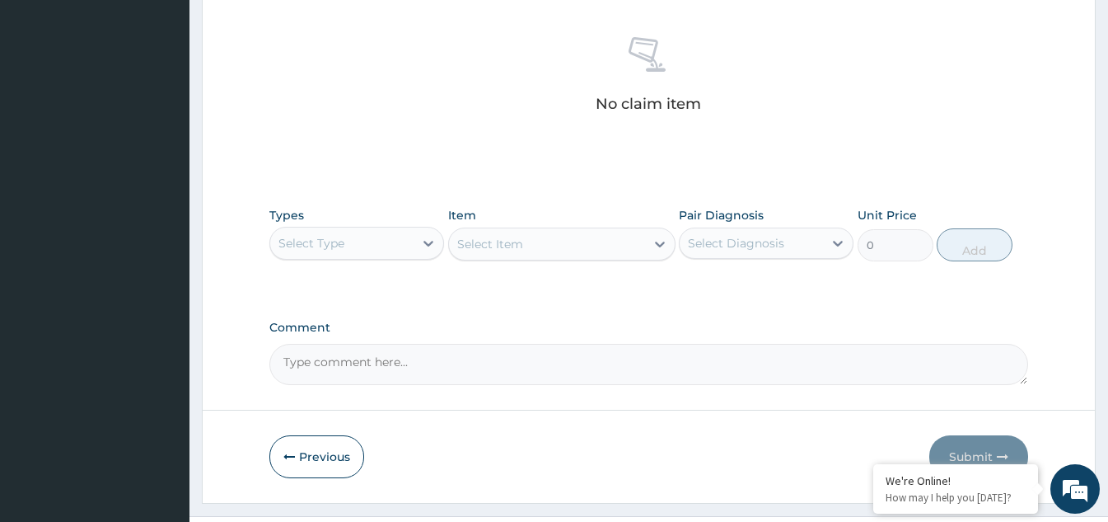
scroll to position [650, 0]
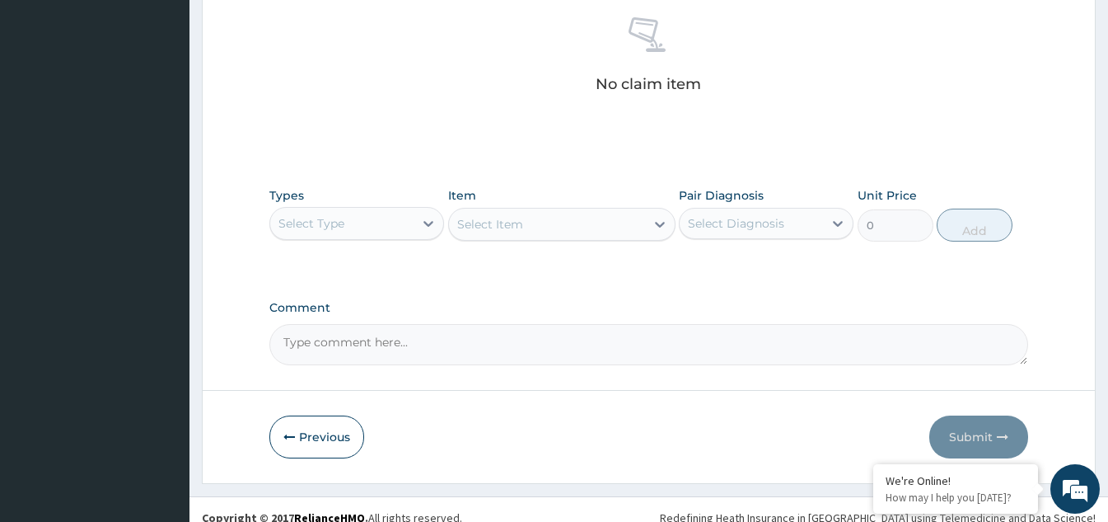
click at [411, 225] on div "Select Type" at bounding box center [341, 223] width 143 height 26
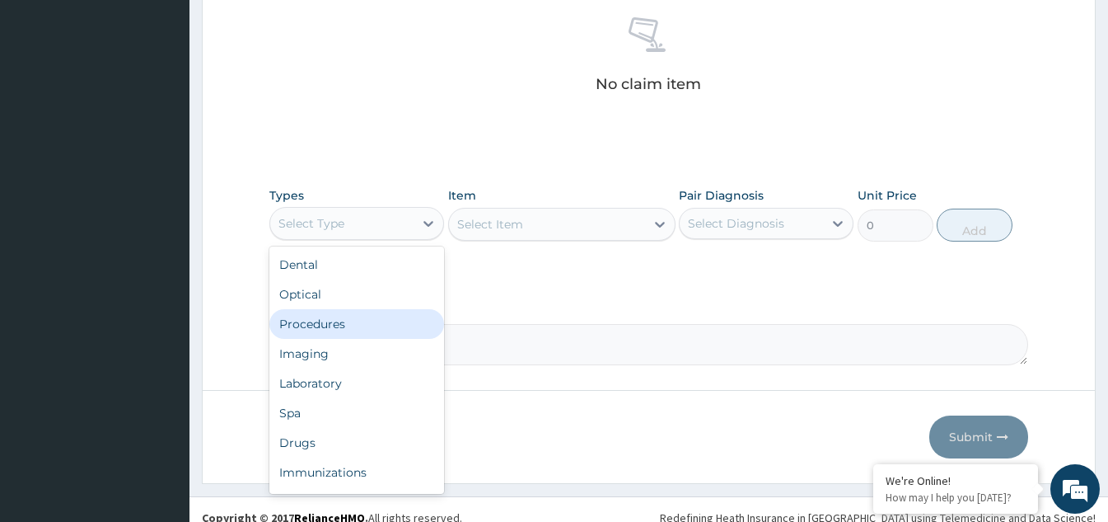
click at [340, 325] on div "Procedures" at bounding box center [356, 324] width 175 height 30
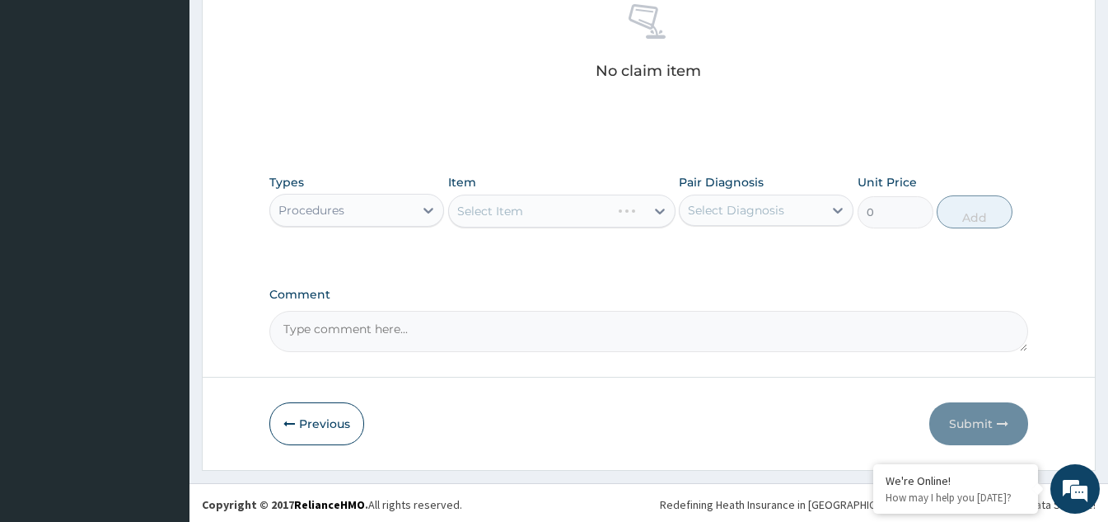
scroll to position [667, 0]
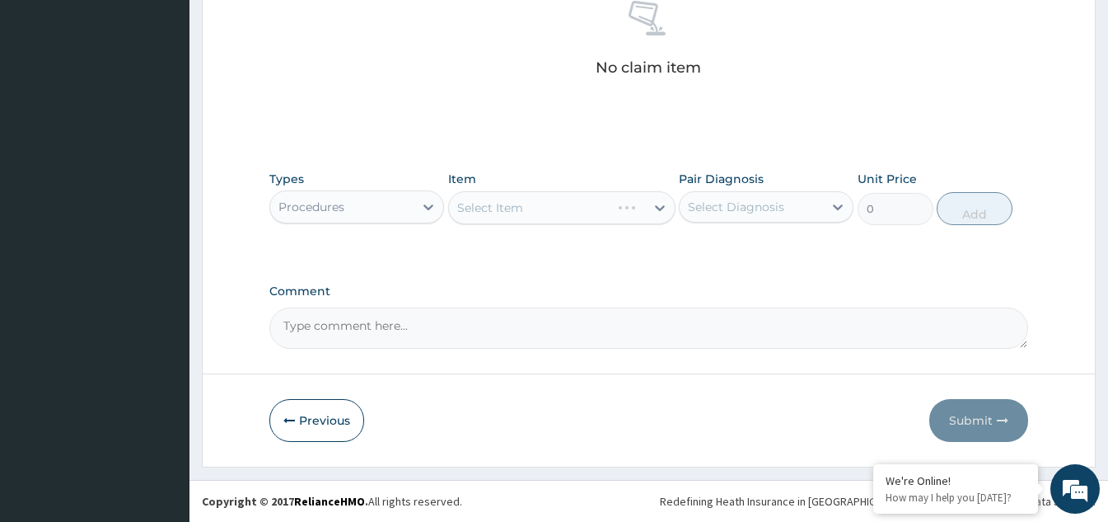
click at [592, 206] on div "Select Item" at bounding box center [561, 207] width 227 height 33
click at [610, 213] on div "Select Item" at bounding box center [547, 207] width 196 height 26
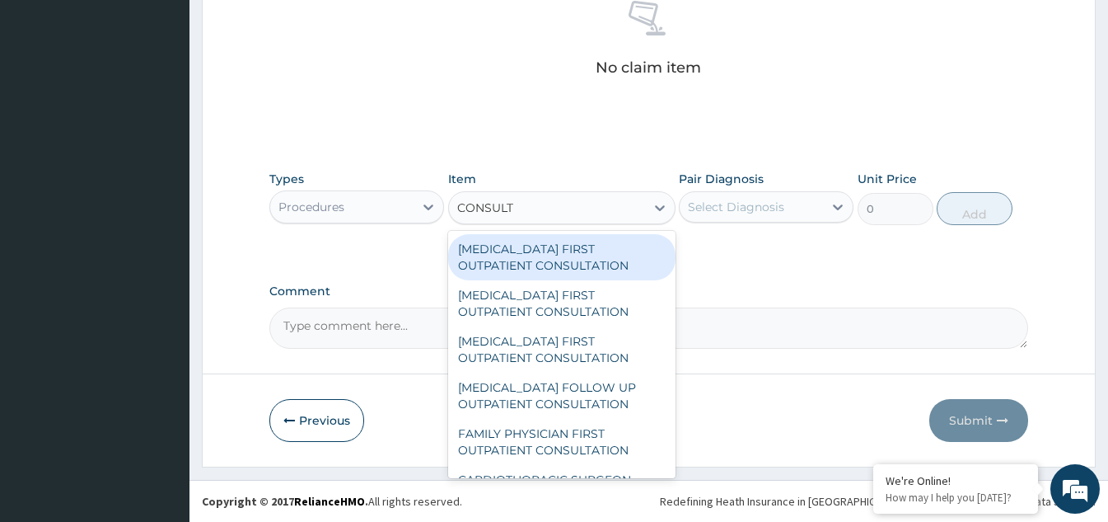
type input "CONSULTA"
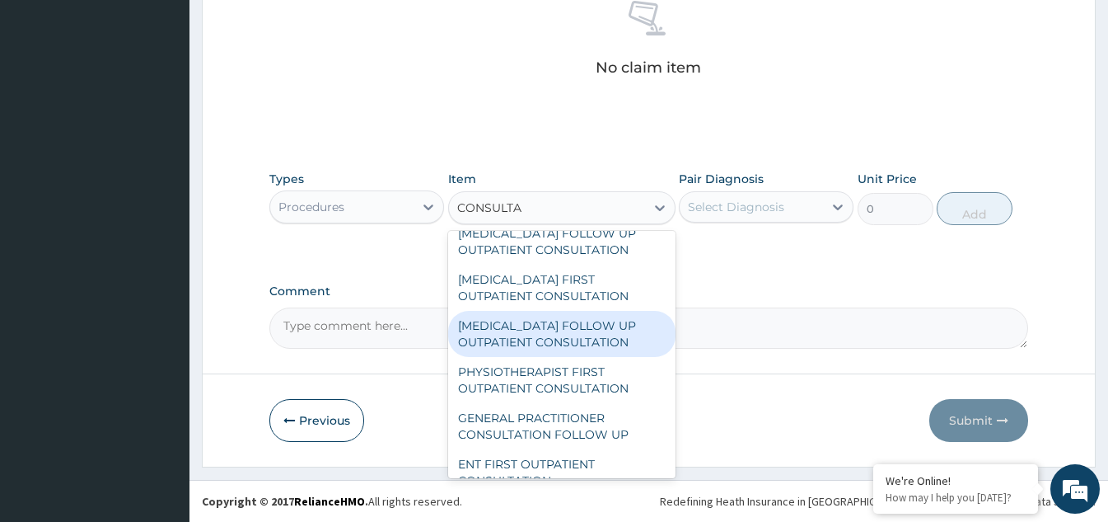
scroll to position [577, 0]
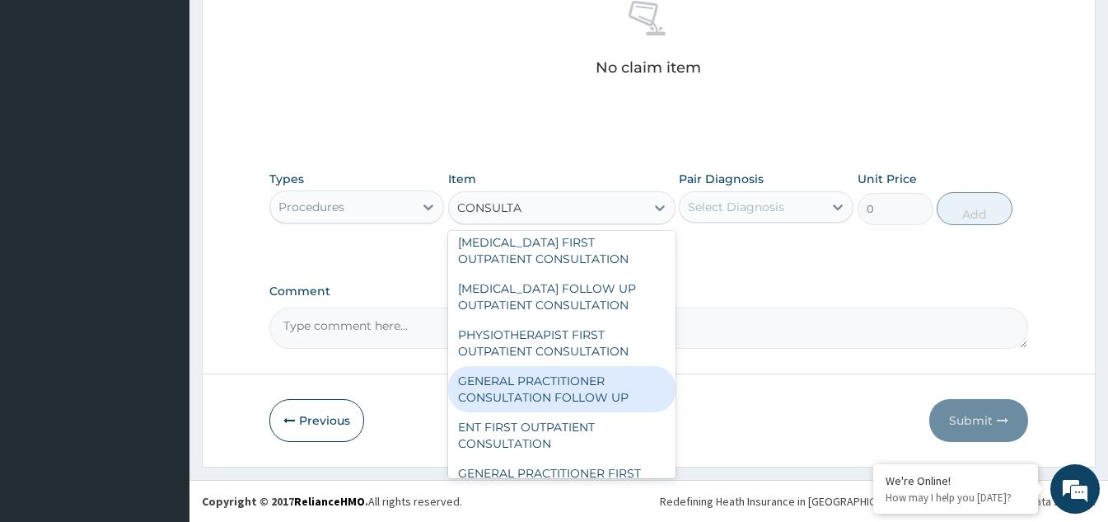
click at [503, 406] on div "GENERAL PRACTITIONER CONSULTATION FOLLOW UP" at bounding box center [561, 389] width 227 height 46
type input "1875"
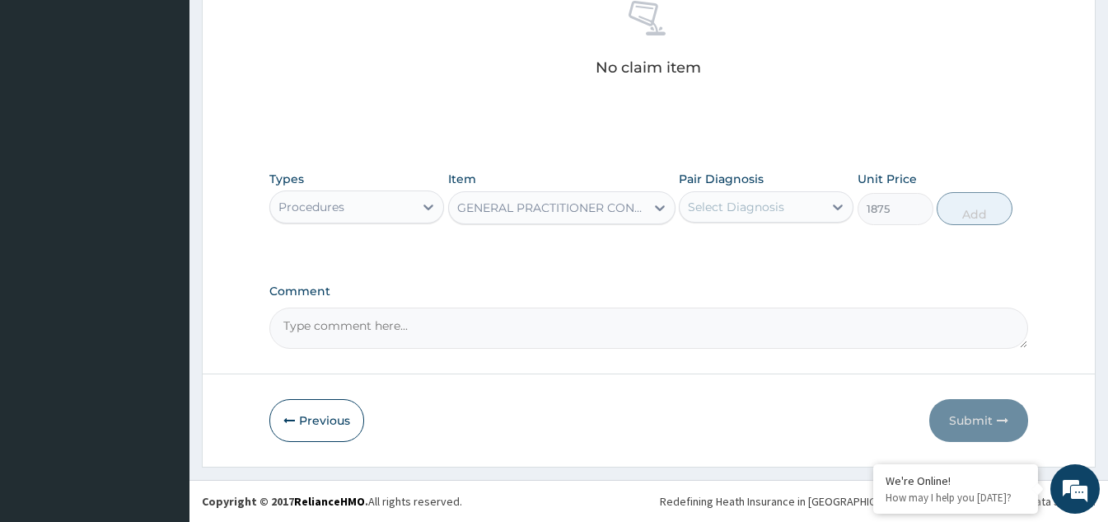
click at [786, 201] on div "Select Diagnosis" at bounding box center [751, 207] width 143 height 26
click at [690, 246] on input "checkbox" at bounding box center [694, 247] width 11 height 11
checkbox input "true"
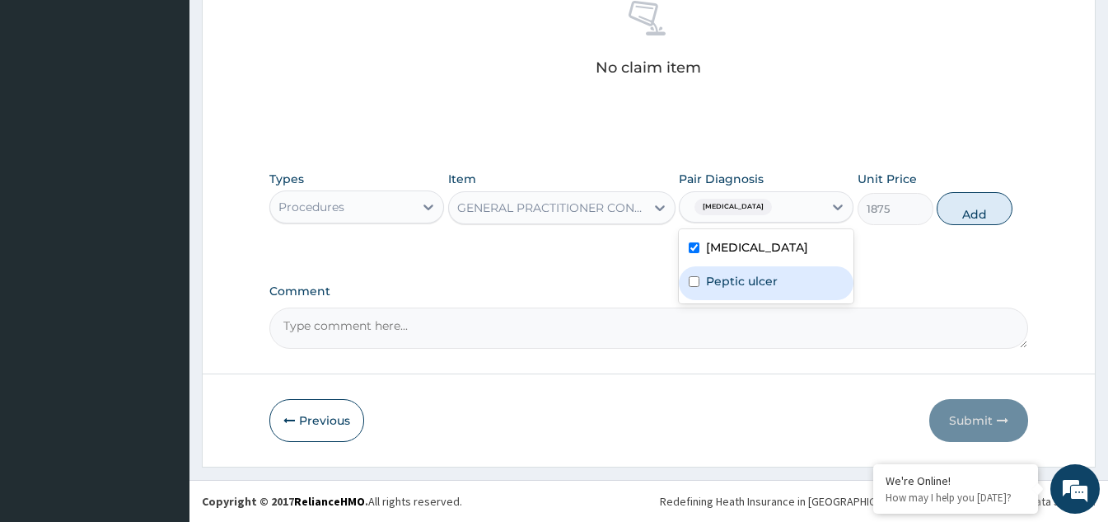
click at [696, 283] on input "checkbox" at bounding box center [694, 281] width 11 height 11
checkbox input "true"
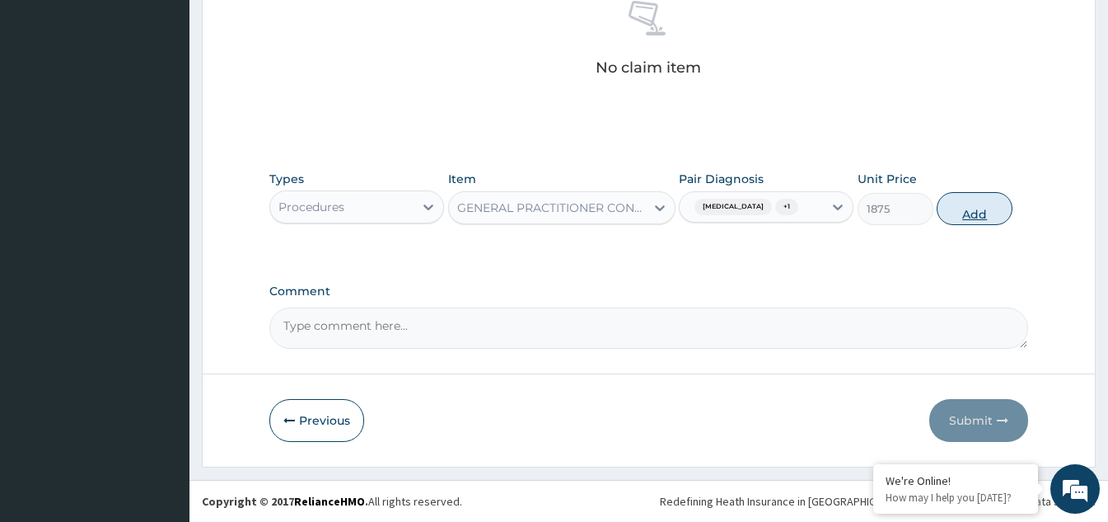
click at [964, 209] on button "Add" at bounding box center [975, 208] width 76 height 33
type input "0"
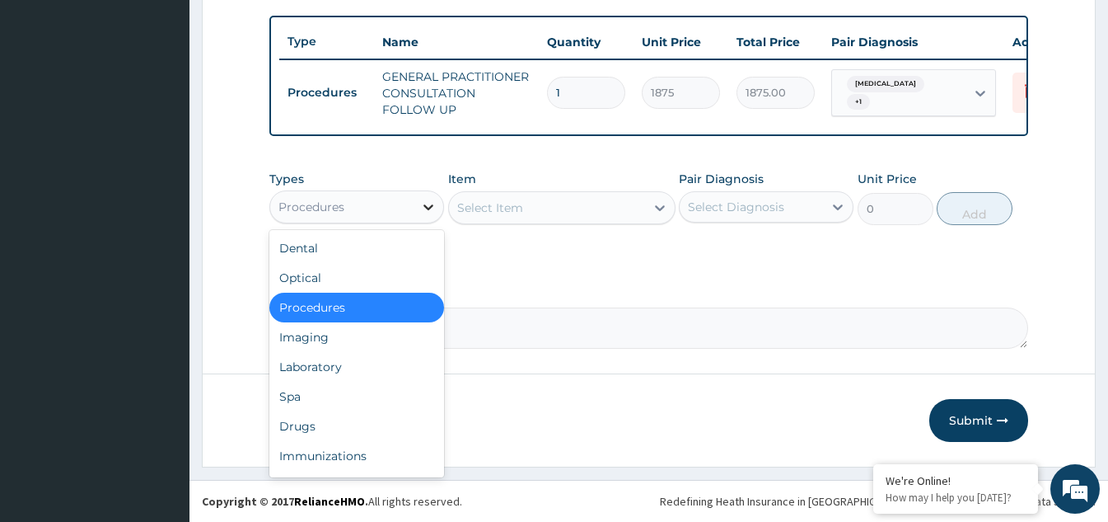
click at [416, 212] on div at bounding box center [429, 207] width 30 height 30
click at [356, 359] on div "Laboratory" at bounding box center [356, 367] width 175 height 30
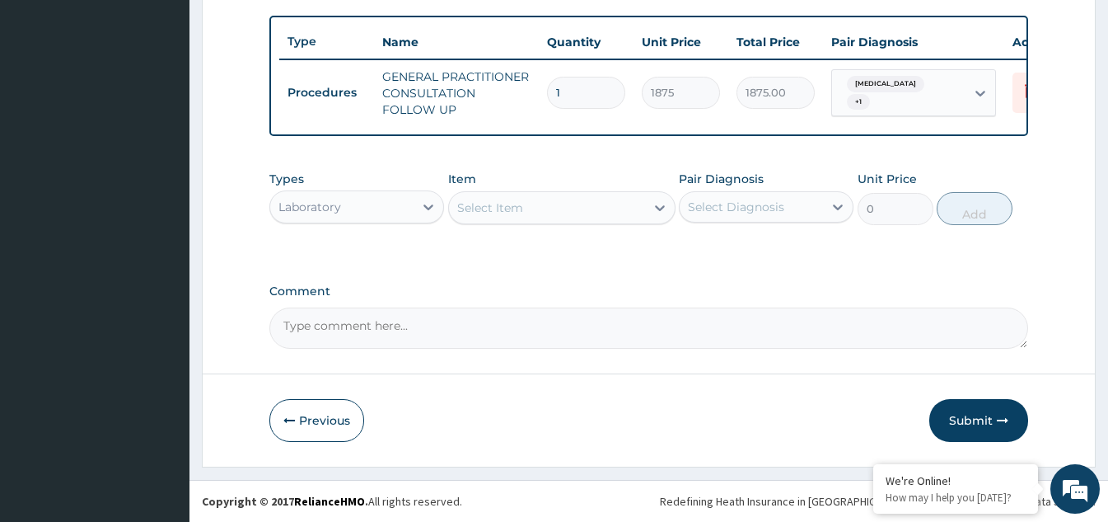
click at [596, 212] on div "Select Item" at bounding box center [547, 207] width 196 height 26
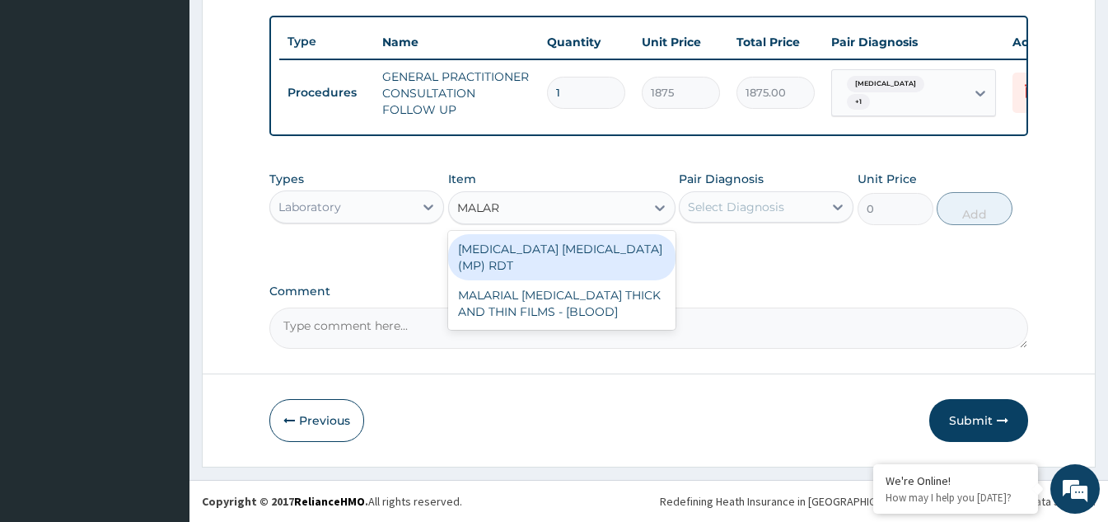
type input "MALARI"
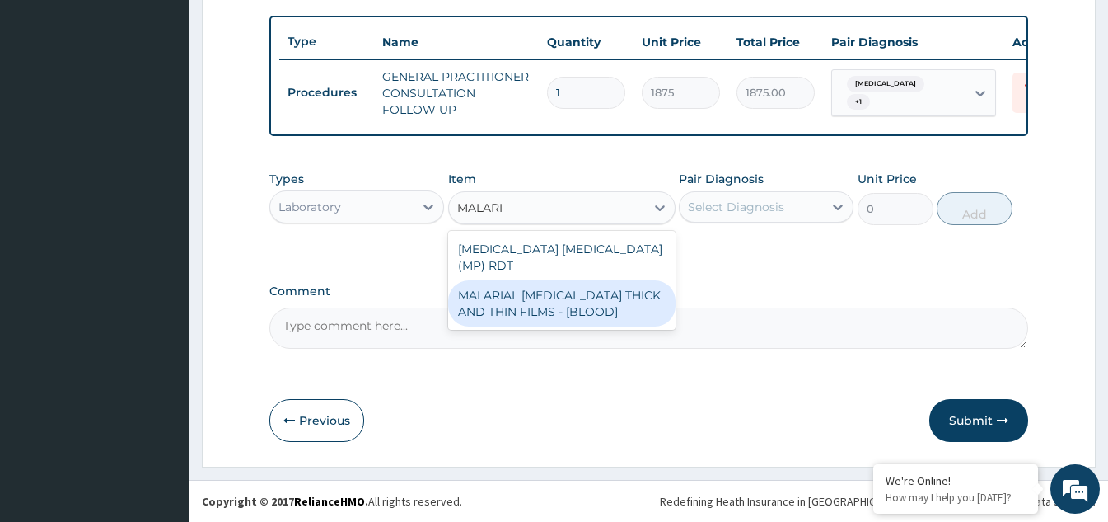
click at [591, 295] on div "MALARIAL [MEDICAL_DATA] THICK AND THIN FILMS - [BLOOD]" at bounding box center [561, 303] width 227 height 46
type input "2187.5"
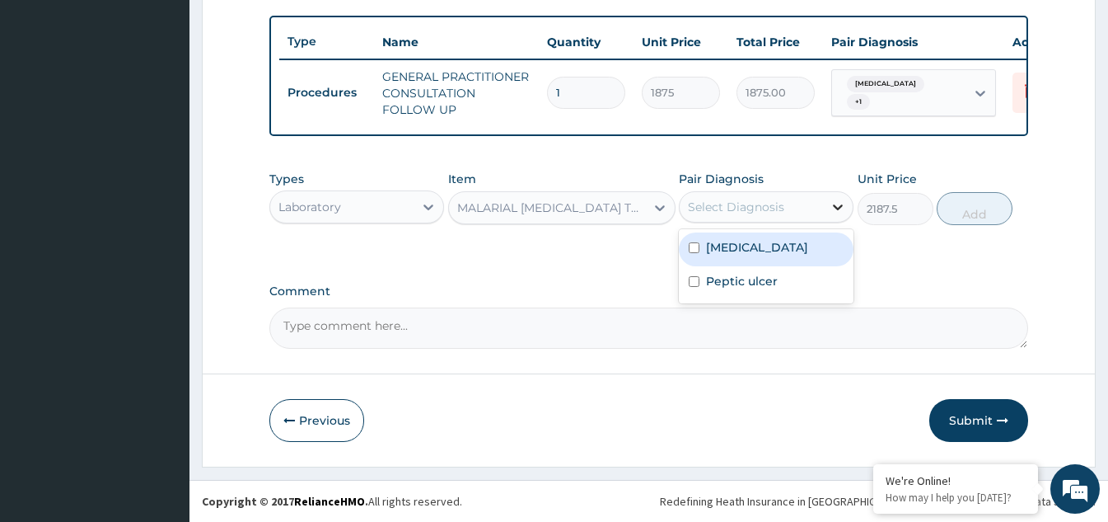
click at [845, 208] on icon at bounding box center [838, 207] width 16 height 16
click at [696, 248] on input "checkbox" at bounding box center [694, 247] width 11 height 11
checkbox input "true"
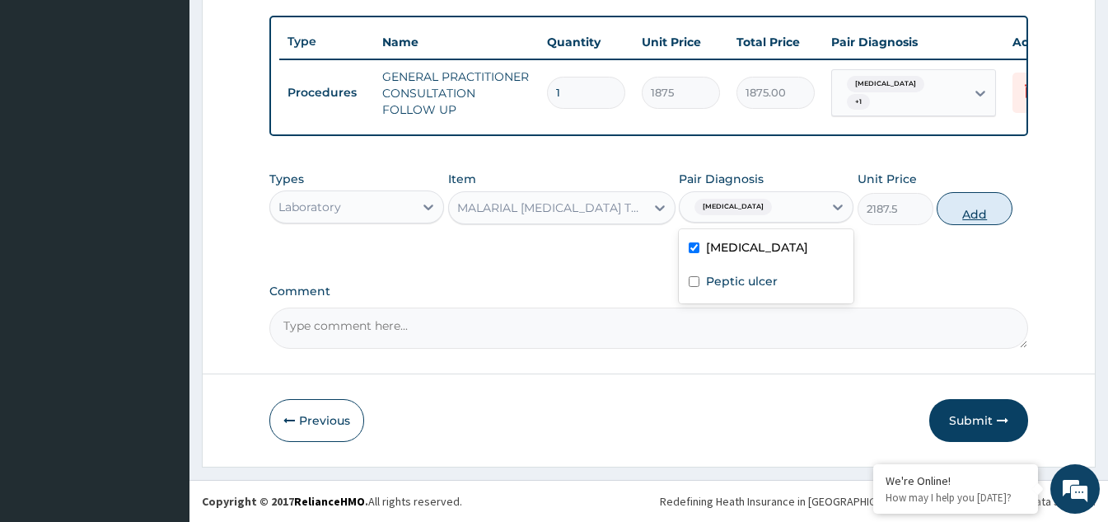
click at [972, 213] on button "Add" at bounding box center [975, 208] width 76 height 33
type input "0"
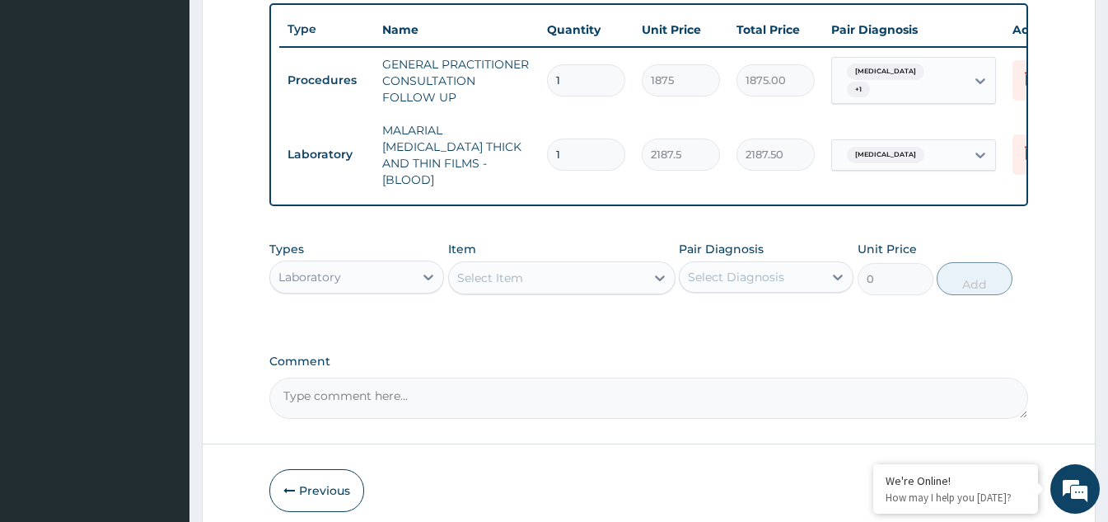
click at [629, 283] on div "Select Item" at bounding box center [547, 277] width 196 height 26
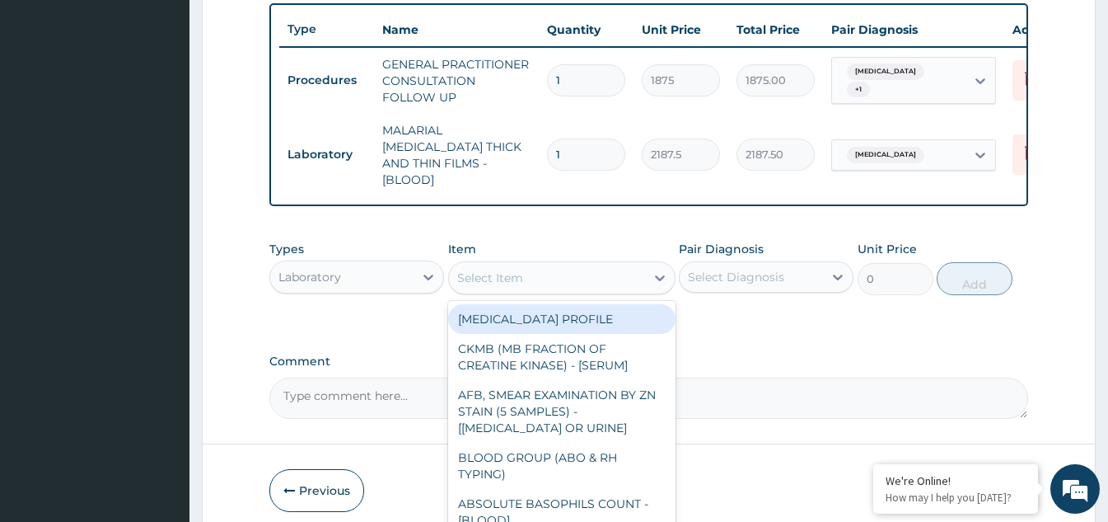
type input "H"
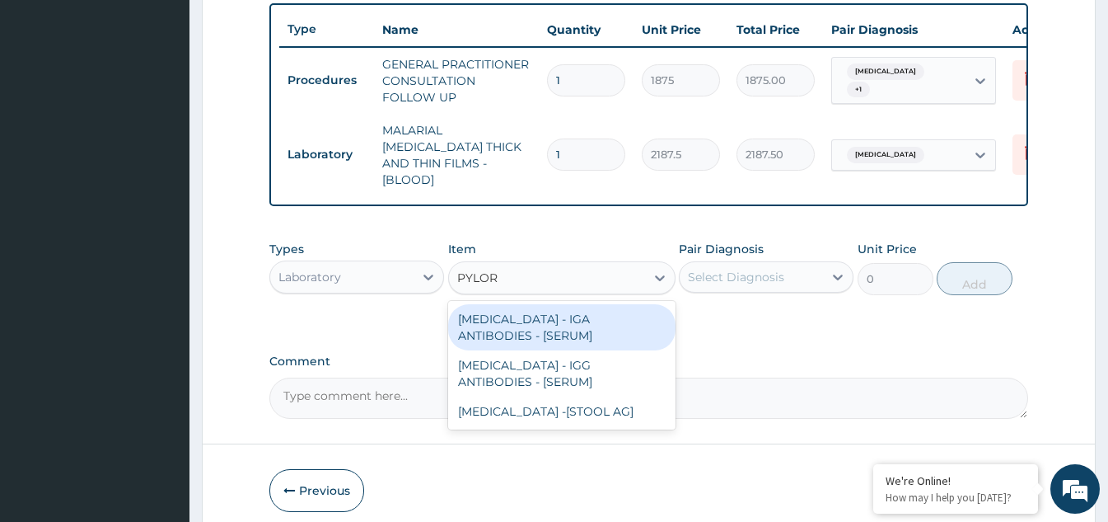
type input "PYLORI"
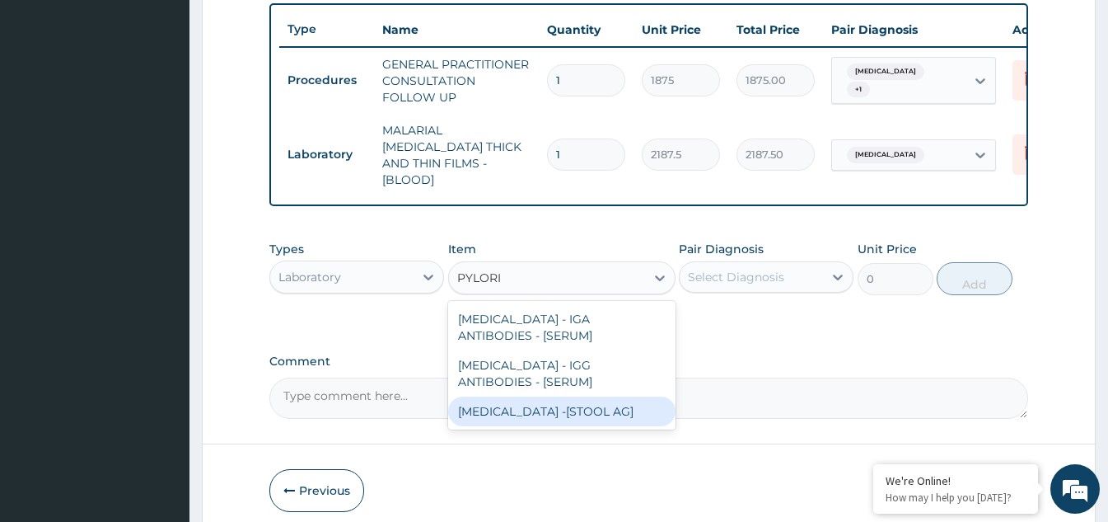
click at [545, 409] on div "[MEDICAL_DATA] -[STOOL AG]" at bounding box center [561, 411] width 227 height 30
type input "12500"
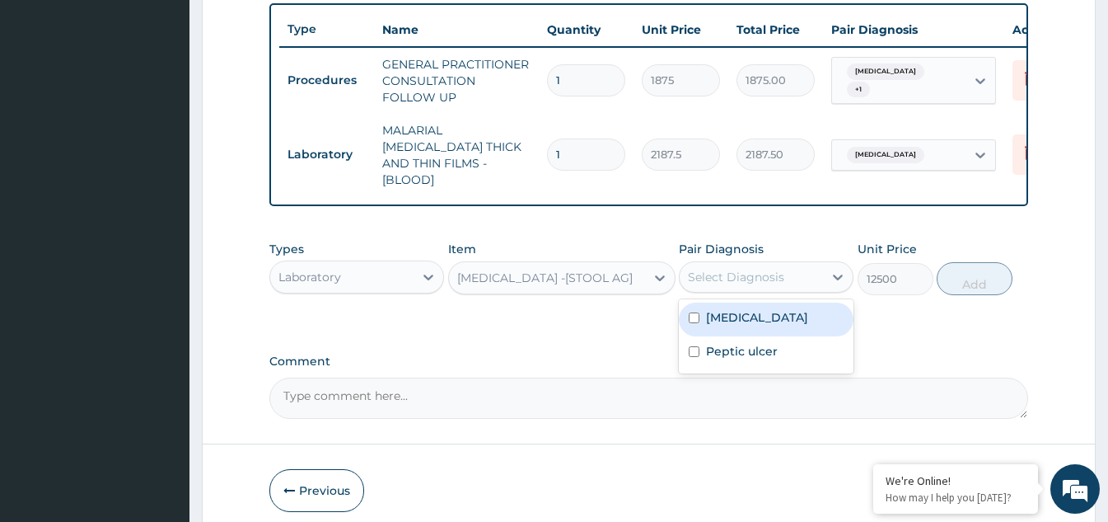
click at [723, 286] on div "Select Diagnosis" at bounding box center [766, 276] width 175 height 31
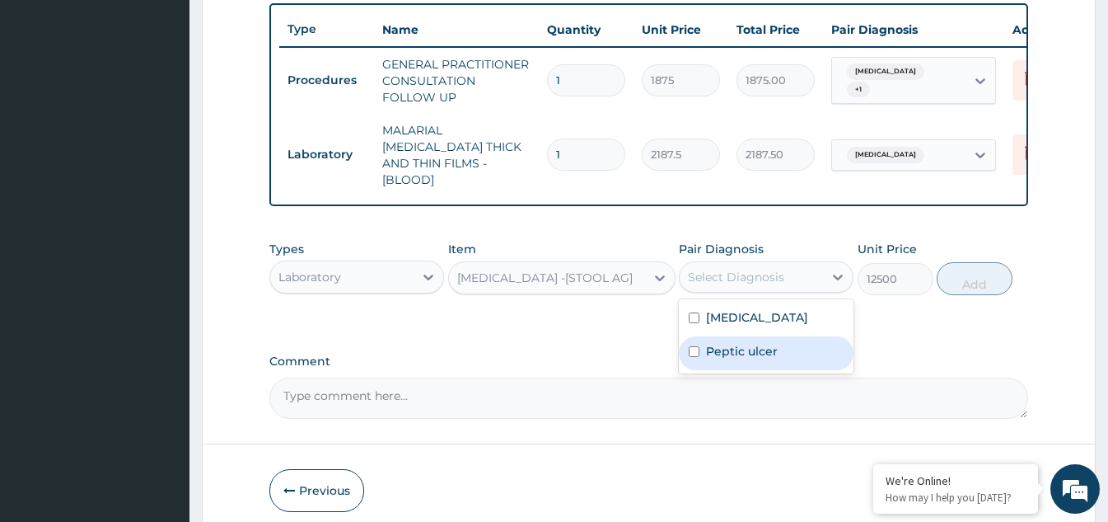
click at [693, 346] on input "checkbox" at bounding box center [694, 351] width 11 height 11
checkbox input "true"
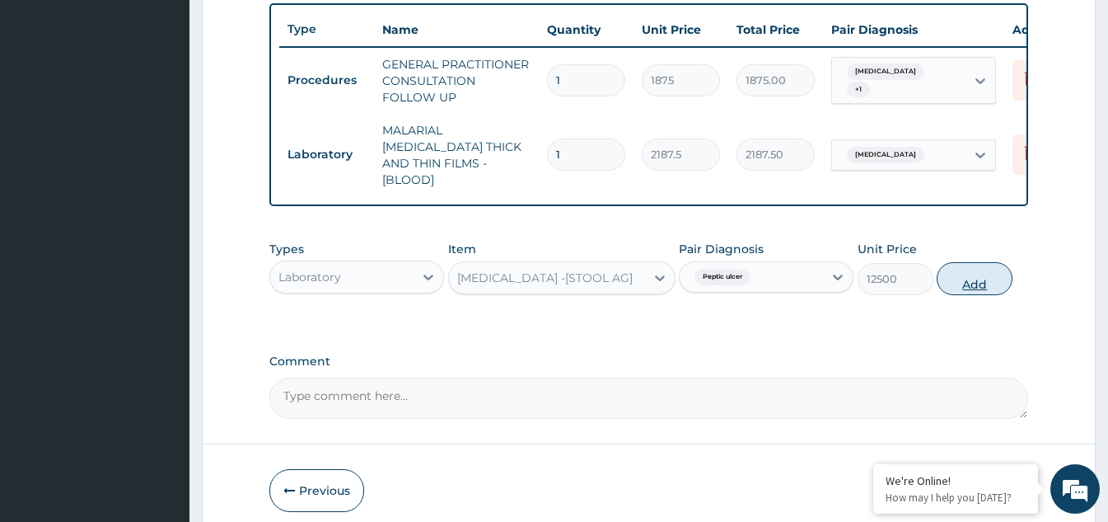
click at [981, 272] on button "Add" at bounding box center [975, 278] width 76 height 33
type input "0"
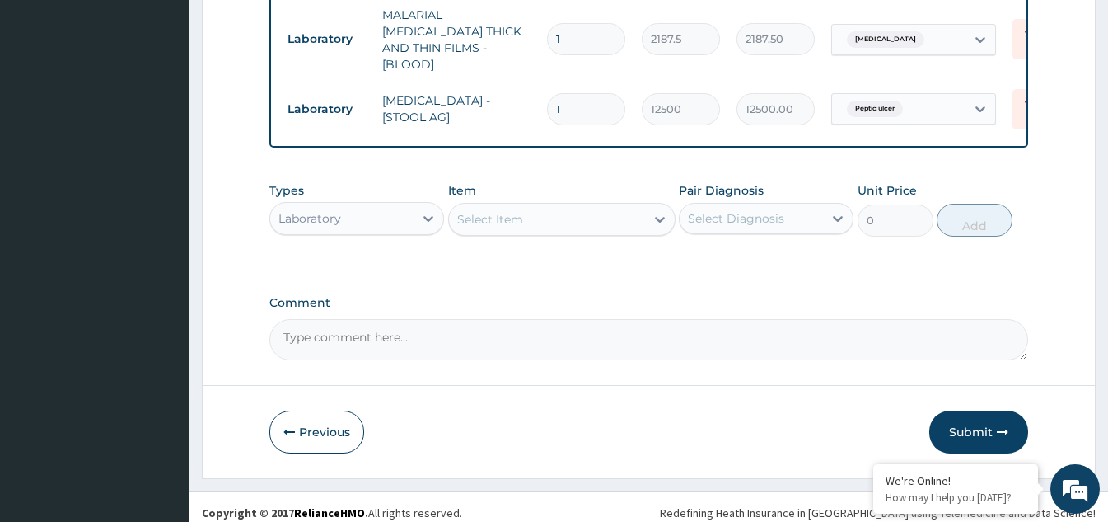
scroll to position [732, 0]
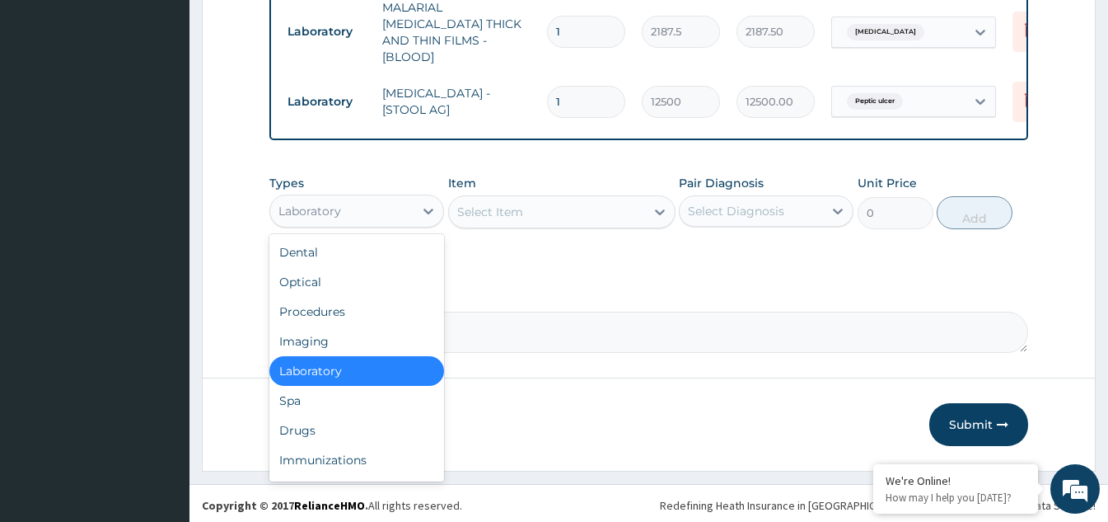
click at [411, 213] on div "Laboratory" at bounding box center [341, 211] width 143 height 26
click at [302, 422] on div "Drugs" at bounding box center [356, 430] width 175 height 30
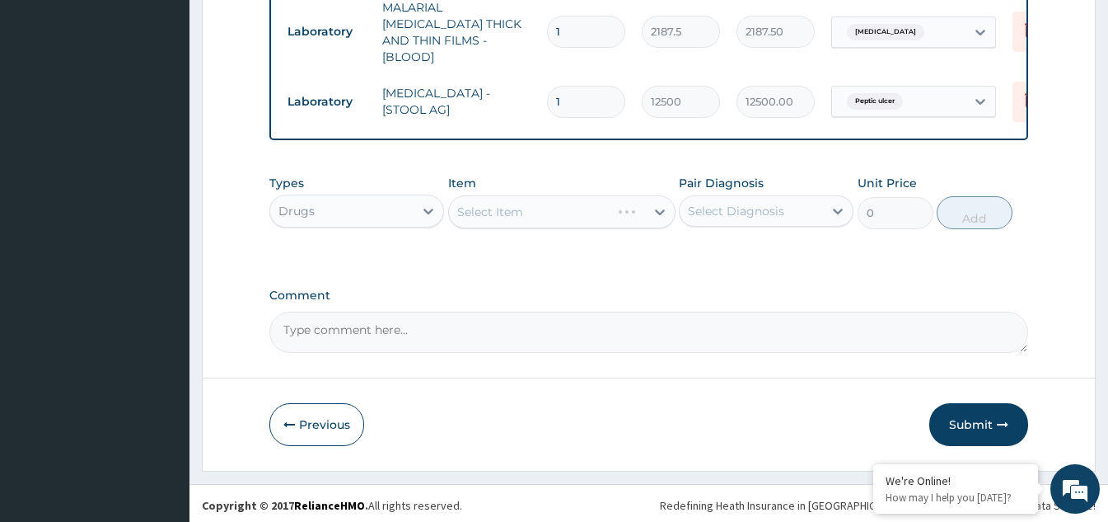
click at [601, 211] on div "Select Item" at bounding box center [561, 211] width 227 height 33
click at [601, 210] on div "Select Item" at bounding box center [561, 211] width 227 height 33
click at [565, 213] on div "Select Item" at bounding box center [561, 211] width 227 height 33
click at [549, 210] on div "Select Item" at bounding box center [561, 211] width 227 height 33
click at [570, 208] on div "Select Item" at bounding box center [547, 212] width 196 height 26
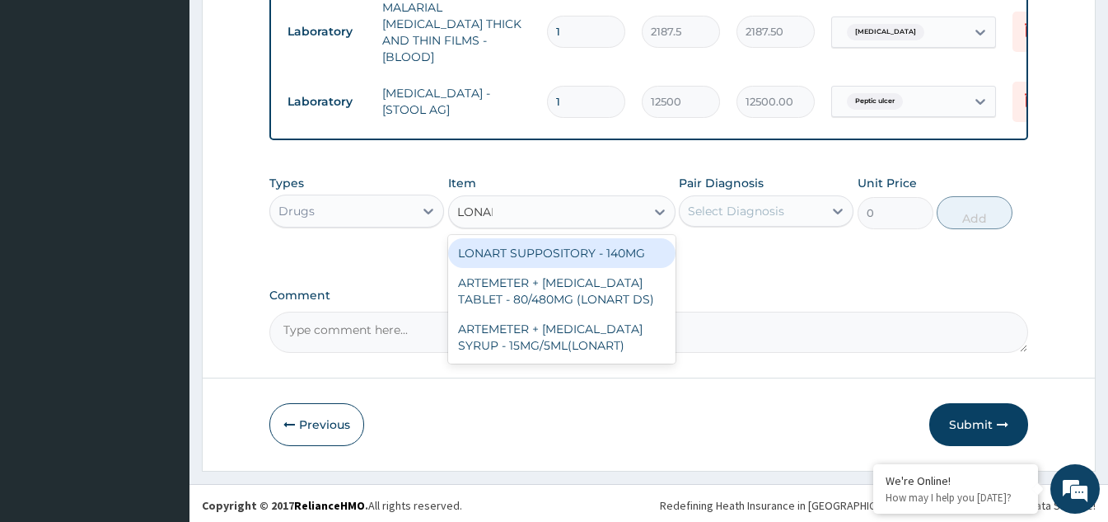
type input "LONART"
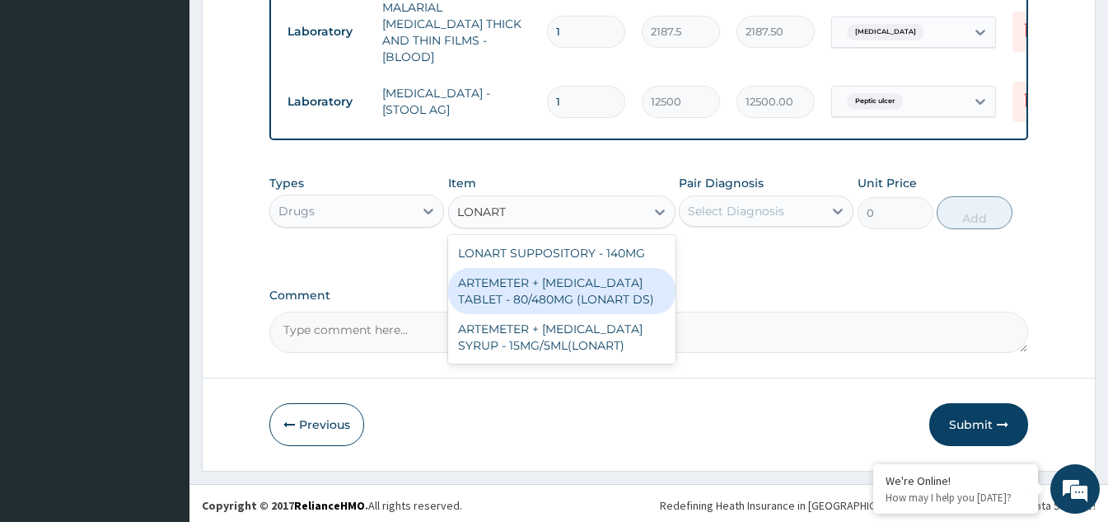
drag, startPoint x: 576, startPoint y: 289, endPoint x: 609, endPoint y: 268, distance: 39.3
click at [576, 288] on div "ARTEMETER + LUMEFANTRINE TABLET - 80/480MG (LONART DS)" at bounding box center [561, 291] width 227 height 46
type input "588"
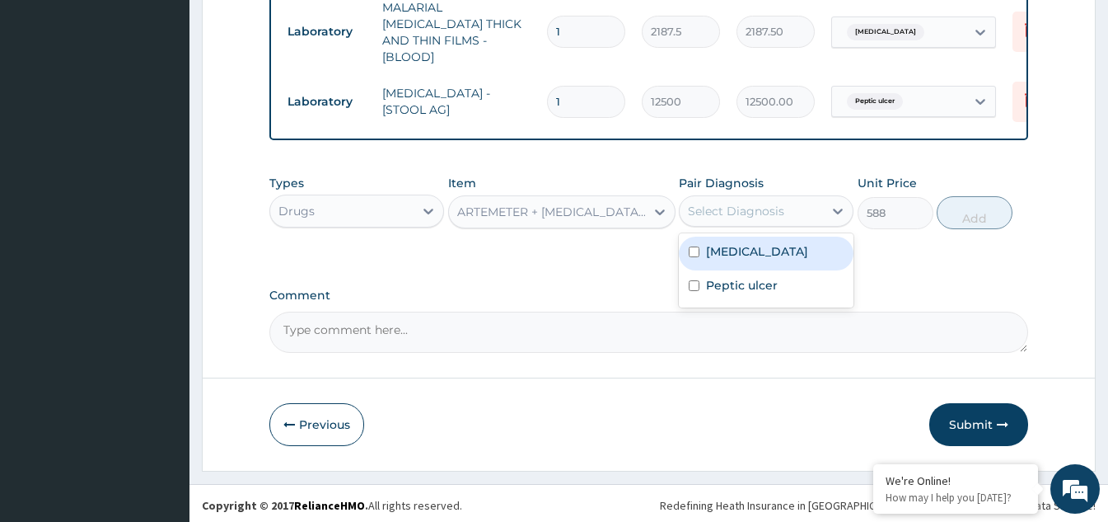
click at [740, 214] on div "Select Diagnosis" at bounding box center [736, 211] width 96 height 16
click at [695, 249] on input "checkbox" at bounding box center [694, 251] width 11 height 11
checkbox input "true"
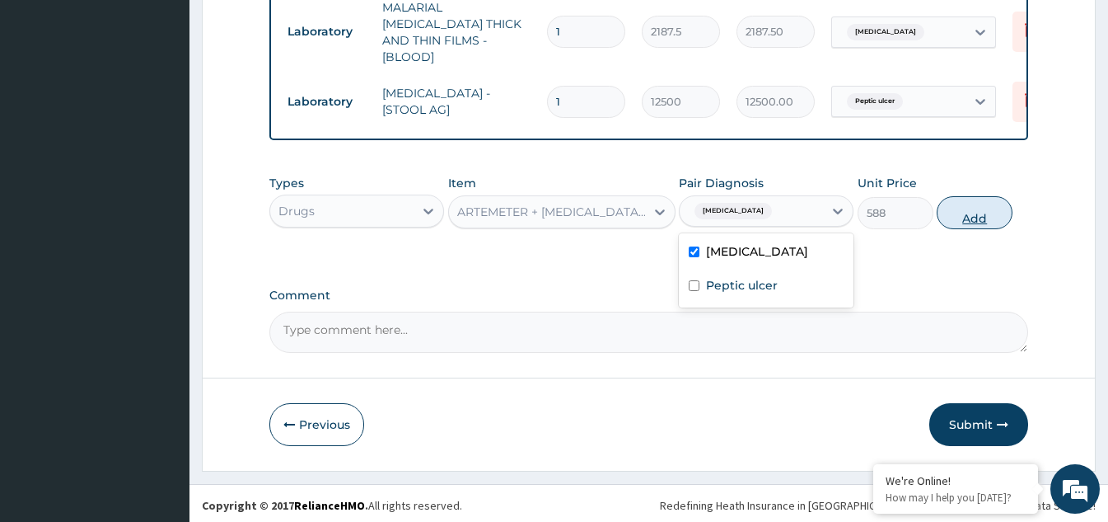
click at [966, 200] on button "Add" at bounding box center [975, 212] width 76 height 33
type input "0"
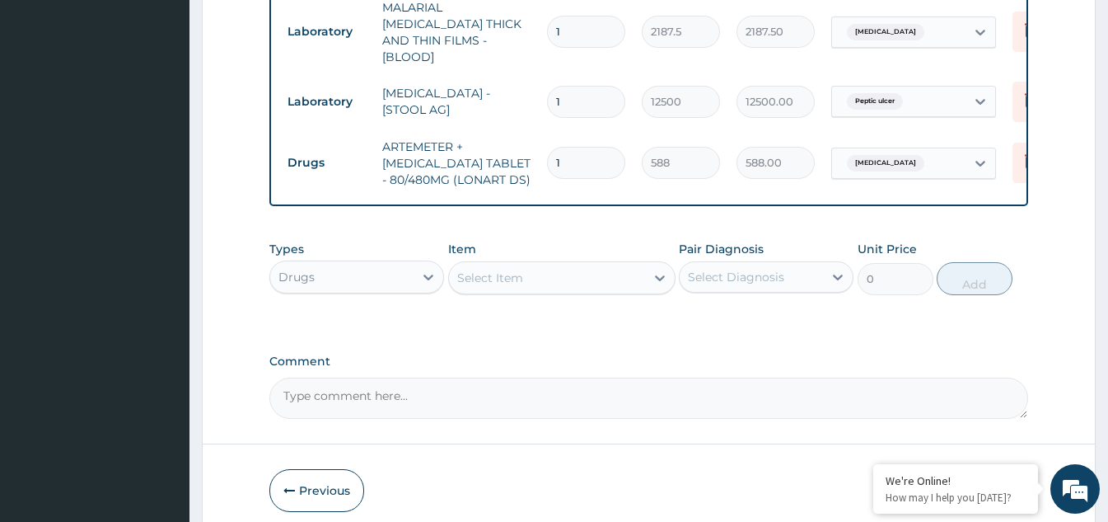
drag, startPoint x: 568, startPoint y: 137, endPoint x: 550, endPoint y: 144, distance: 19.6
click at [550, 147] on input "1" at bounding box center [586, 163] width 78 height 32
type input "6"
type input "3528.00"
type input "6"
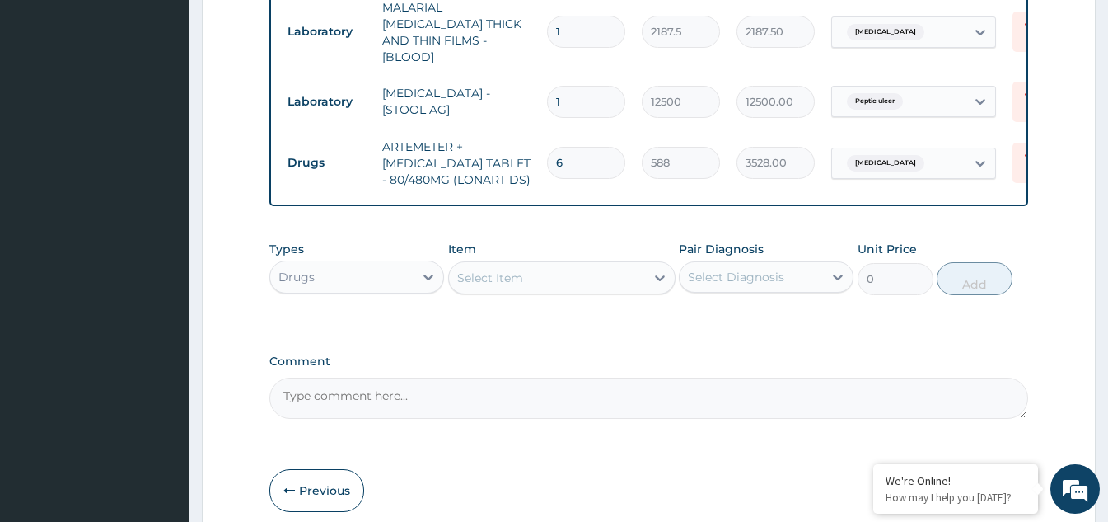
click at [512, 269] on div "Select Item" at bounding box center [490, 277] width 66 height 16
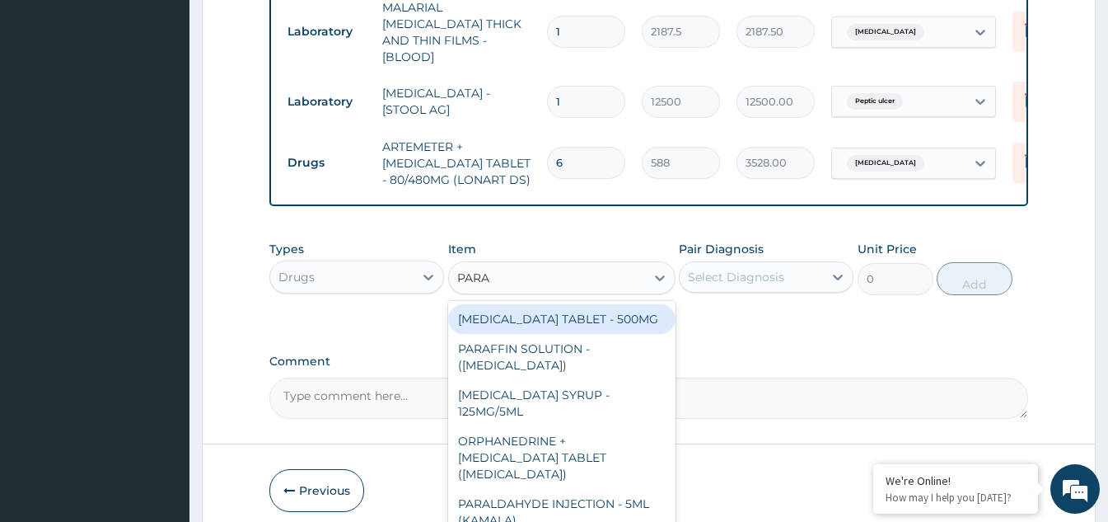
type input "PARAC"
drag, startPoint x: 517, startPoint y: 306, endPoint x: 683, endPoint y: 322, distance: 166.4
click at [519, 306] on div "PARACETAMOL TABLET - 500MG" at bounding box center [561, 319] width 227 height 30
type input "33.599999999999994"
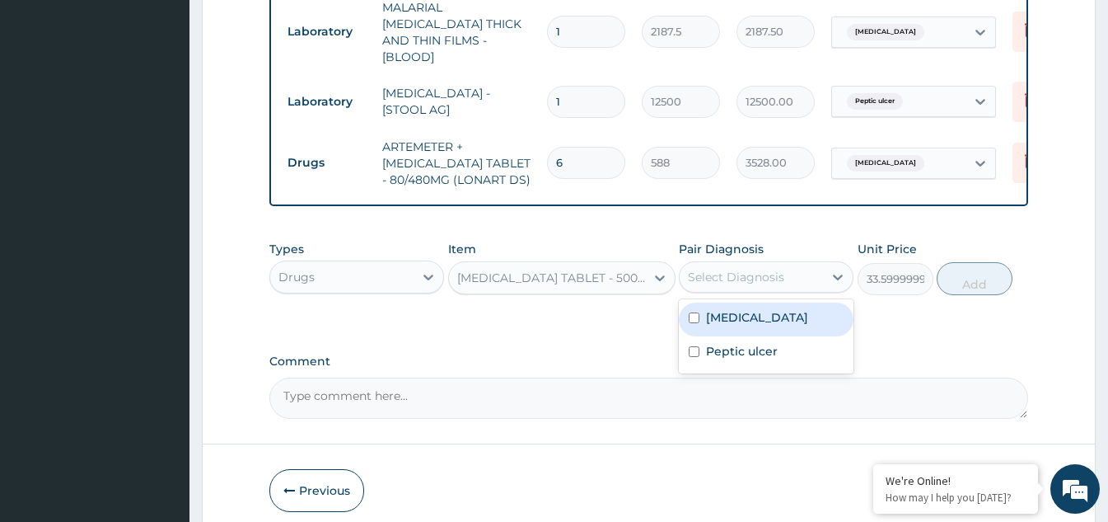
click at [787, 274] on div "Select Diagnosis" at bounding box center [751, 277] width 143 height 26
click at [690, 312] on input "checkbox" at bounding box center [694, 317] width 11 height 11
checkbox input "true"
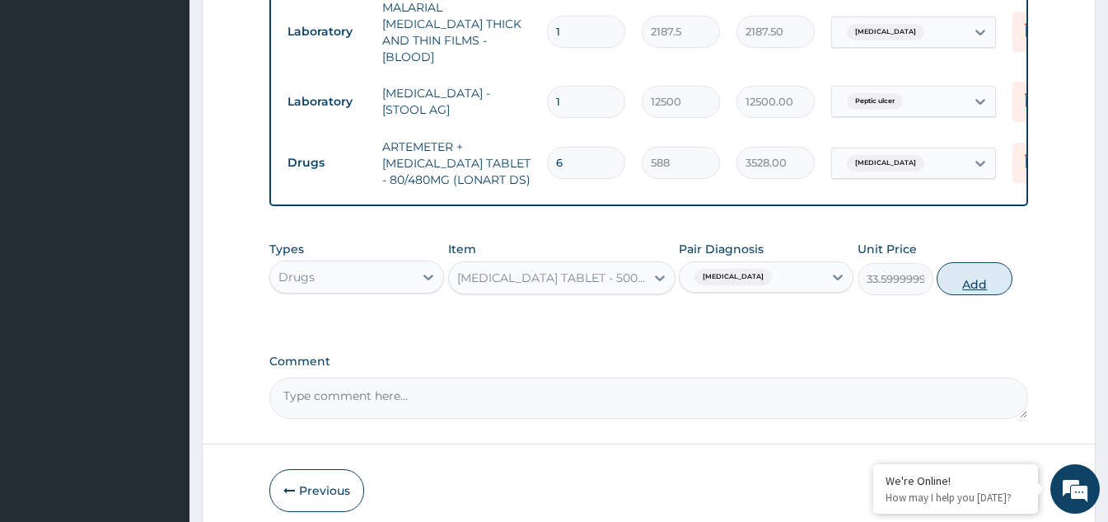
click at [947, 279] on button "Add" at bounding box center [975, 278] width 76 height 33
type input "0"
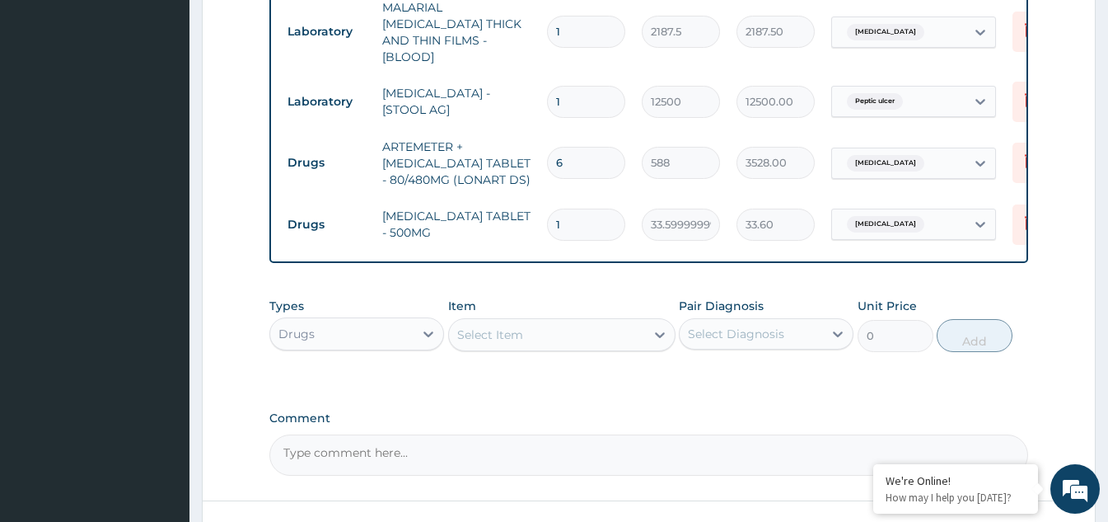
type input "18"
type input "604.80"
type input "18"
click at [601, 328] on div "Select Item" at bounding box center [547, 334] width 196 height 26
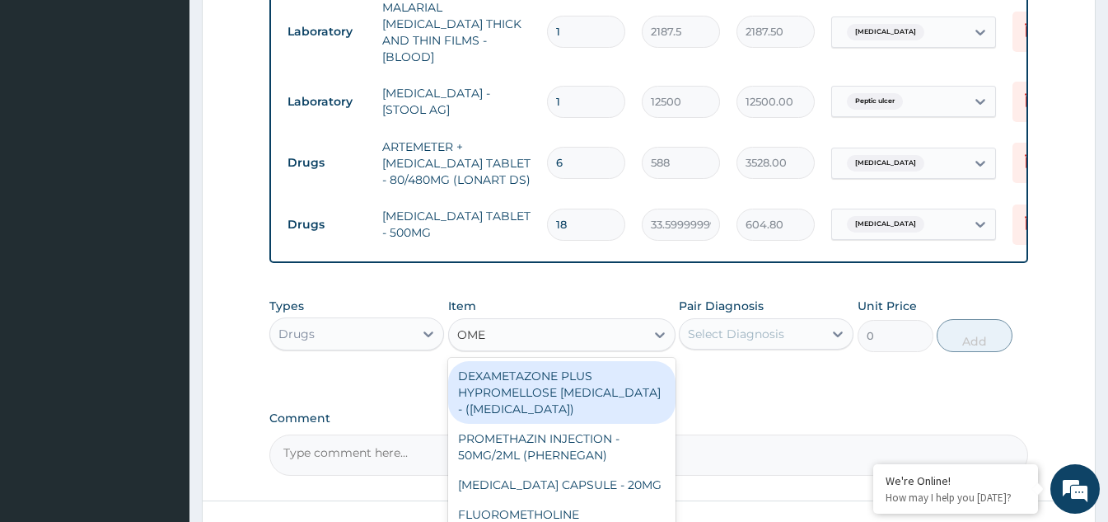
type input "OMEP"
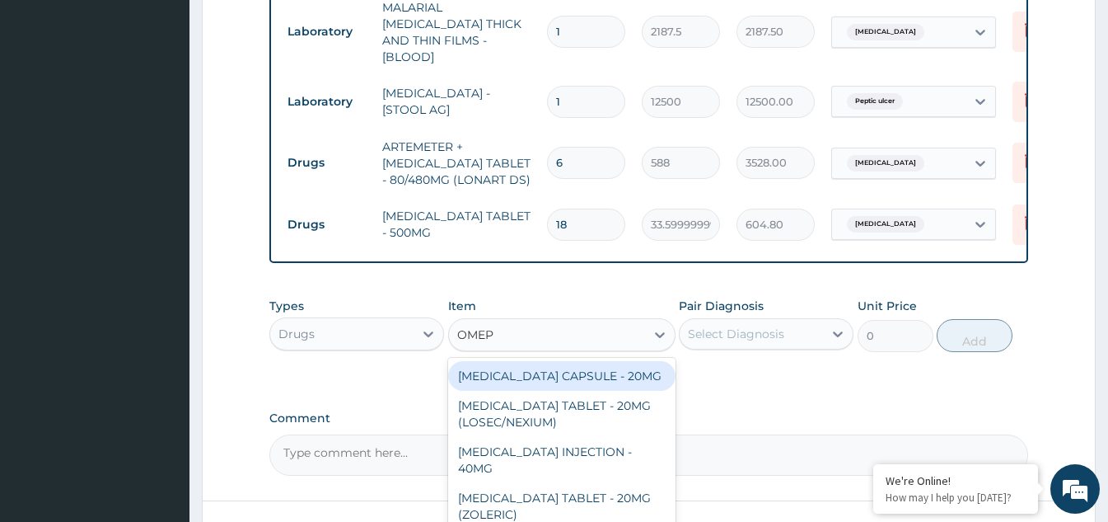
click at [572, 374] on div "OMEPRAZOLE CAPSULE - 20MG" at bounding box center [561, 376] width 227 height 30
type input "140"
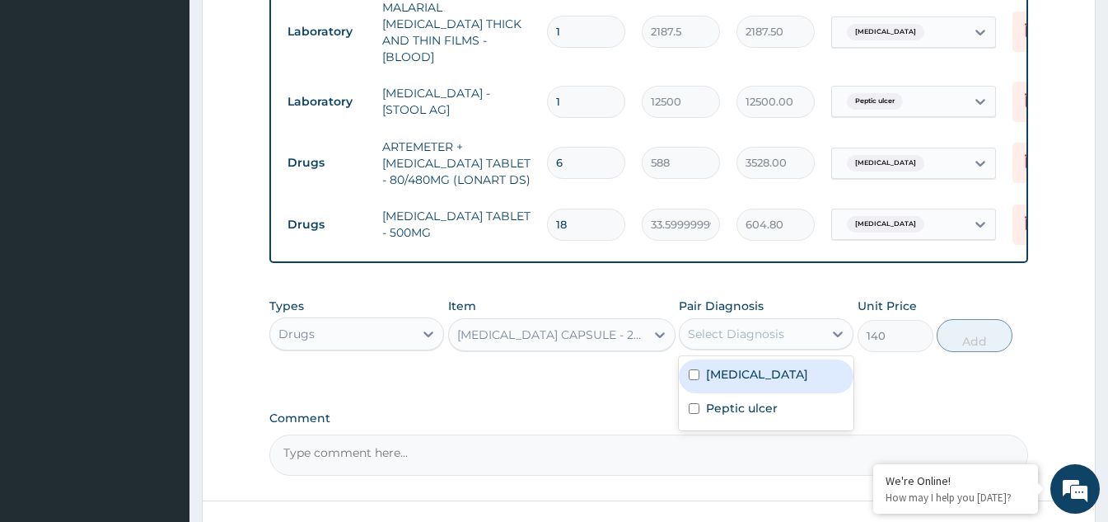
click at [760, 331] on div "Select Diagnosis" at bounding box center [736, 333] width 96 height 16
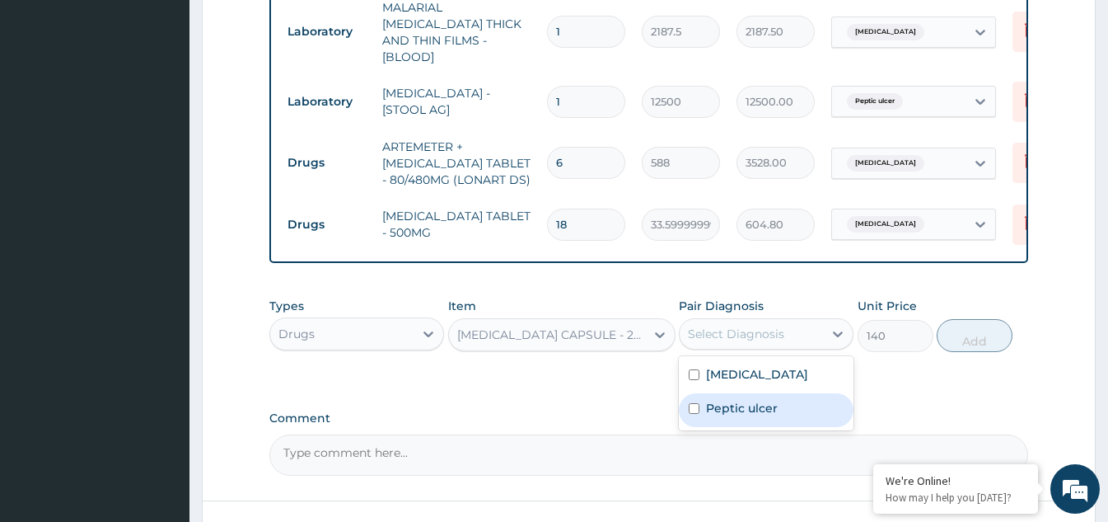
click at [697, 403] on input "checkbox" at bounding box center [694, 408] width 11 height 11
checkbox input "true"
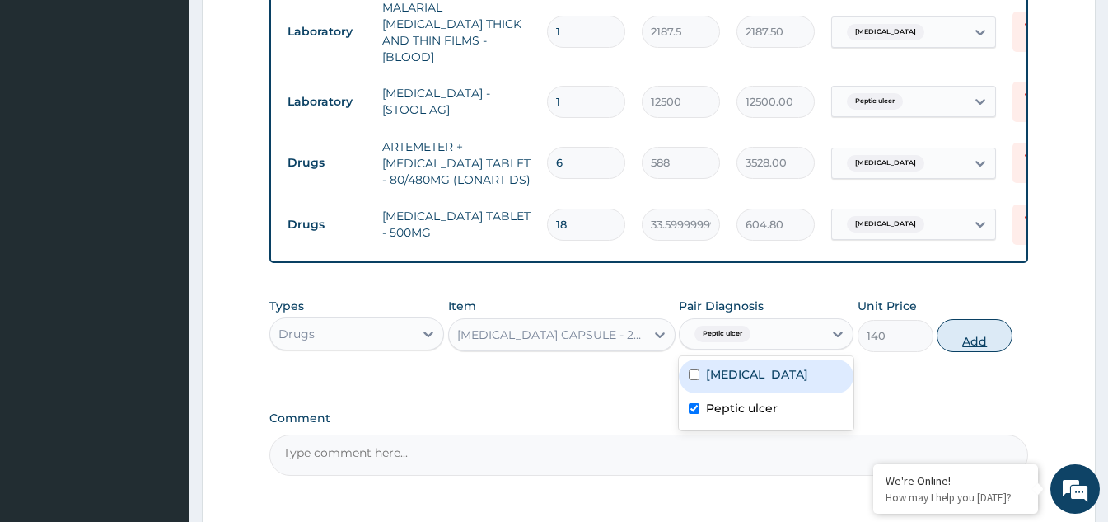
drag, startPoint x: 961, startPoint y: 330, endPoint x: 886, endPoint y: 335, distance: 75.1
click at [959, 333] on button "Add" at bounding box center [975, 335] width 76 height 33
type input "0"
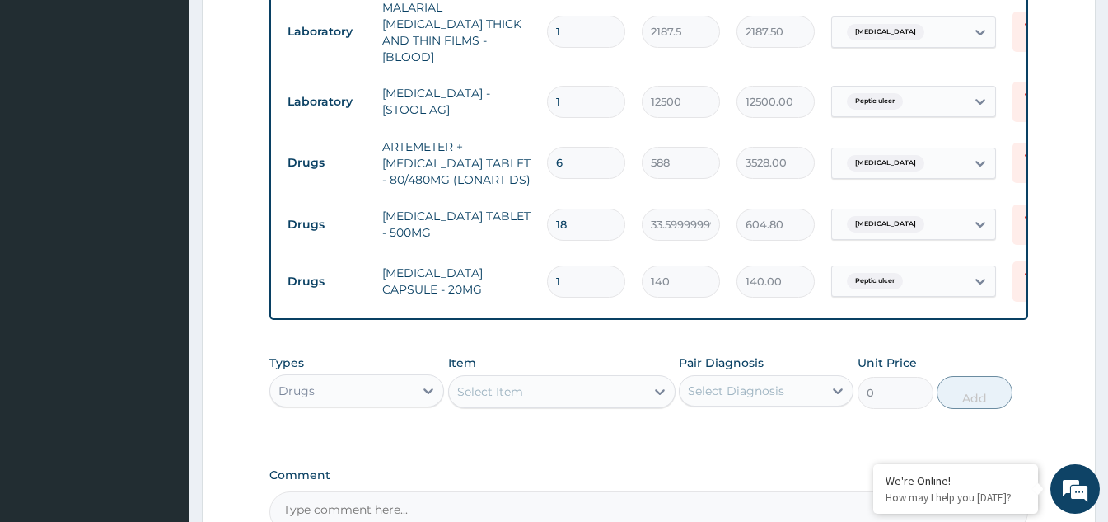
type input "10"
type input "1400.00"
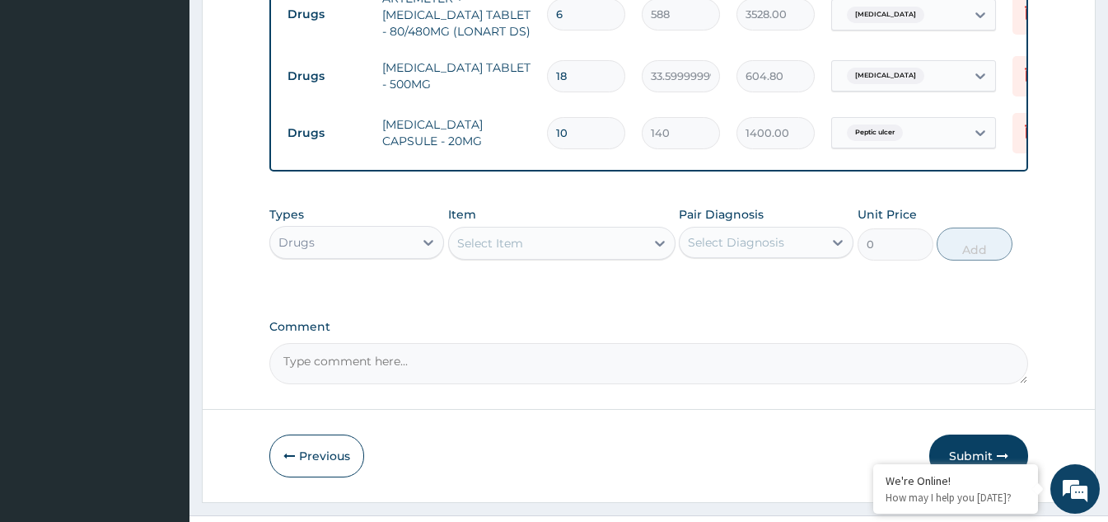
scroll to position [912, 0]
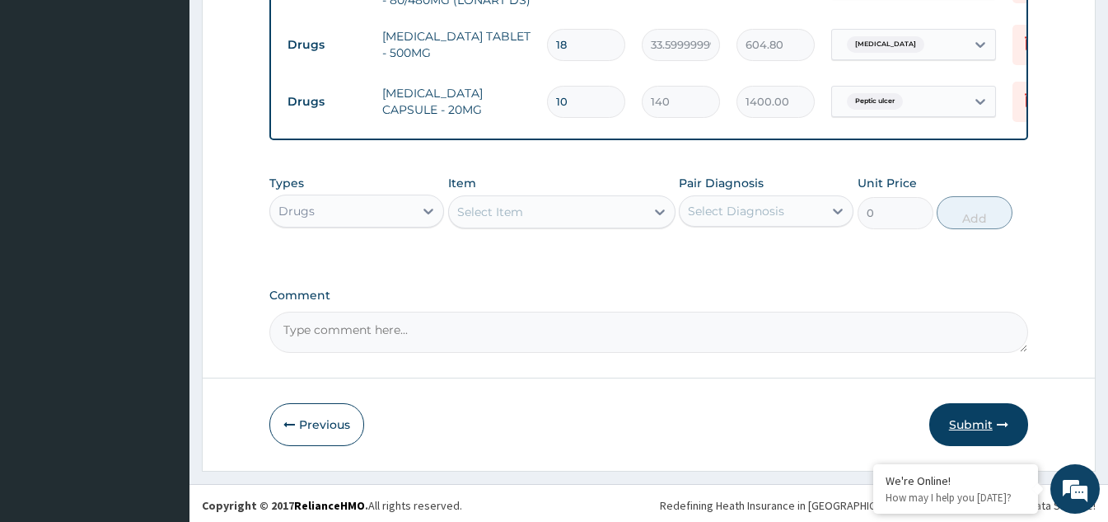
type input "10"
click at [973, 419] on button "Submit" at bounding box center [978, 424] width 99 height 43
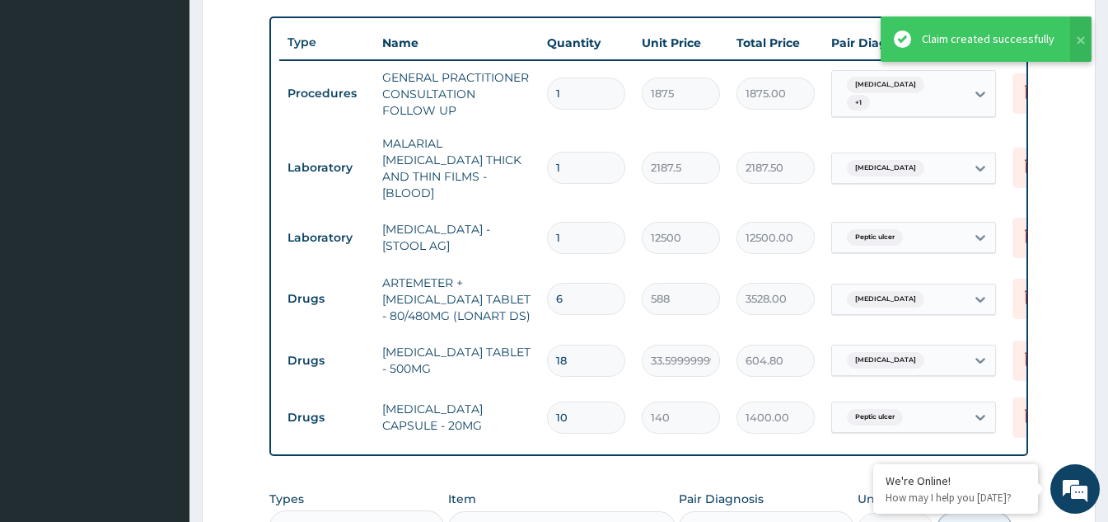
scroll to position [500, 0]
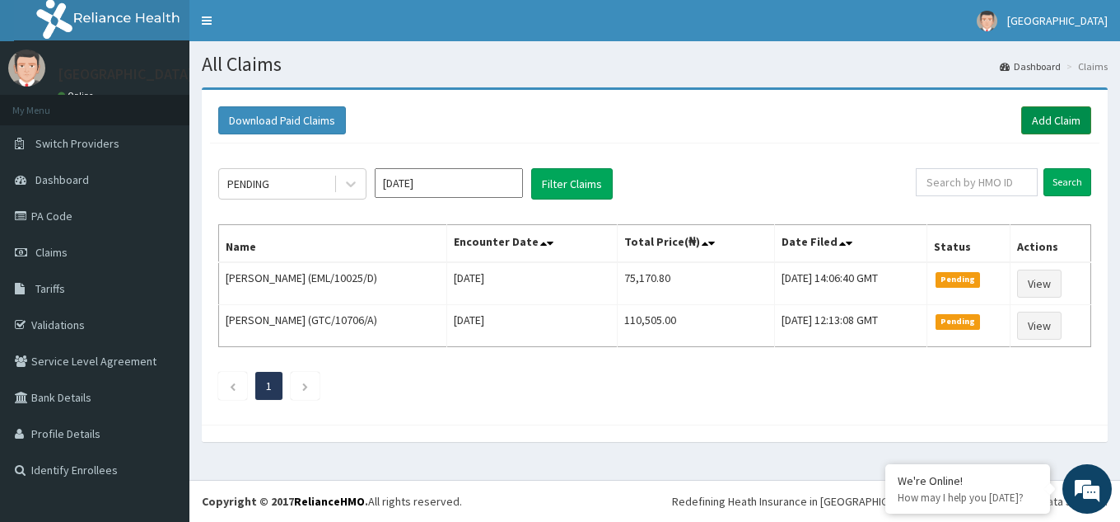
click at [1069, 123] on link "Add Claim" at bounding box center [1057, 120] width 70 height 28
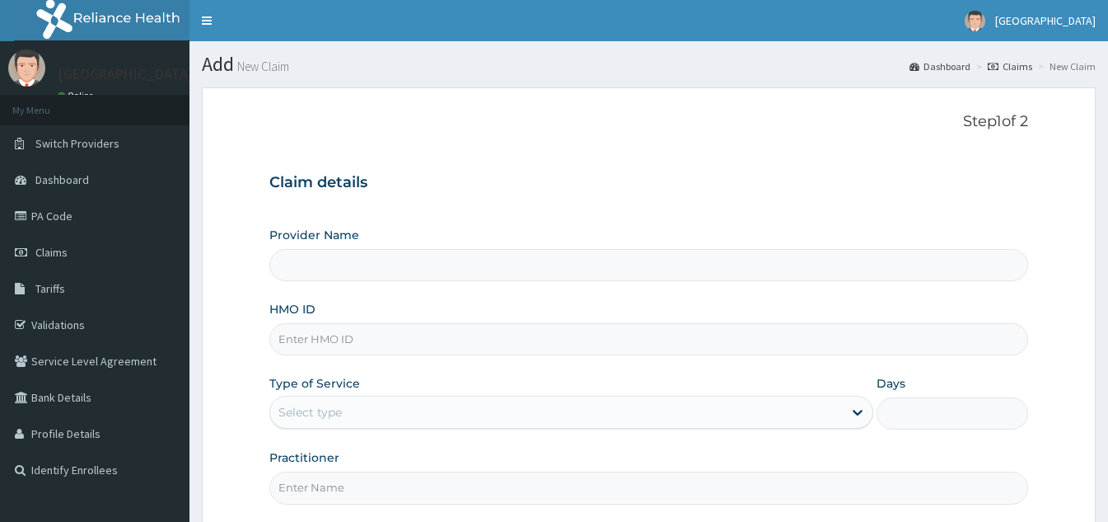
type input "[GEOGRAPHIC_DATA]"
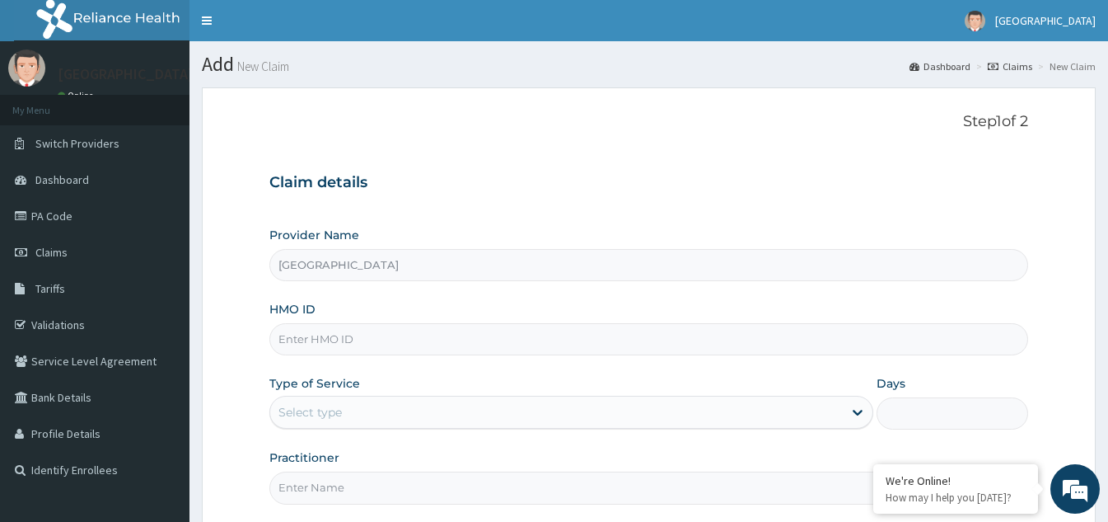
click at [446, 347] on input "HMO ID" at bounding box center [648, 339] width 759 height 32
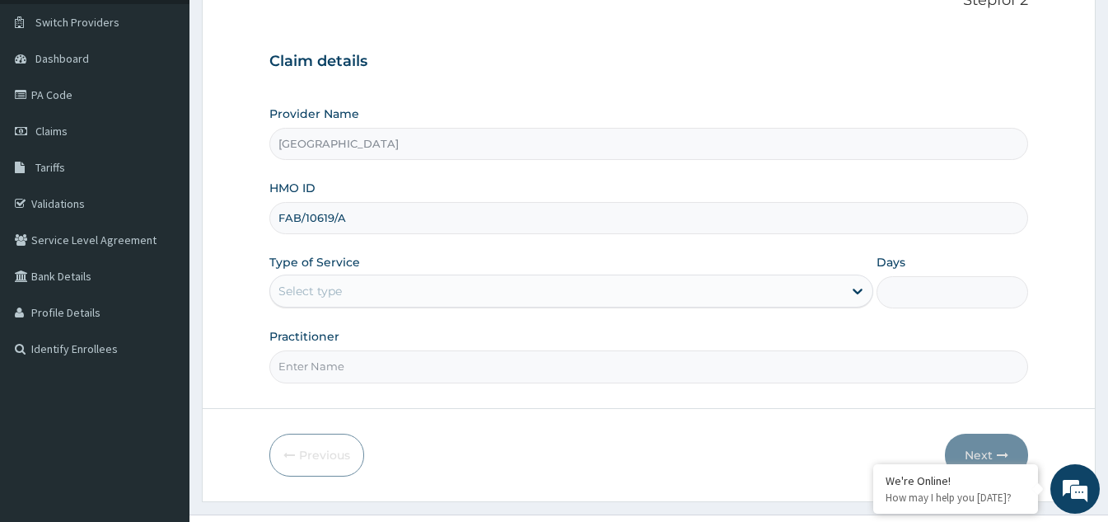
scroll to position [156, 0]
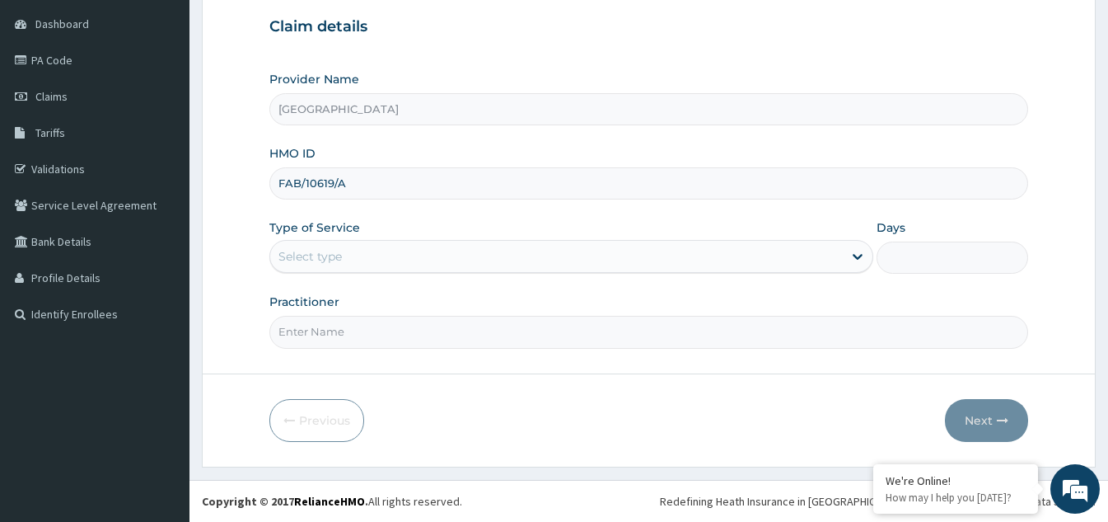
type input "FAB/10619/A"
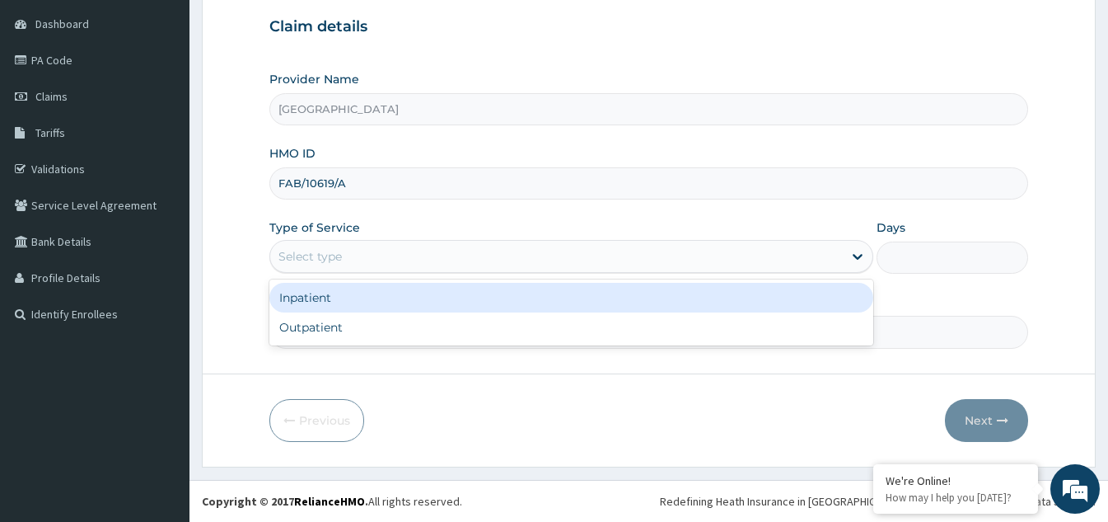
click at [394, 258] on div "Select type" at bounding box center [556, 256] width 573 height 26
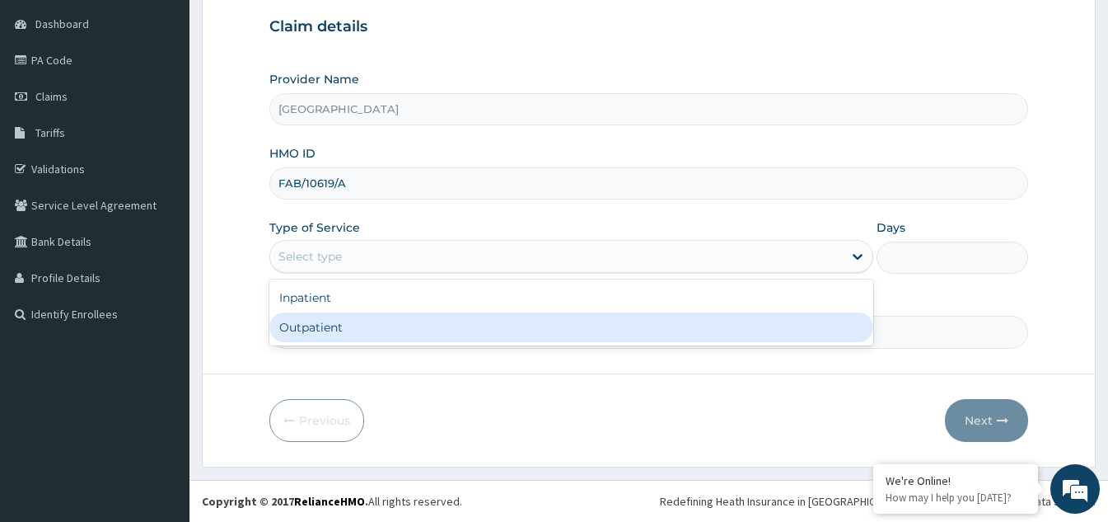
click at [346, 328] on div "Outpatient" at bounding box center [571, 327] width 604 height 30
type input "1"
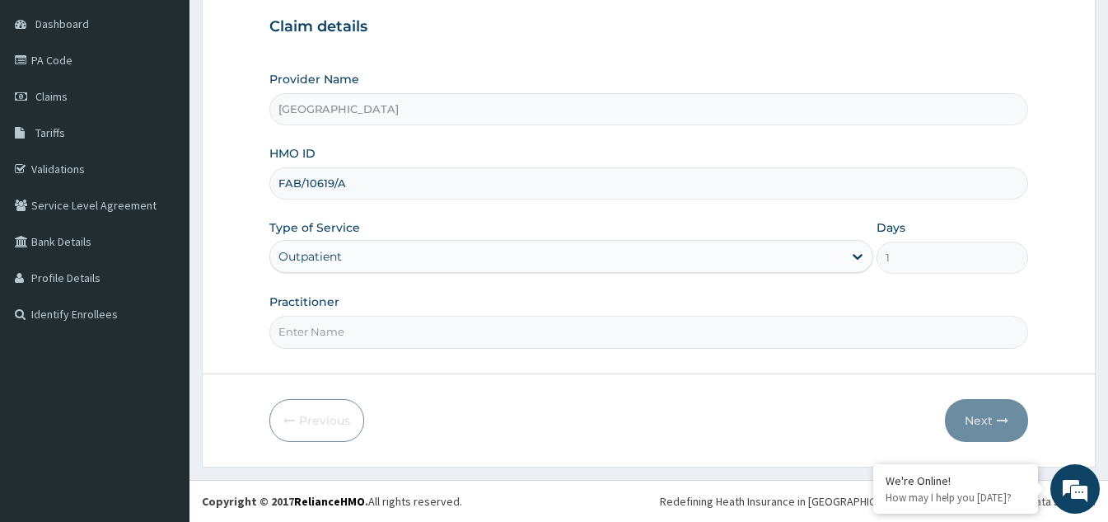
click at [346, 328] on input "Practitioner" at bounding box center [648, 332] width 759 height 32
type input "[PERSON_NAME]"
click at [955, 413] on button "Next" at bounding box center [986, 420] width 83 height 43
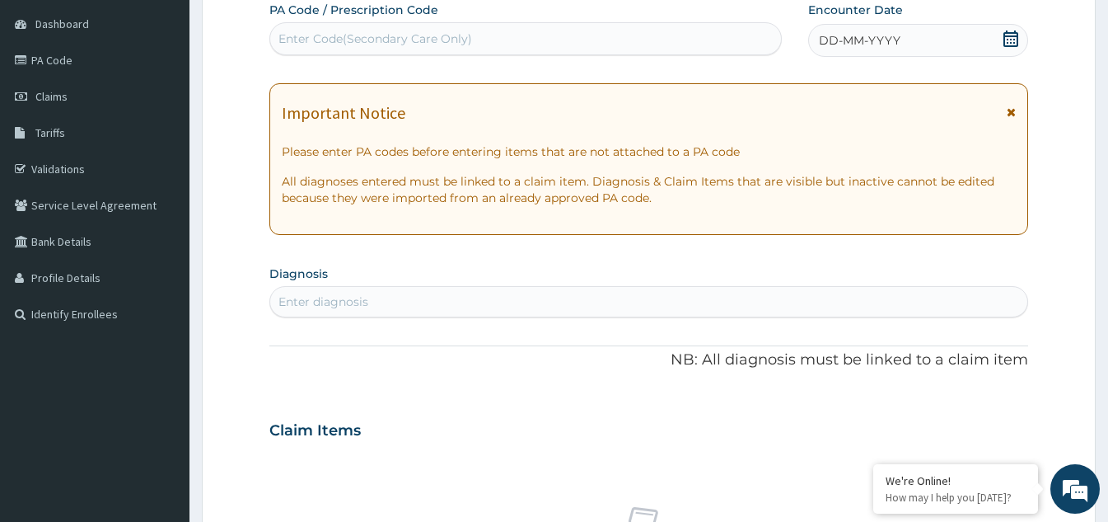
click at [1013, 44] on icon at bounding box center [1011, 38] width 16 height 16
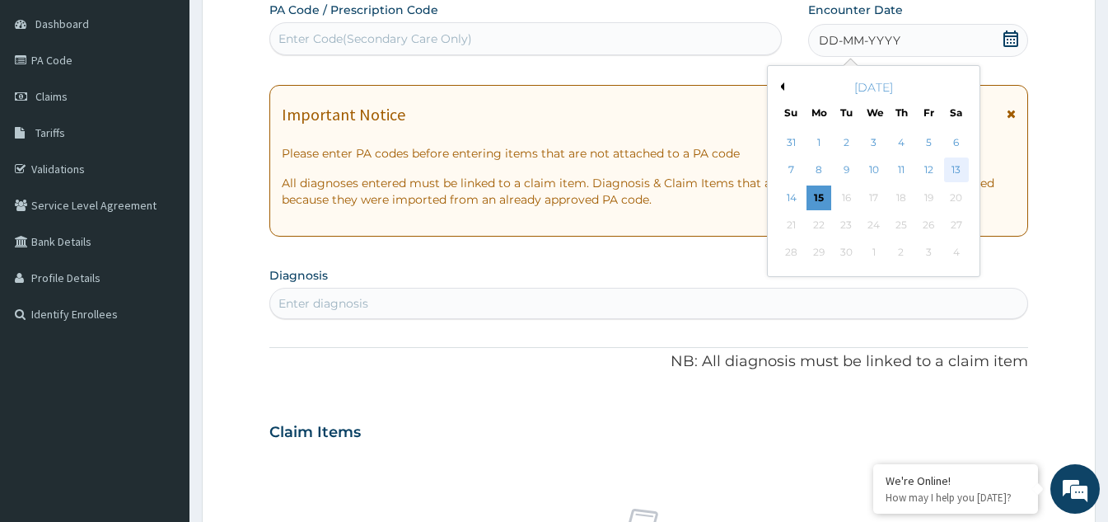
click at [952, 171] on div "13" at bounding box center [956, 170] width 25 height 25
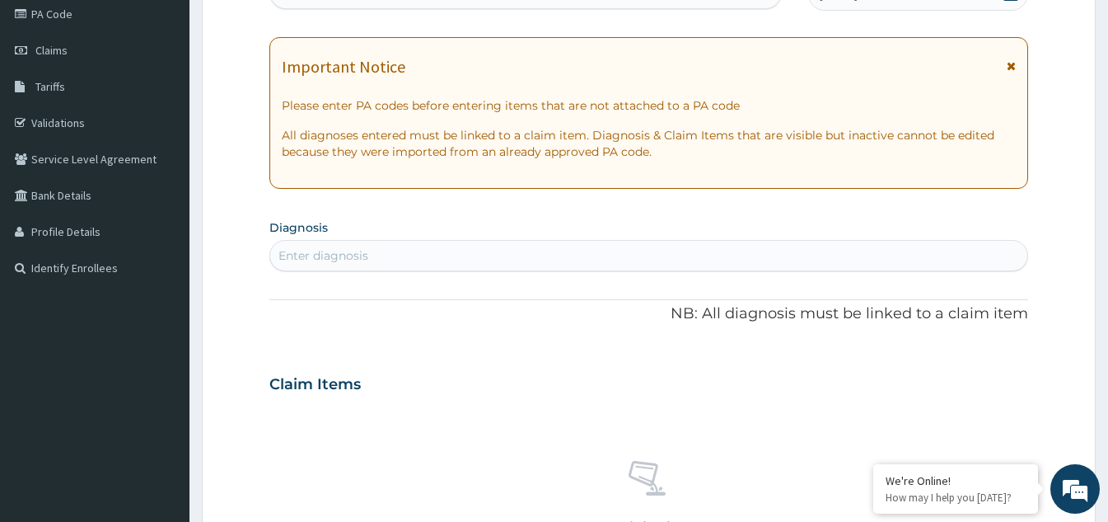
scroll to position [238, 0]
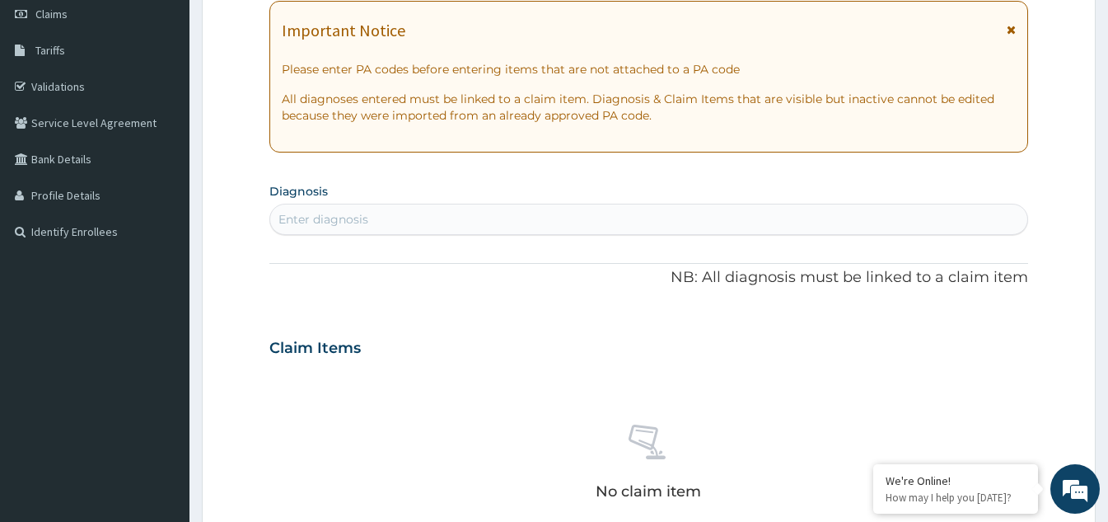
click at [391, 214] on div "Enter diagnosis" at bounding box center [648, 219] width 757 height 26
type input "[MEDICAL_DATA]"
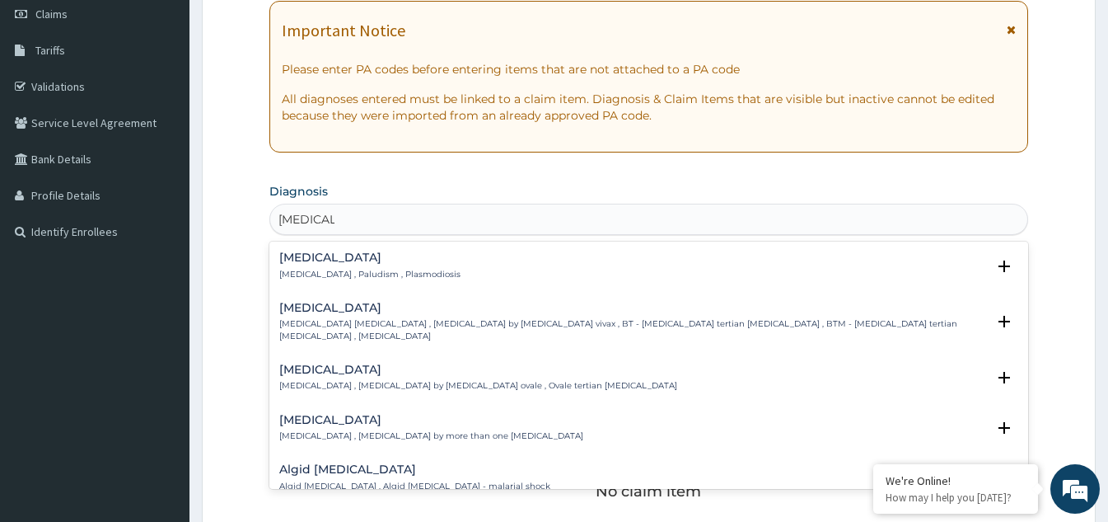
click at [363, 256] on h4 "[MEDICAL_DATA]" at bounding box center [369, 257] width 181 height 12
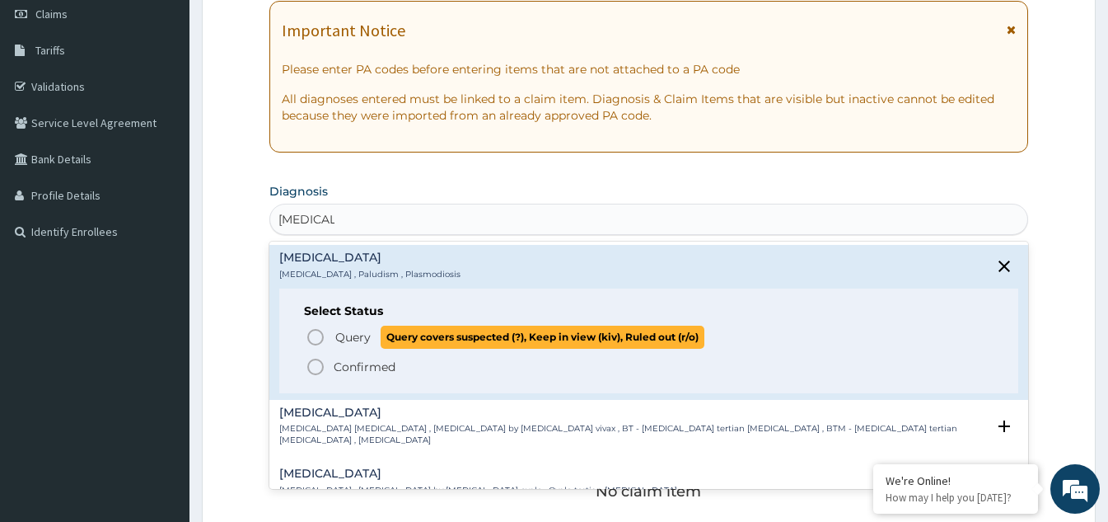
click at [318, 339] on icon "status option query" at bounding box center [316, 337] width 20 height 20
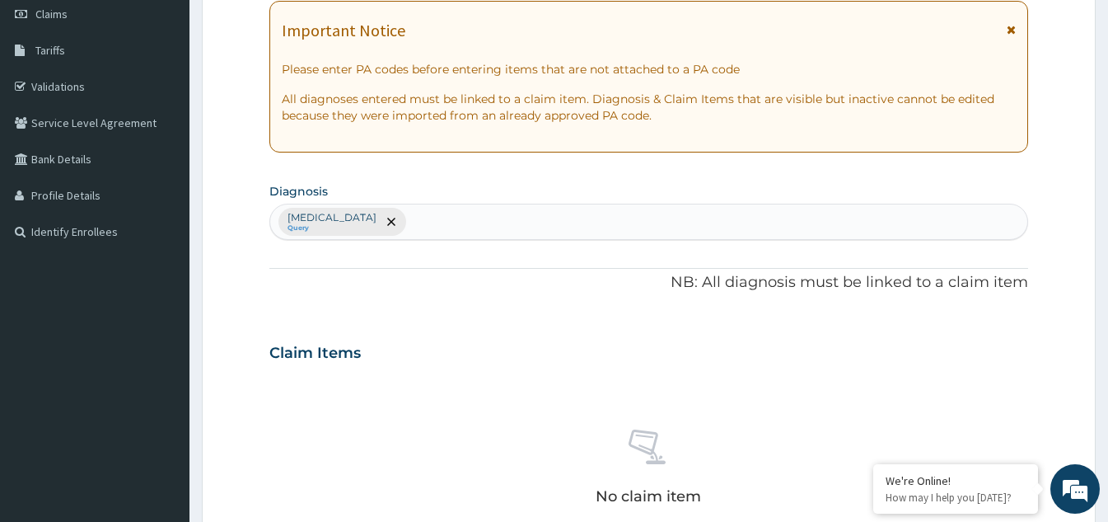
scroll to position [320, 0]
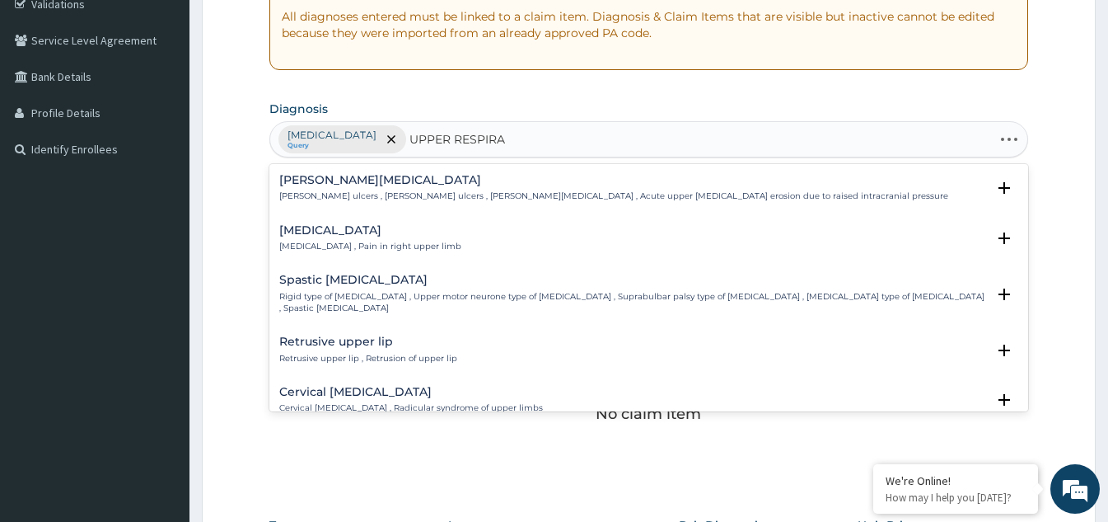
type input "UPPER RESPIRAT"
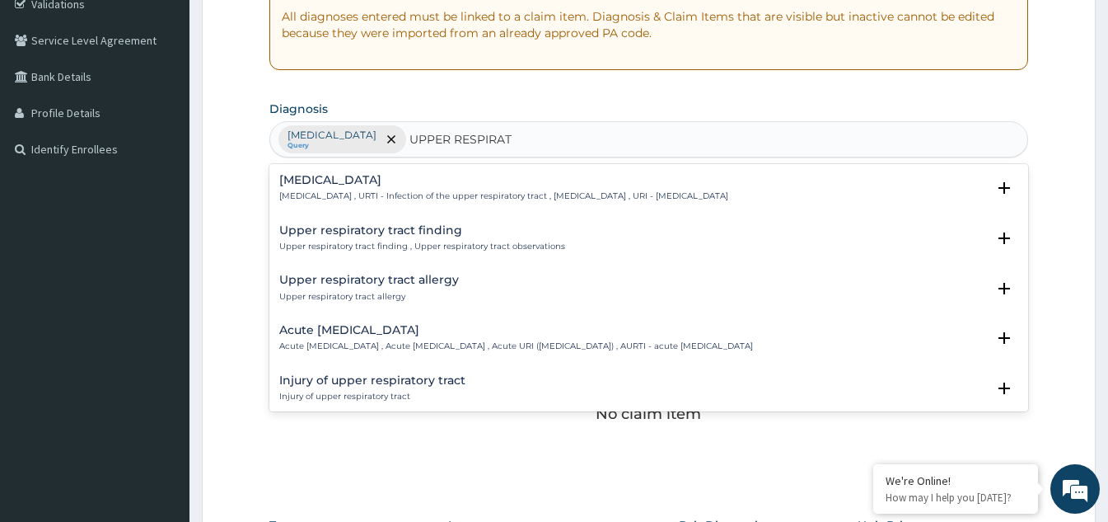
click at [389, 193] on p "[MEDICAL_DATA] , URTI - Infection of the upper respiratory tract , [MEDICAL_DAT…" at bounding box center [503, 196] width 449 height 12
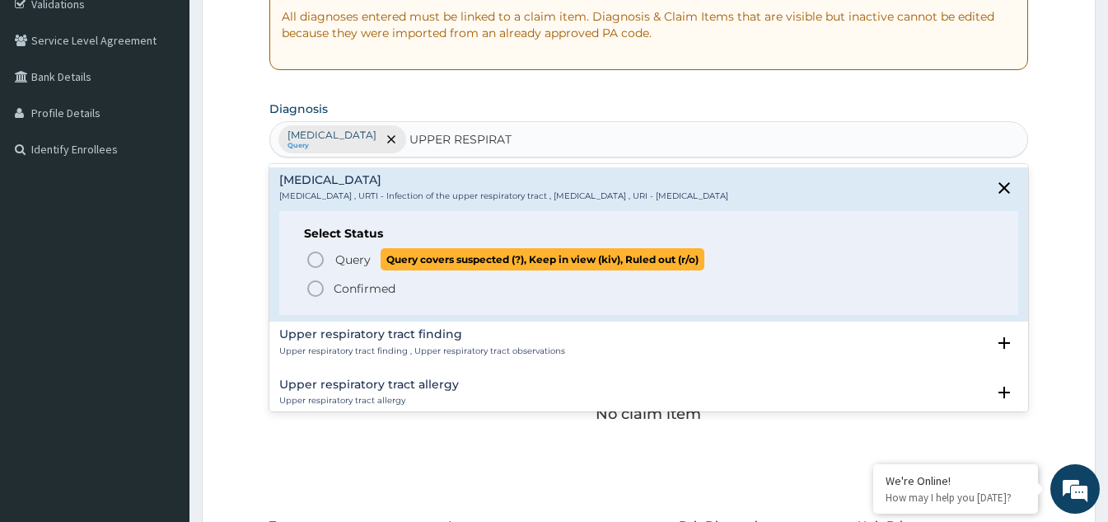
click at [316, 260] on icon "status option query" at bounding box center [316, 260] width 20 height 20
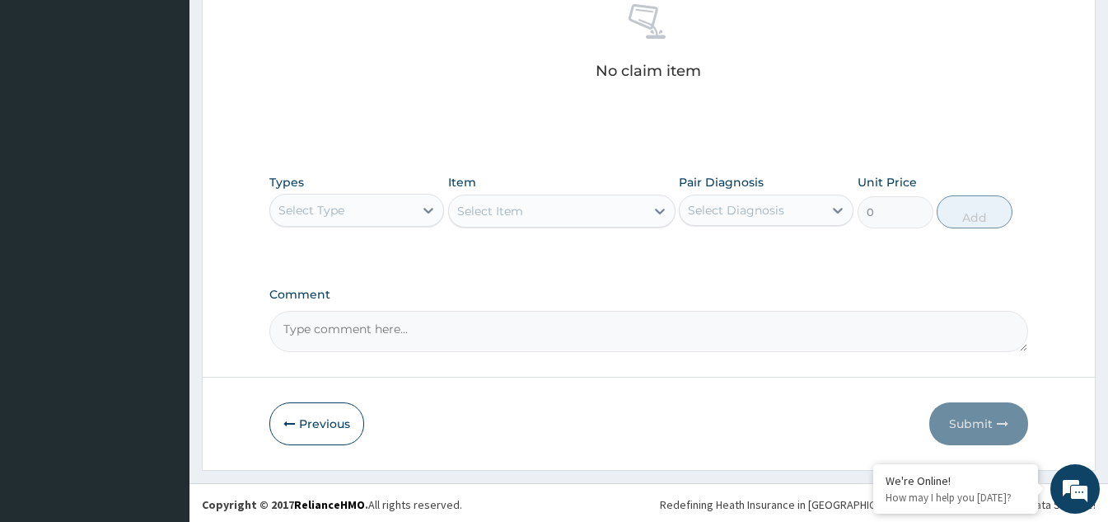
scroll to position [667, 0]
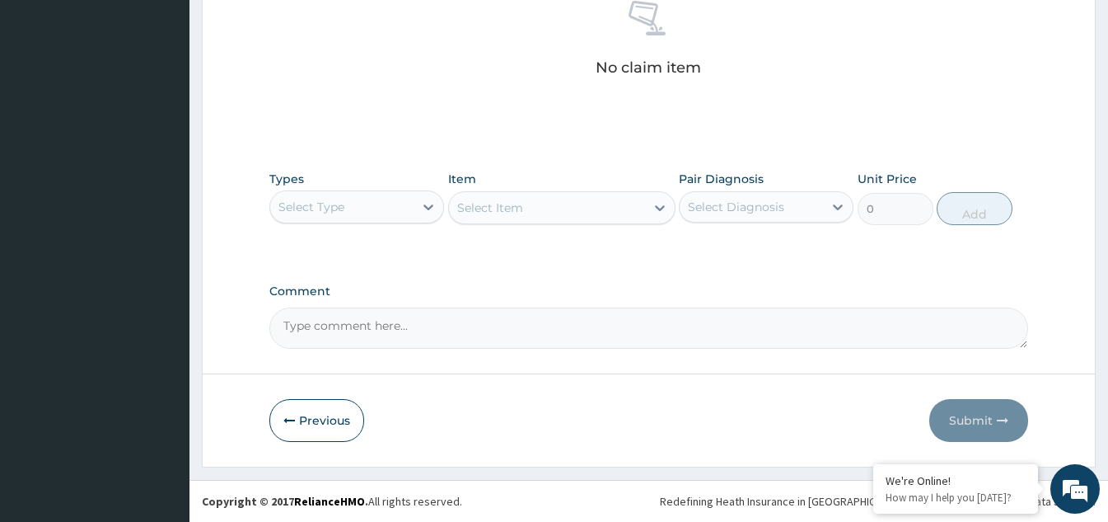
click at [400, 206] on div "Select Type" at bounding box center [341, 207] width 143 height 26
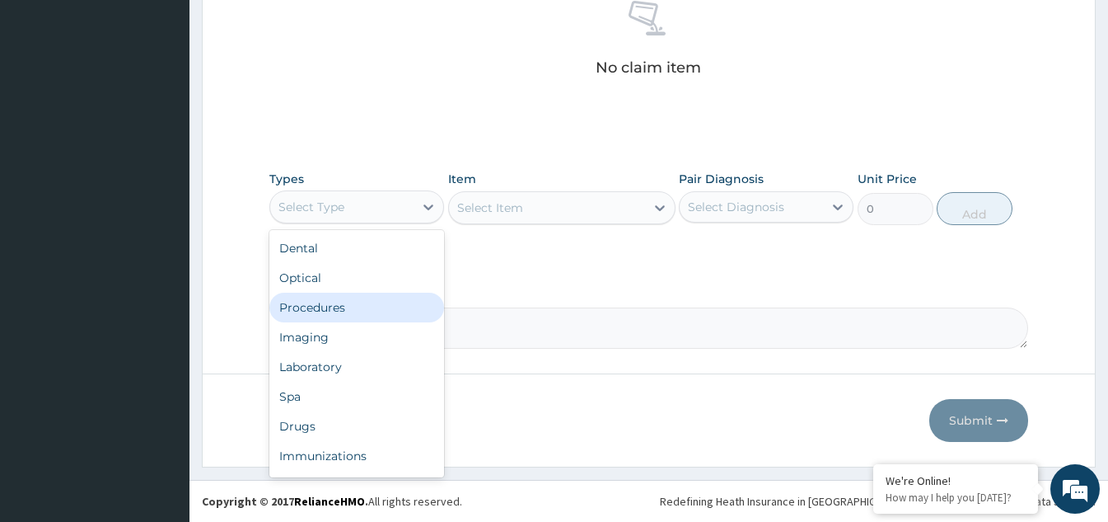
click at [339, 302] on div "Procedures" at bounding box center [356, 307] width 175 height 30
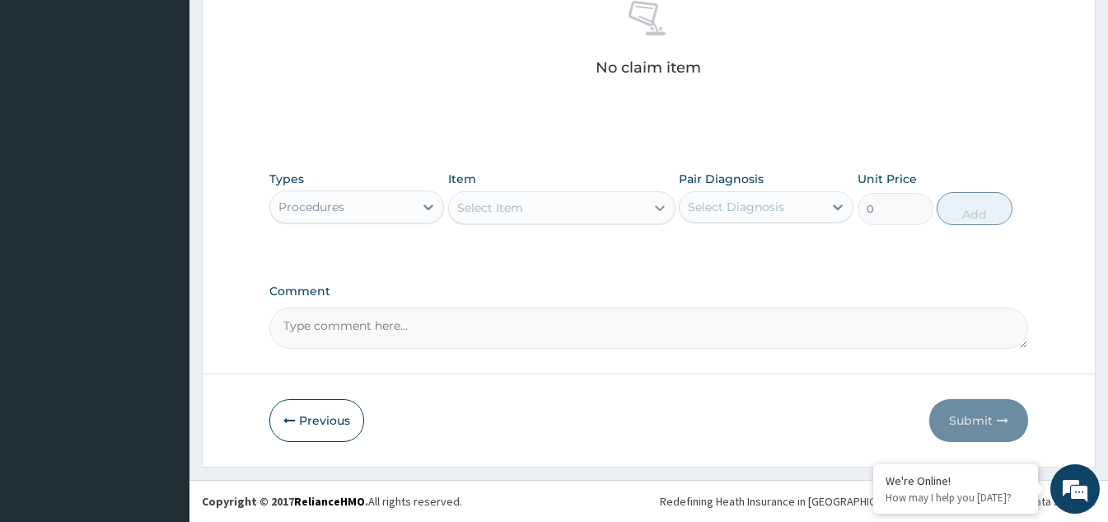
click at [648, 209] on div at bounding box center [660, 208] width 30 height 30
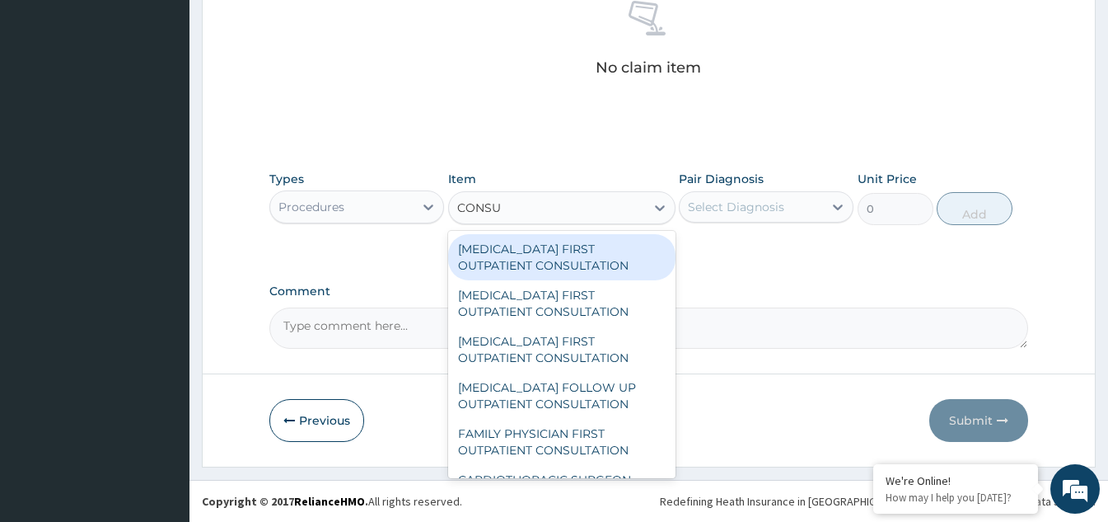
type input "CONSUL"
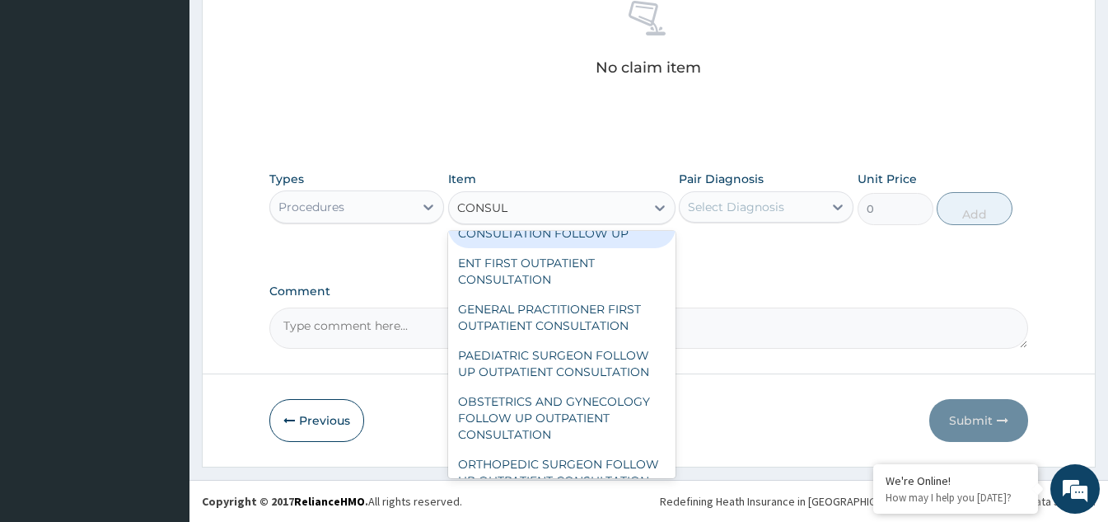
scroll to position [741, 0]
click at [557, 247] on div "GENERAL PRACTITIONER CONSULTATION FOLLOW UP" at bounding box center [561, 224] width 227 height 46
type input "1875"
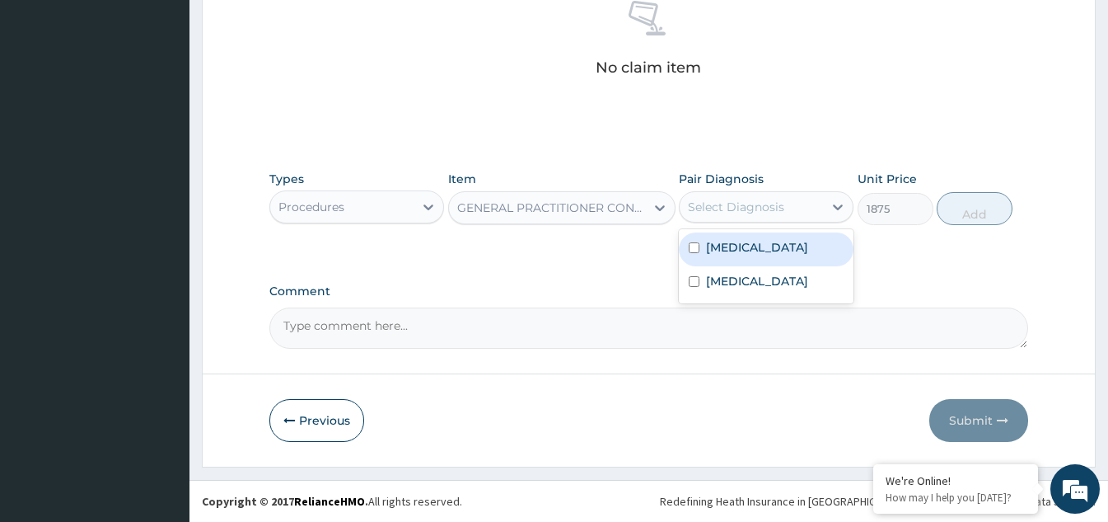
click at [721, 203] on div "Select Diagnosis" at bounding box center [736, 207] width 96 height 16
click at [691, 246] on input "checkbox" at bounding box center [694, 247] width 11 height 11
checkbox input "true"
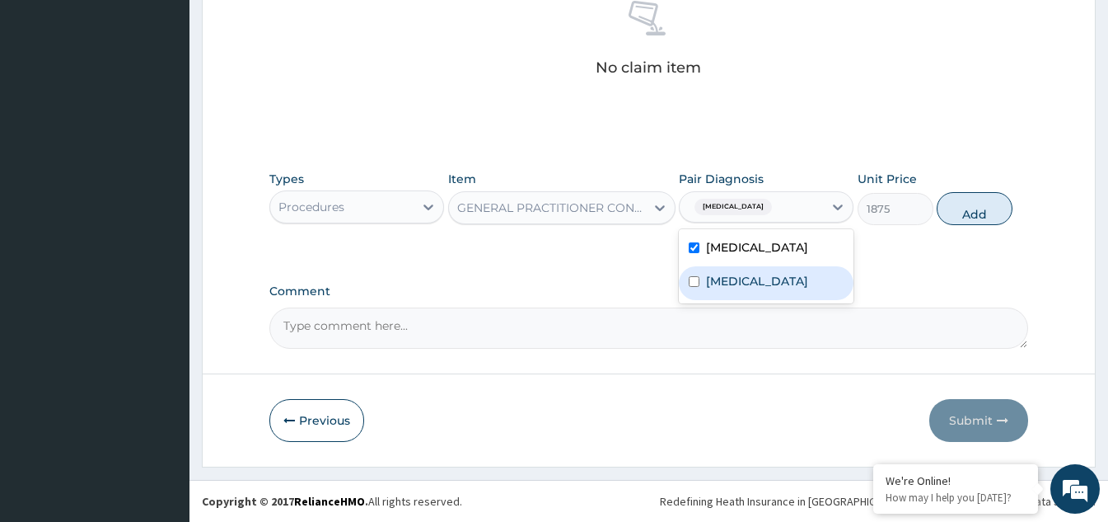
click at [689, 287] on input "checkbox" at bounding box center [694, 281] width 11 height 11
checkbox input "true"
click at [956, 216] on button "Add" at bounding box center [975, 208] width 76 height 33
type input "0"
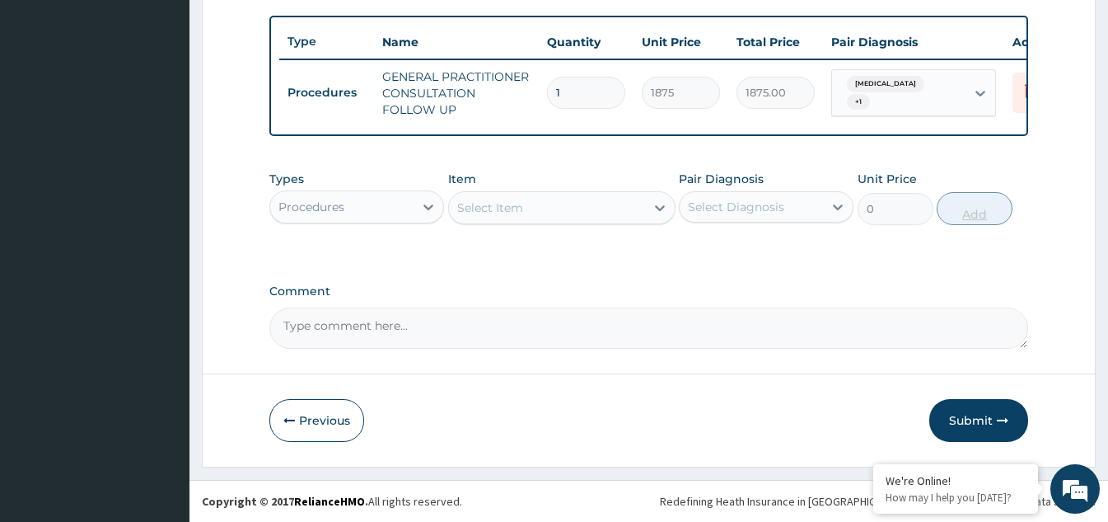
scroll to position [610, 0]
click at [424, 207] on icon at bounding box center [428, 207] width 16 height 16
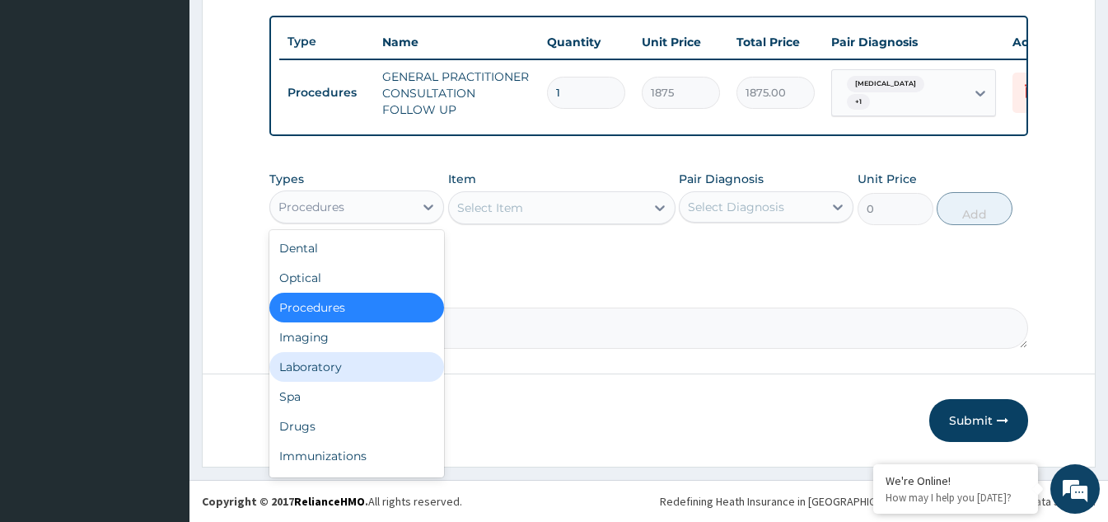
click at [307, 368] on div "Laboratory" at bounding box center [356, 367] width 175 height 30
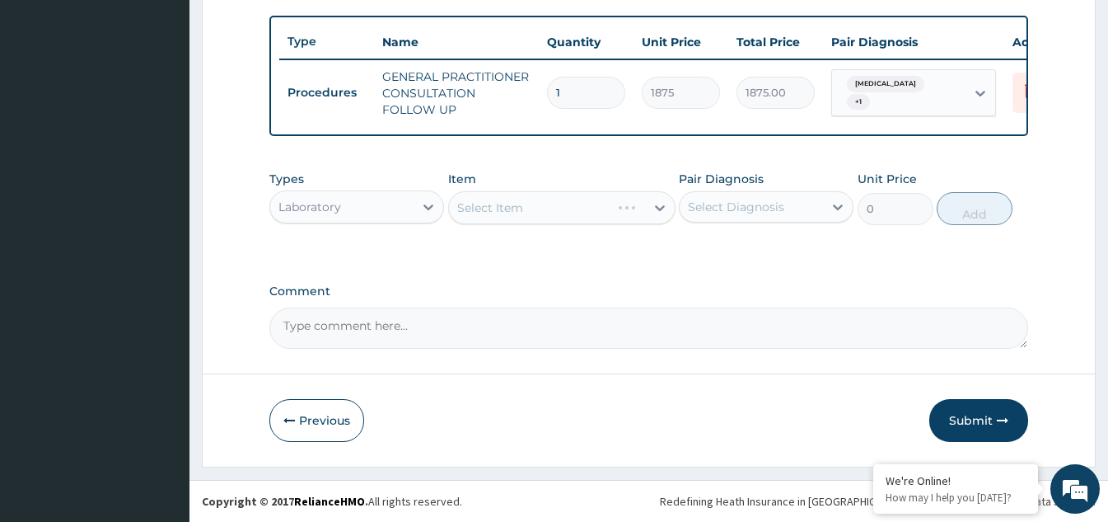
click at [615, 214] on div "Select Item" at bounding box center [561, 207] width 227 height 33
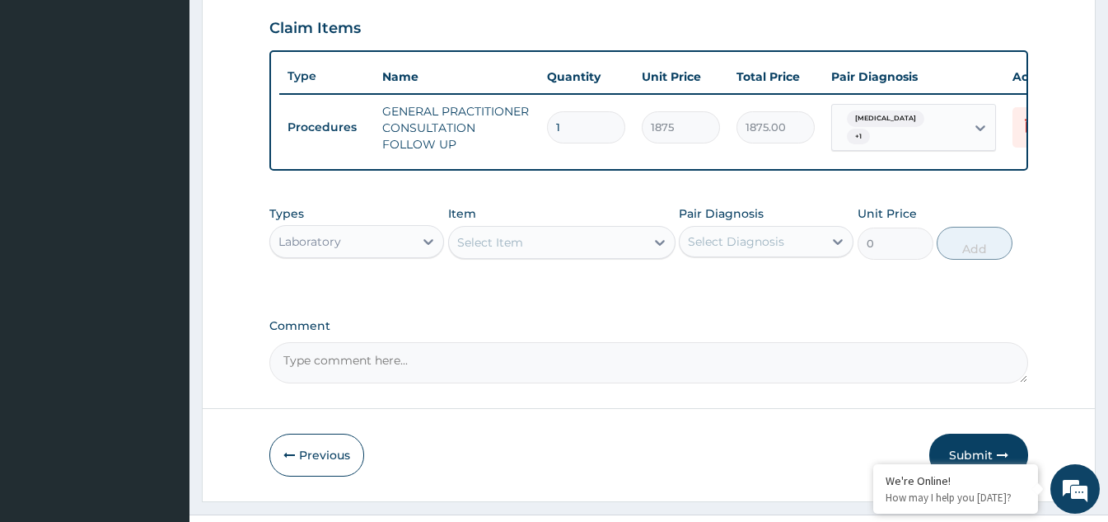
scroll to position [527, 0]
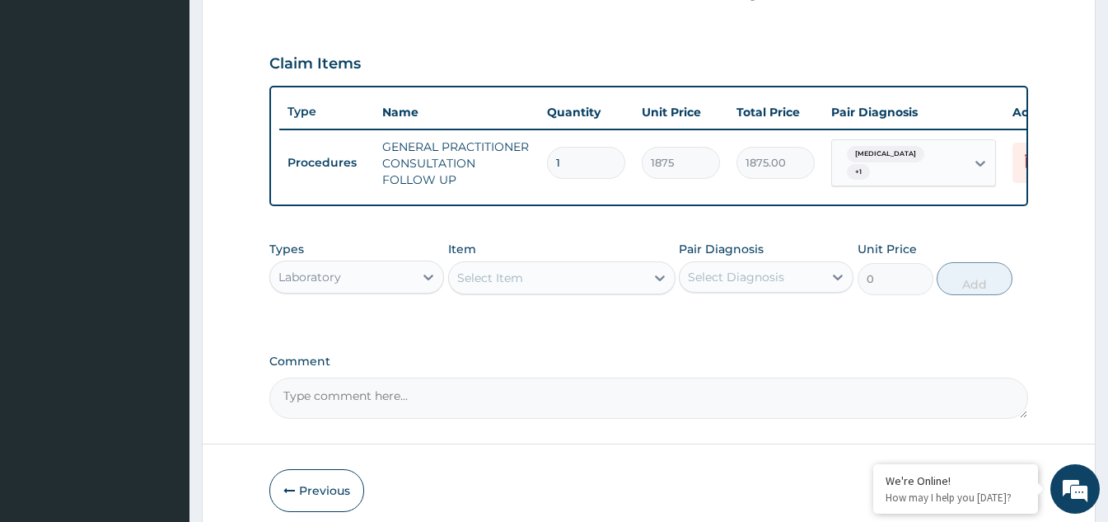
click at [522, 286] on div "Select Item" at bounding box center [490, 277] width 66 height 16
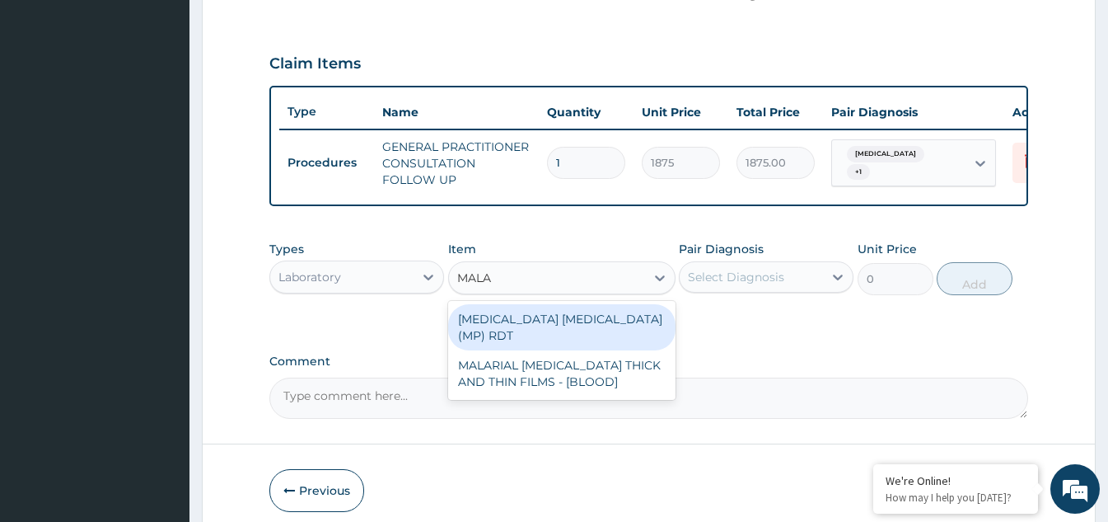
type input "MALAR"
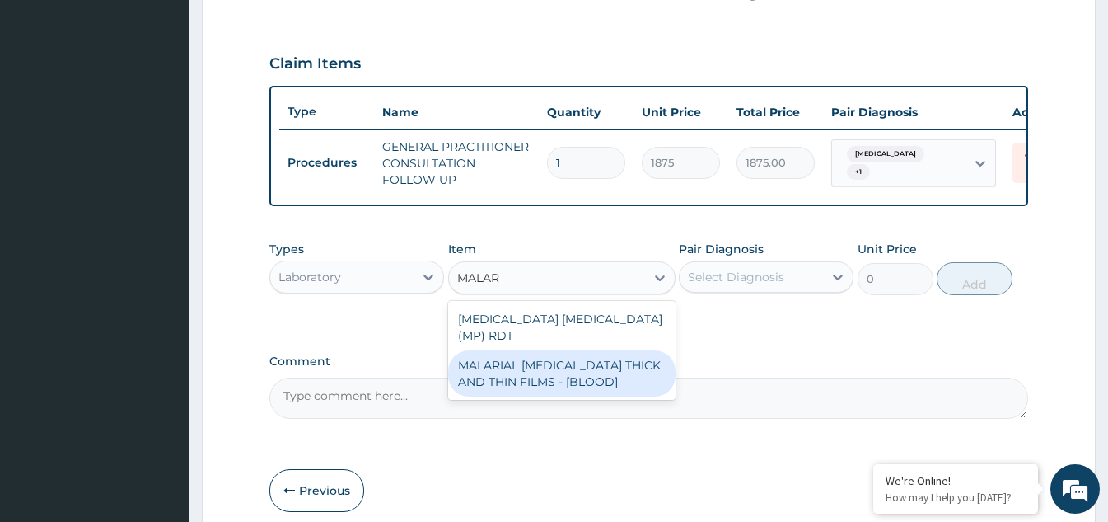
click at [498, 374] on div "MALARIAL [MEDICAL_DATA] THICK AND THIN FILMS - [BLOOD]" at bounding box center [561, 373] width 227 height 46
type input "2187.5"
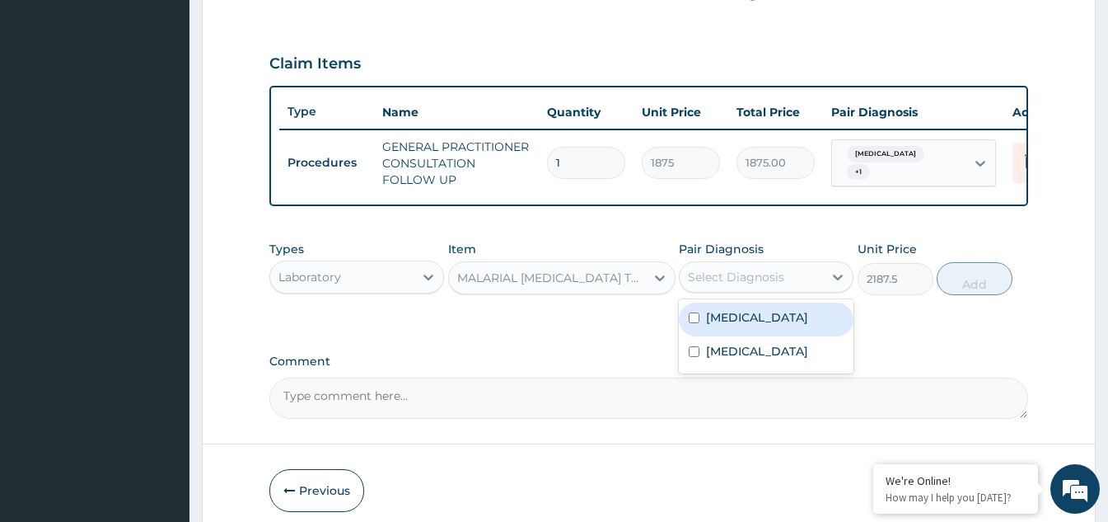
click at [793, 288] on div "Select Diagnosis" at bounding box center [751, 277] width 143 height 26
click at [692, 323] on input "checkbox" at bounding box center [694, 317] width 11 height 11
checkbox input "true"
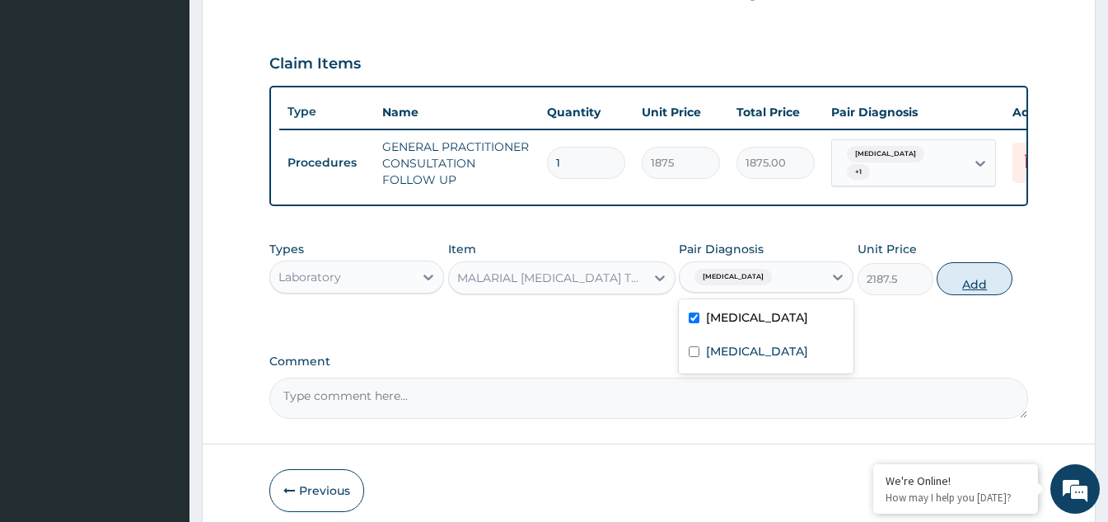
click at [961, 295] on button "Add" at bounding box center [975, 278] width 76 height 33
type input "0"
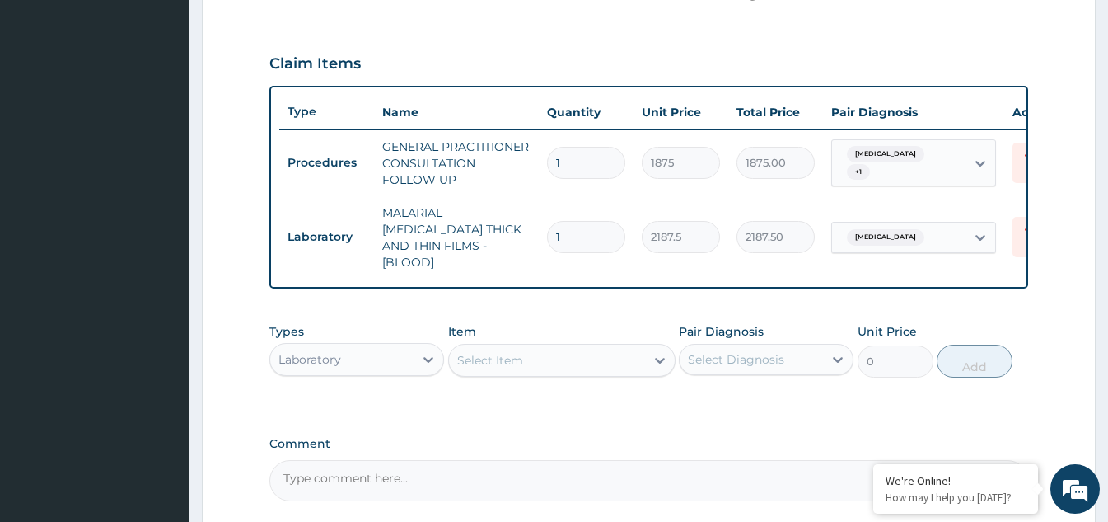
click at [593, 360] on div "Select Item" at bounding box center [547, 360] width 196 height 26
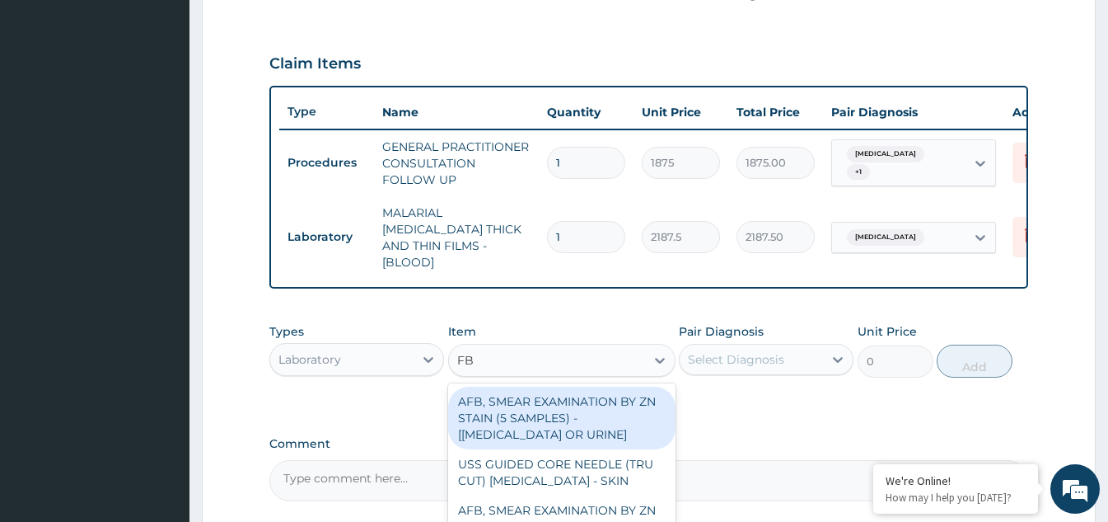
type input "FBC"
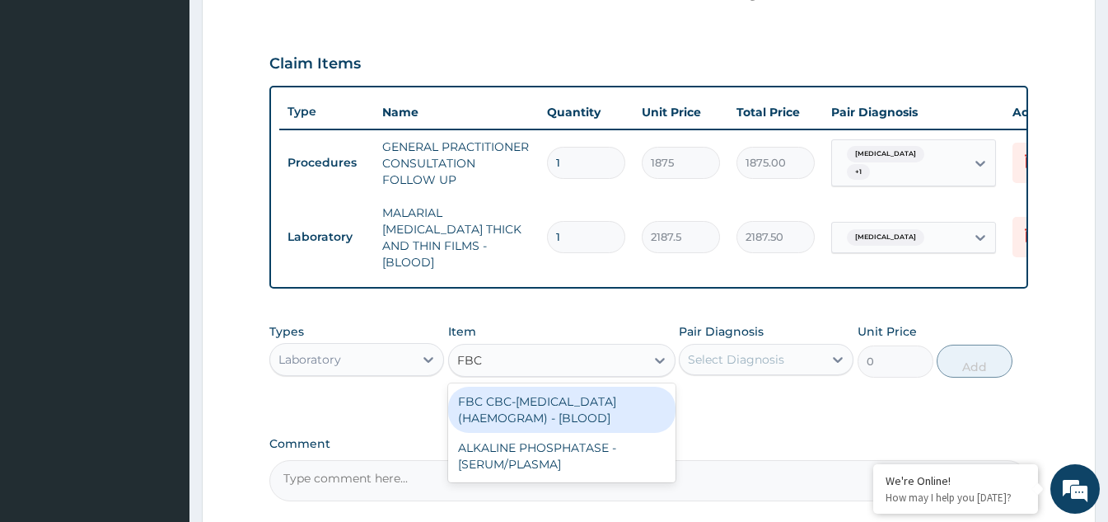
click at [584, 395] on div "FBC CBC-[MEDICAL_DATA] (HAEMOGRAM) - [BLOOD]" at bounding box center [561, 409] width 227 height 46
type input "5000"
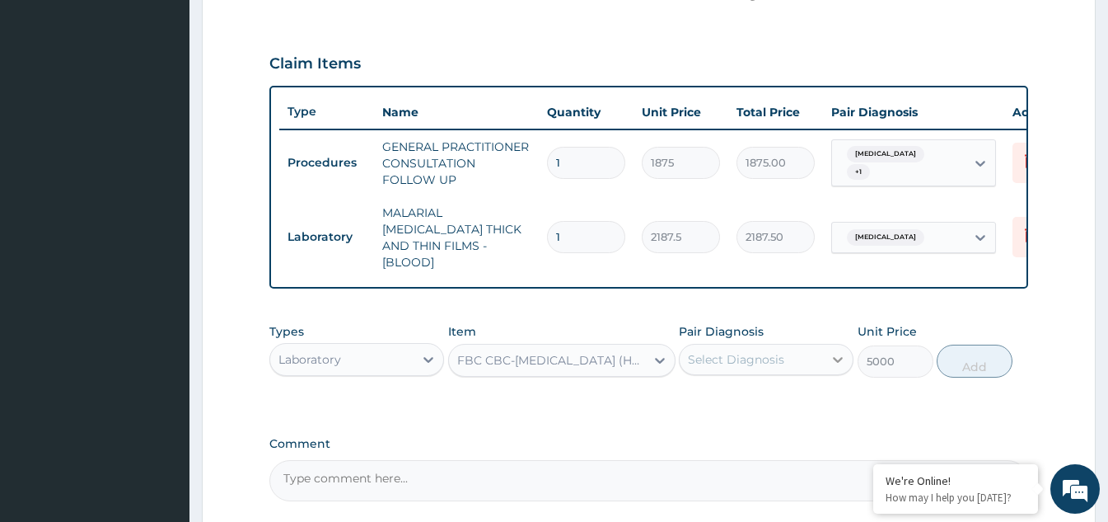
click at [824, 350] on div at bounding box center [838, 359] width 30 height 30
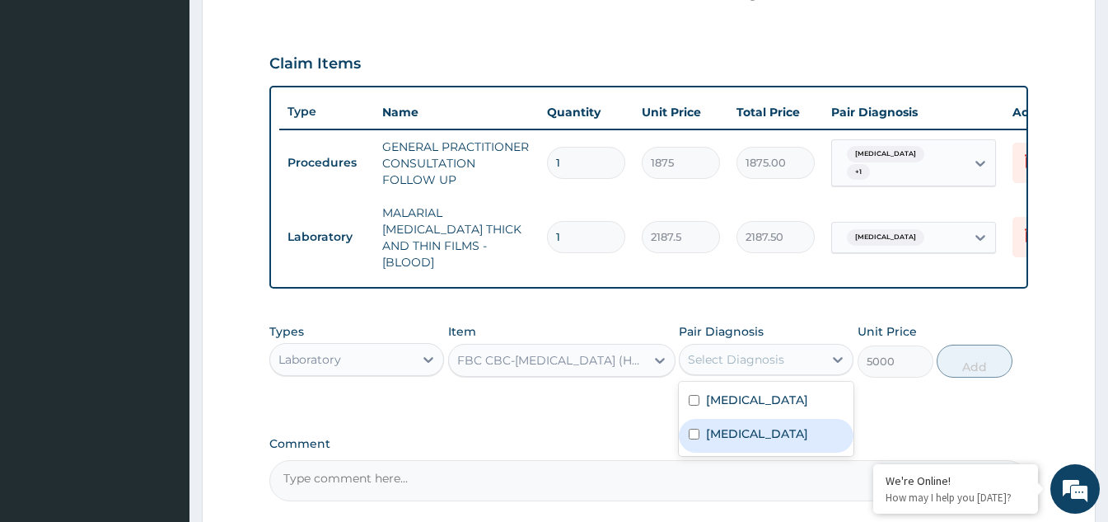
click at [689, 432] on div "[MEDICAL_DATA]" at bounding box center [766, 436] width 175 height 34
checkbox input "true"
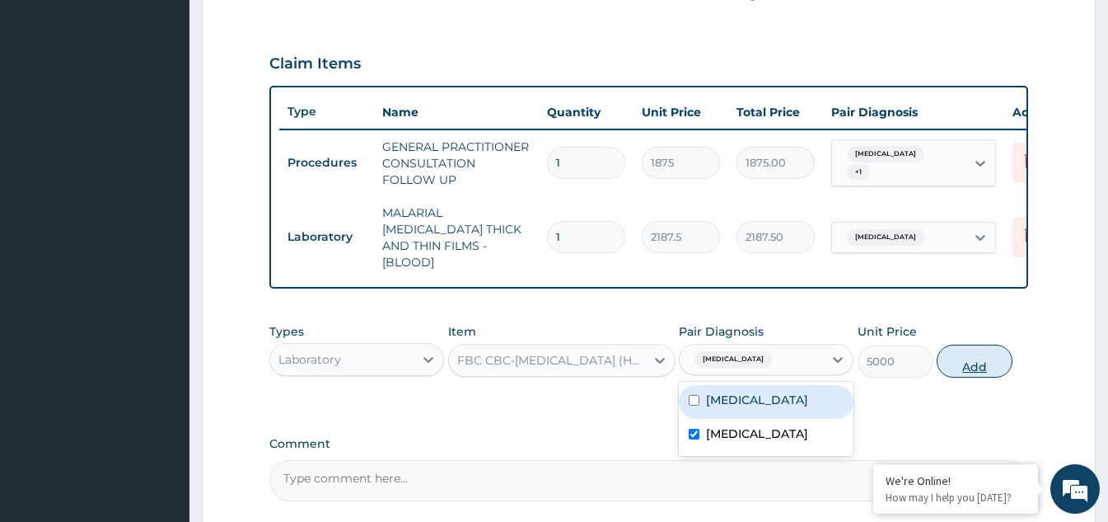
click at [961, 360] on button "Add" at bounding box center [975, 360] width 76 height 33
type input "0"
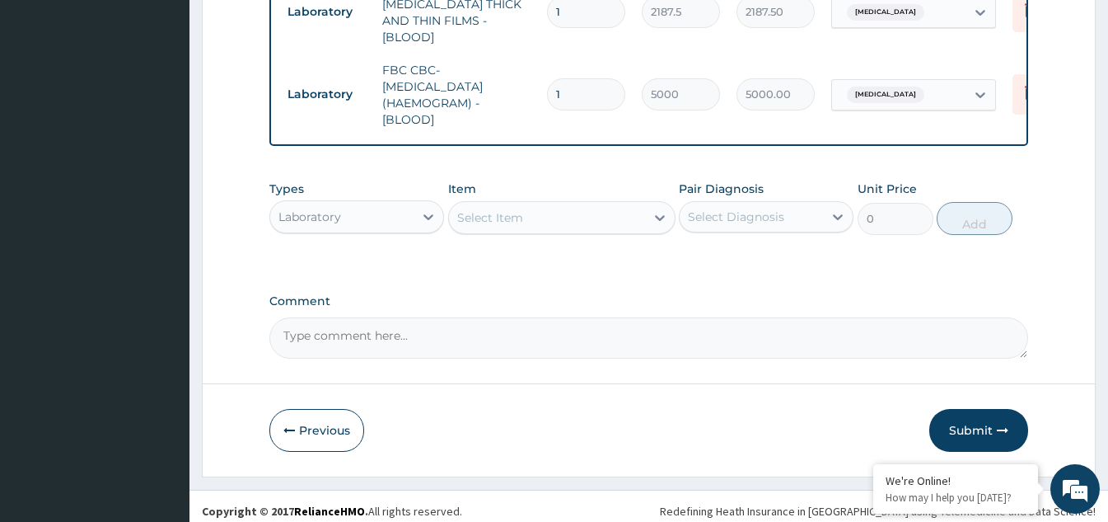
scroll to position [758, 0]
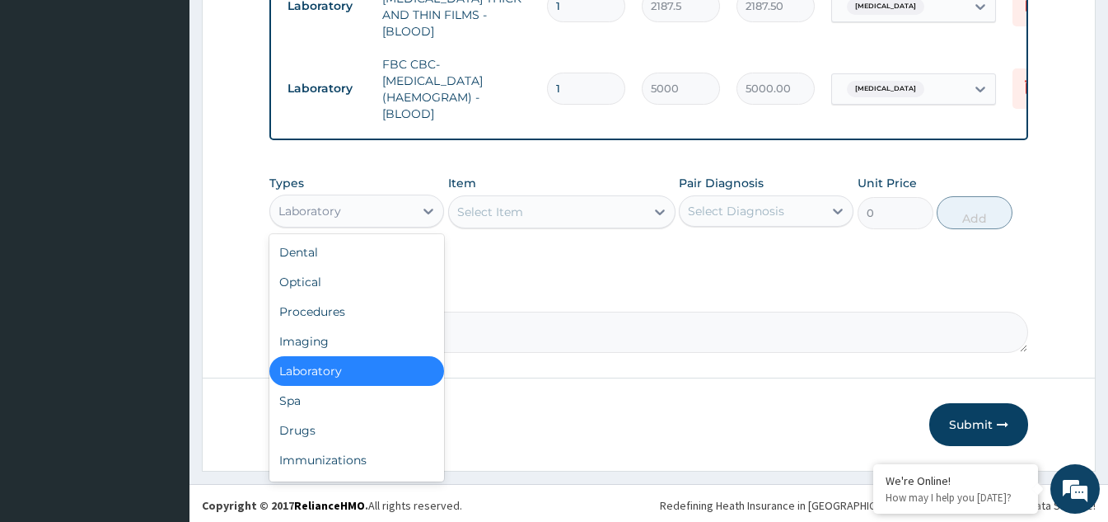
click at [386, 207] on div "Laboratory" at bounding box center [341, 211] width 143 height 26
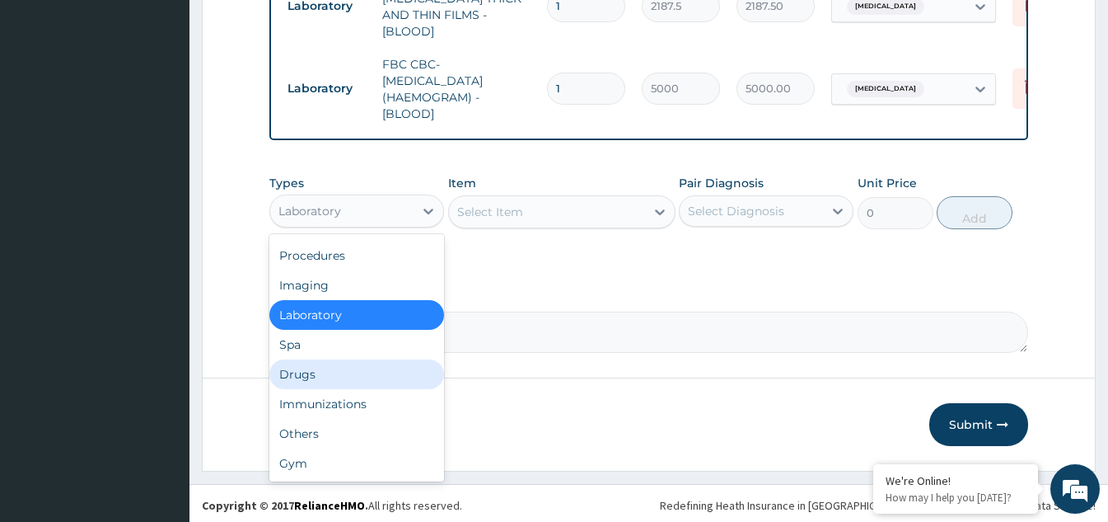
click at [313, 377] on div "Drugs" at bounding box center [356, 374] width 175 height 30
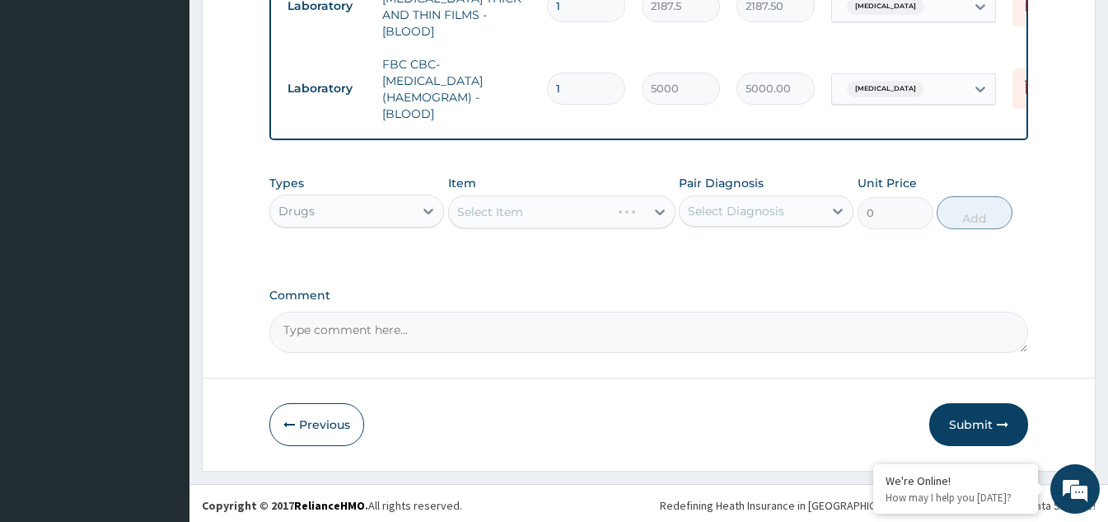
click at [642, 210] on div "Select Item" at bounding box center [561, 211] width 227 height 33
click at [657, 208] on div "Select Item" at bounding box center [561, 211] width 227 height 33
click at [652, 206] on div "Select Item" at bounding box center [561, 211] width 227 height 33
click at [652, 205] on div "Select Item" at bounding box center [561, 211] width 227 height 33
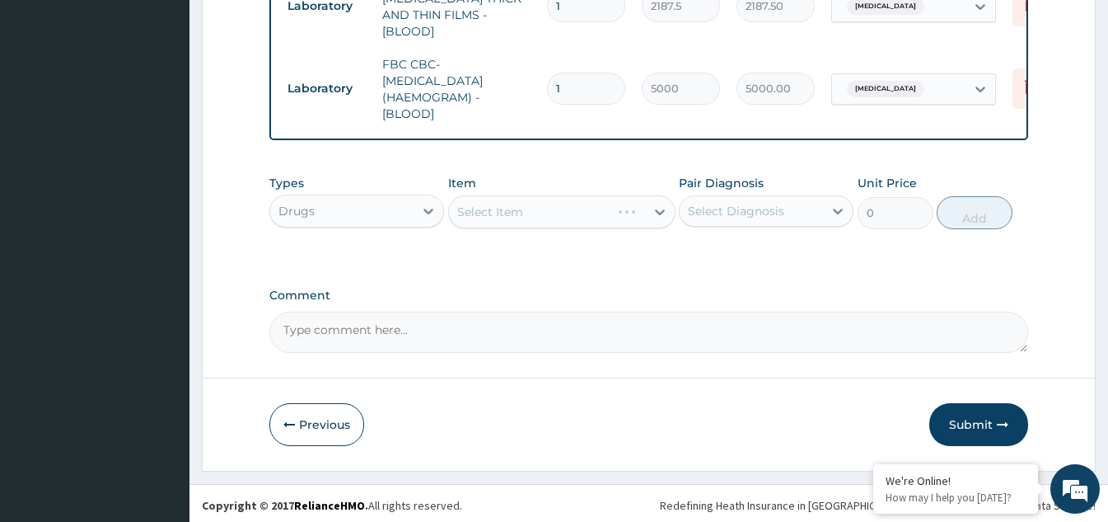
click at [656, 204] on div "Select Item" at bounding box center [561, 211] width 227 height 33
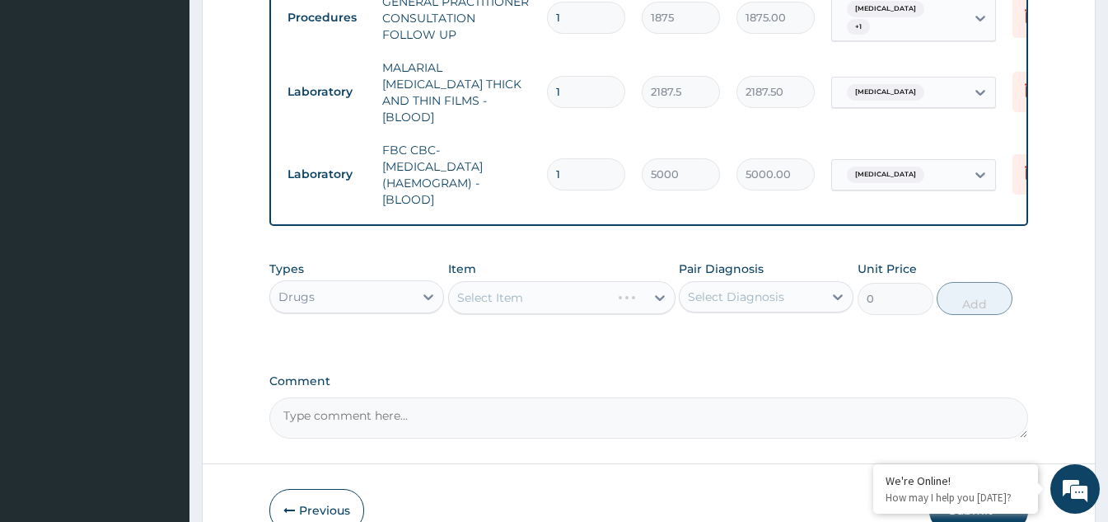
scroll to position [758, 0]
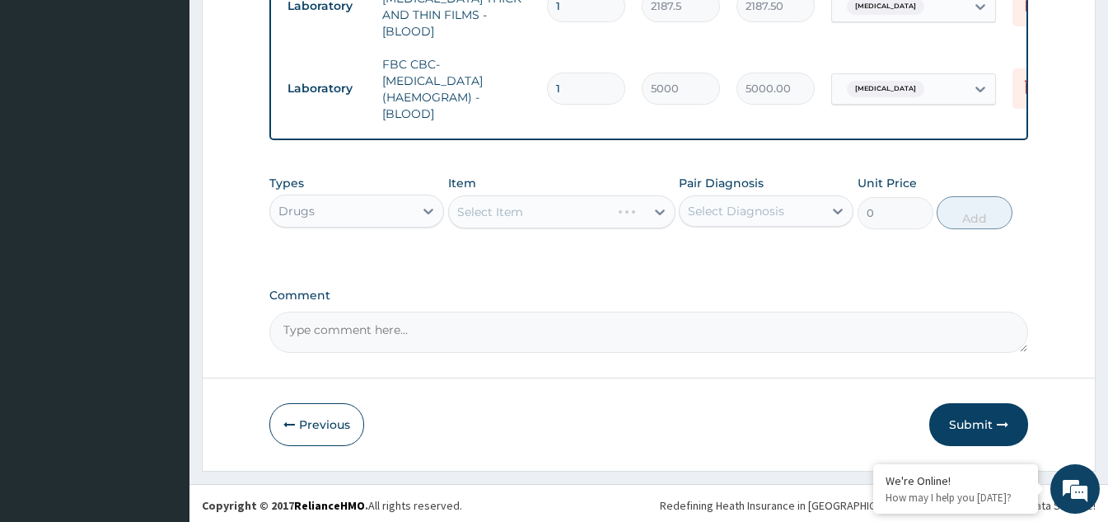
click at [647, 213] on div "Select Item" at bounding box center [561, 211] width 227 height 33
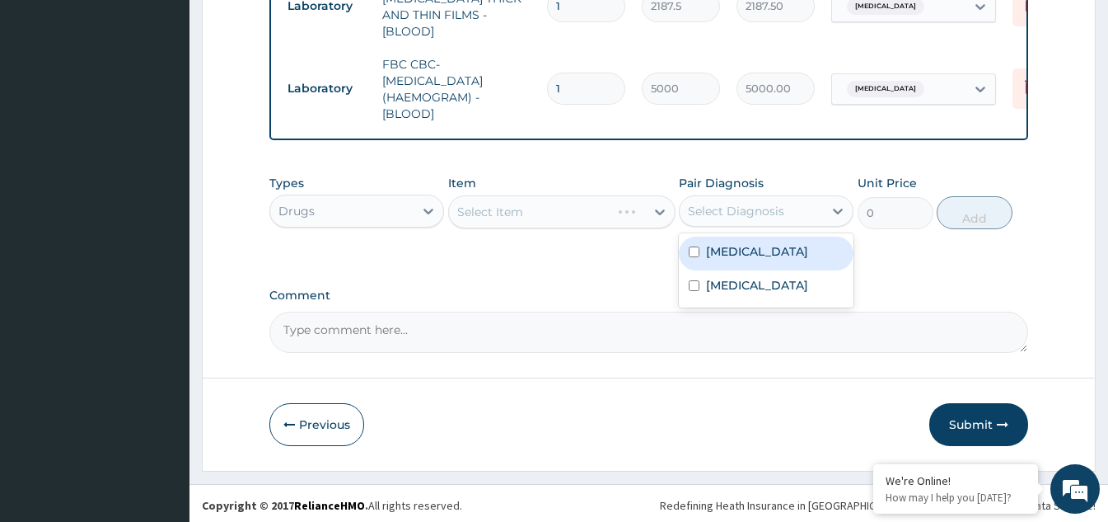
click at [755, 214] on div "Select Diagnosis" at bounding box center [736, 211] width 96 height 16
click at [688, 246] on div "[MEDICAL_DATA]" at bounding box center [766, 253] width 175 height 34
checkbox input "true"
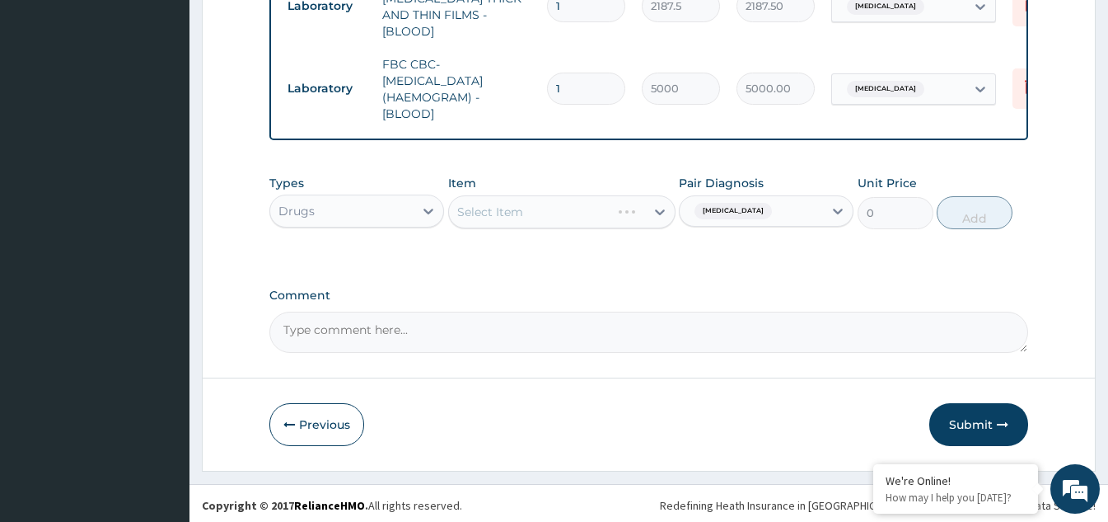
click at [648, 211] on div "Select Item" at bounding box center [561, 211] width 227 height 33
click at [644, 212] on div "Select Item" at bounding box center [561, 211] width 227 height 33
click at [639, 212] on div "Select Item" at bounding box center [561, 211] width 227 height 33
click at [551, 200] on div "Select Item" at bounding box center [561, 211] width 227 height 33
click at [561, 213] on div "Select Item" at bounding box center [561, 211] width 227 height 33
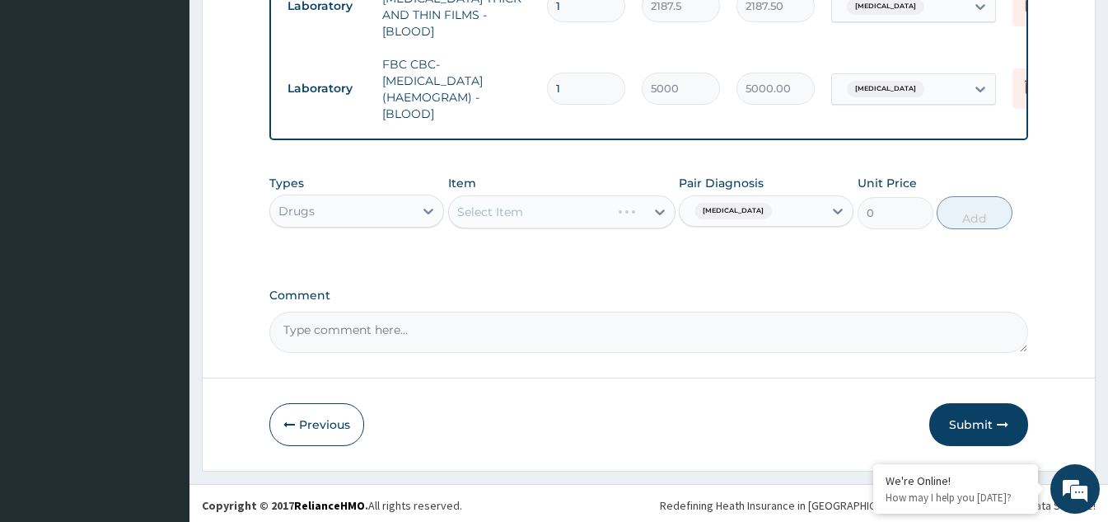
click at [588, 213] on div "Select Item" at bounding box center [561, 211] width 227 height 33
click at [589, 208] on div "Select Item" at bounding box center [561, 211] width 227 height 33
click at [582, 212] on div "Select Item" at bounding box center [561, 211] width 227 height 33
click at [634, 199] on div "Select Item" at bounding box center [561, 211] width 227 height 33
click at [662, 206] on div "Select Item" at bounding box center [561, 211] width 227 height 33
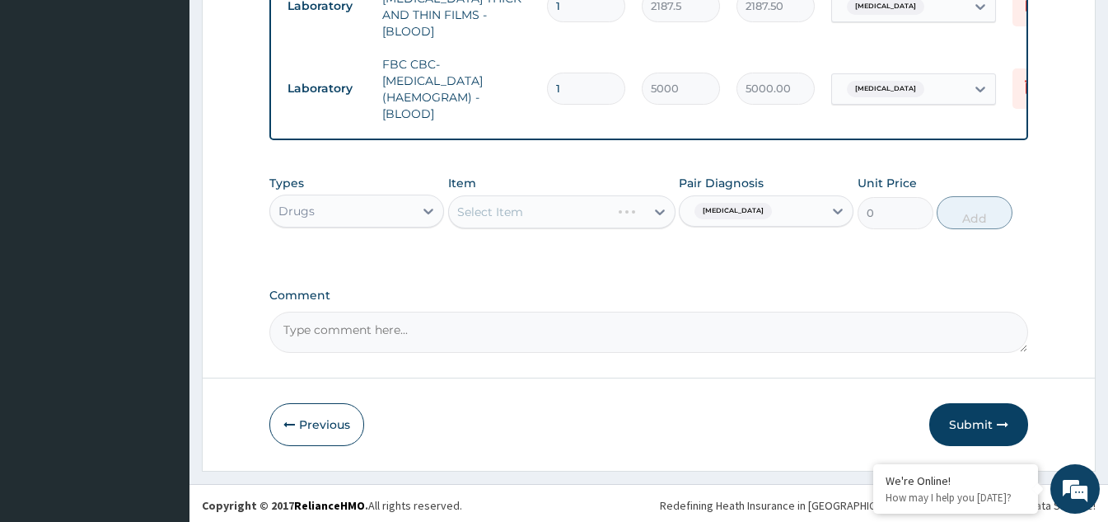
click at [659, 203] on div "Select Item" at bounding box center [561, 211] width 227 height 33
click at [644, 207] on div "Select Item" at bounding box center [561, 211] width 227 height 33
click at [566, 203] on div "Select Item" at bounding box center [561, 211] width 227 height 33
